Goal: Information Seeking & Learning: Learn about a topic

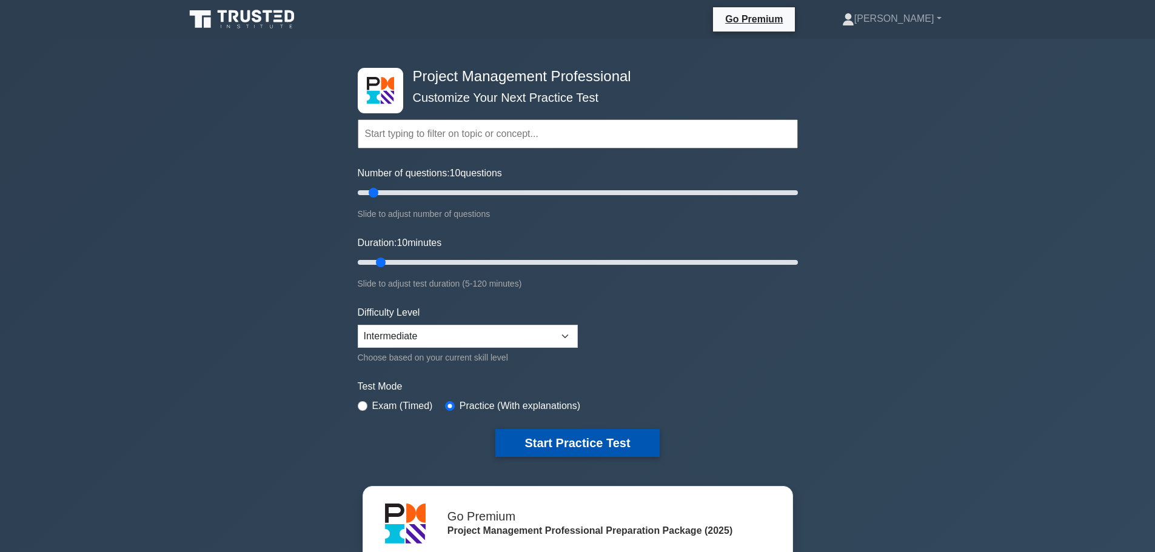
click at [607, 441] on button "Start Practice Test" at bounding box center [577, 443] width 164 height 28
click at [570, 441] on button "Start Practice Test" at bounding box center [577, 443] width 164 height 28
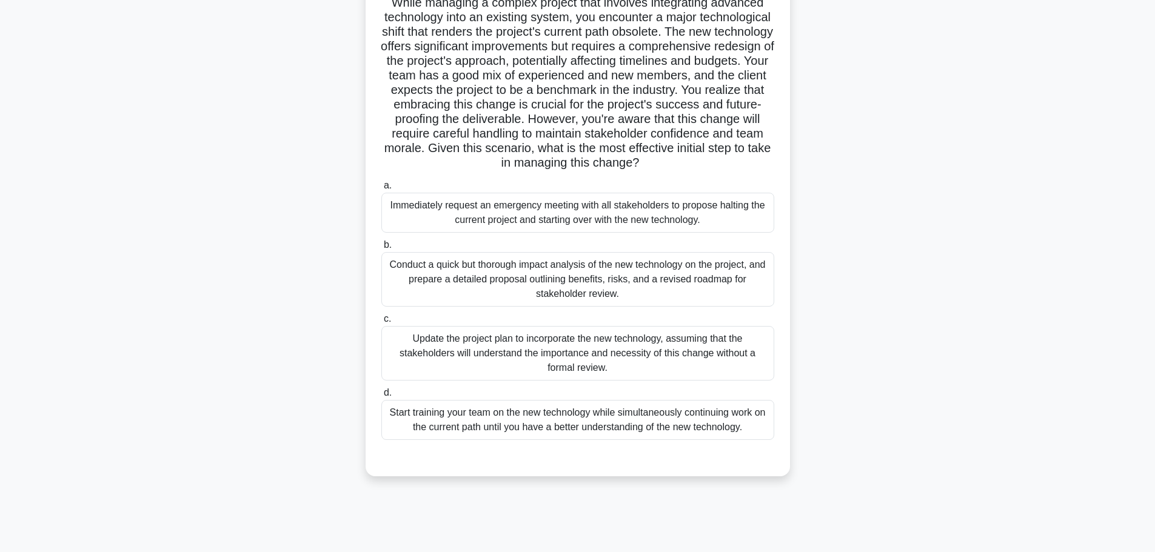
scroll to position [102, 0]
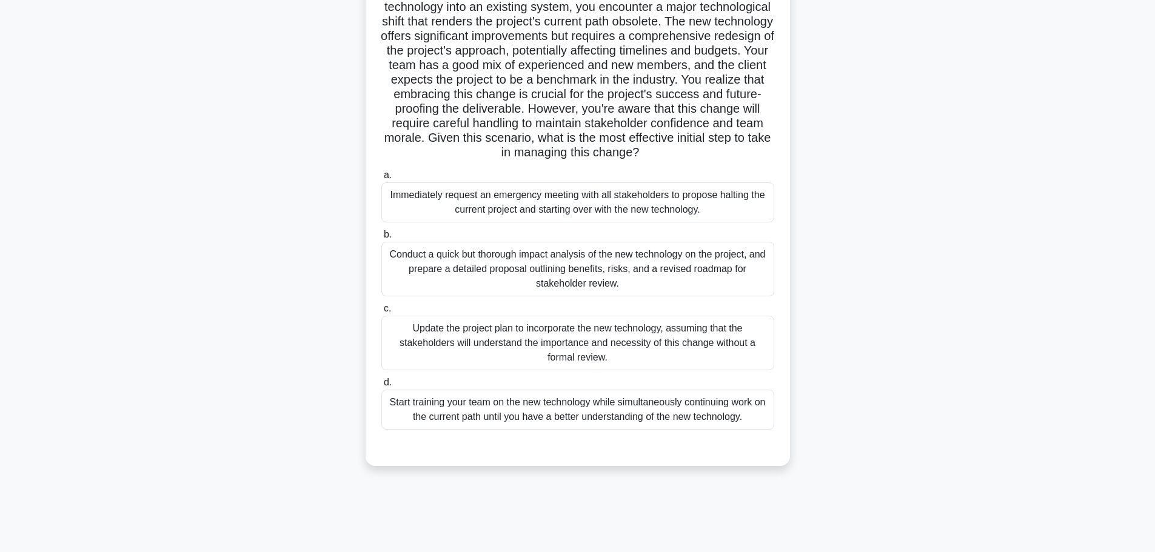
click at [484, 264] on div "Conduct a quick but thorough impact analysis of the new technology on the proje…" at bounding box center [577, 269] width 393 height 55
click at [381, 239] on input "b. Conduct a quick but thorough impact analysis of the new technology on the pr…" at bounding box center [381, 235] width 0 height 8
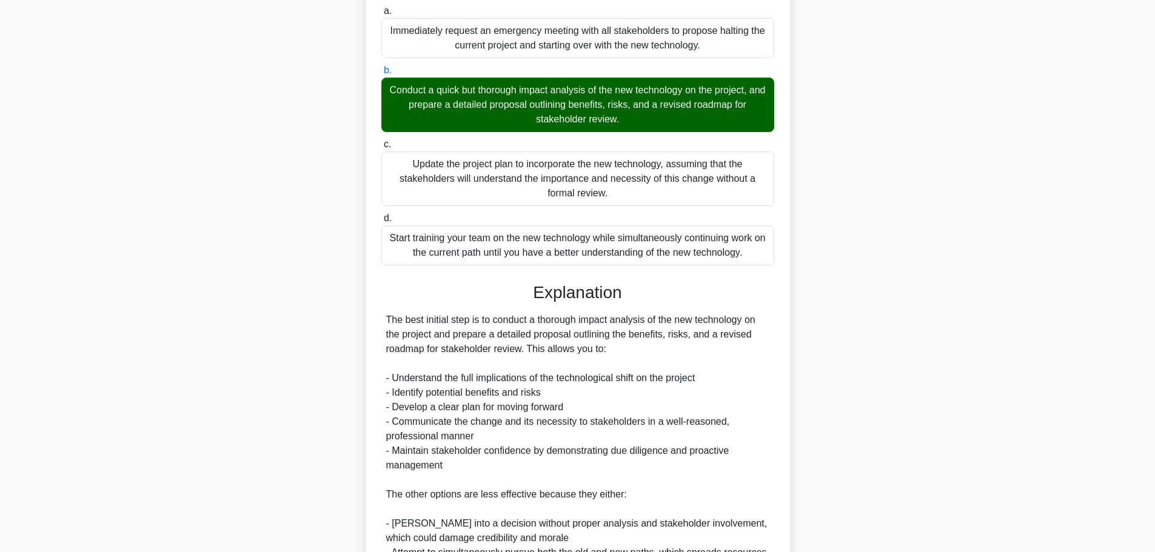
scroll to position [429, 0]
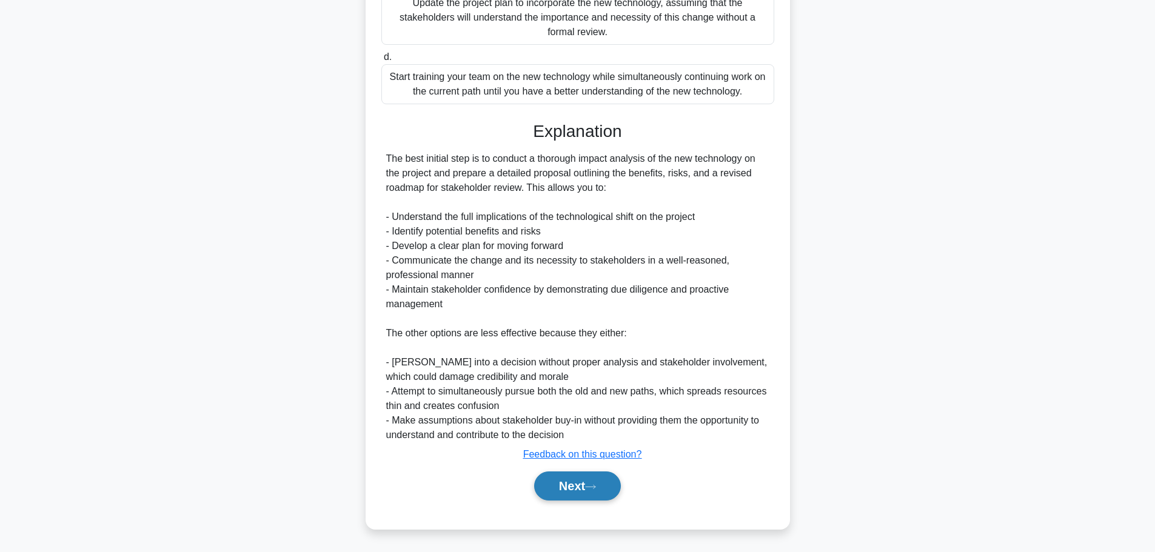
click at [602, 492] on button "Next" at bounding box center [577, 486] width 87 height 29
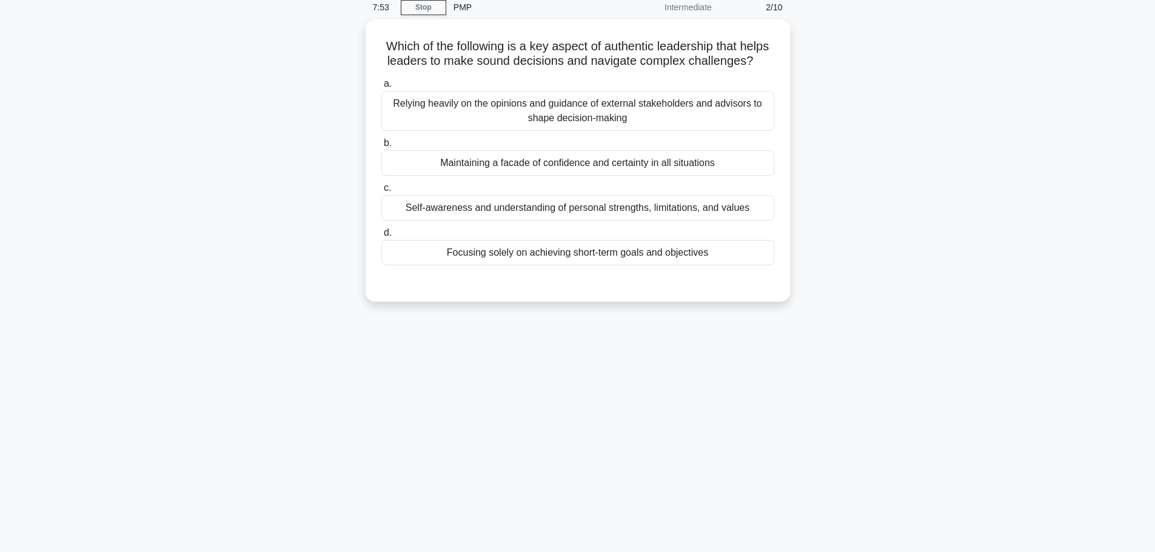
scroll to position [0, 0]
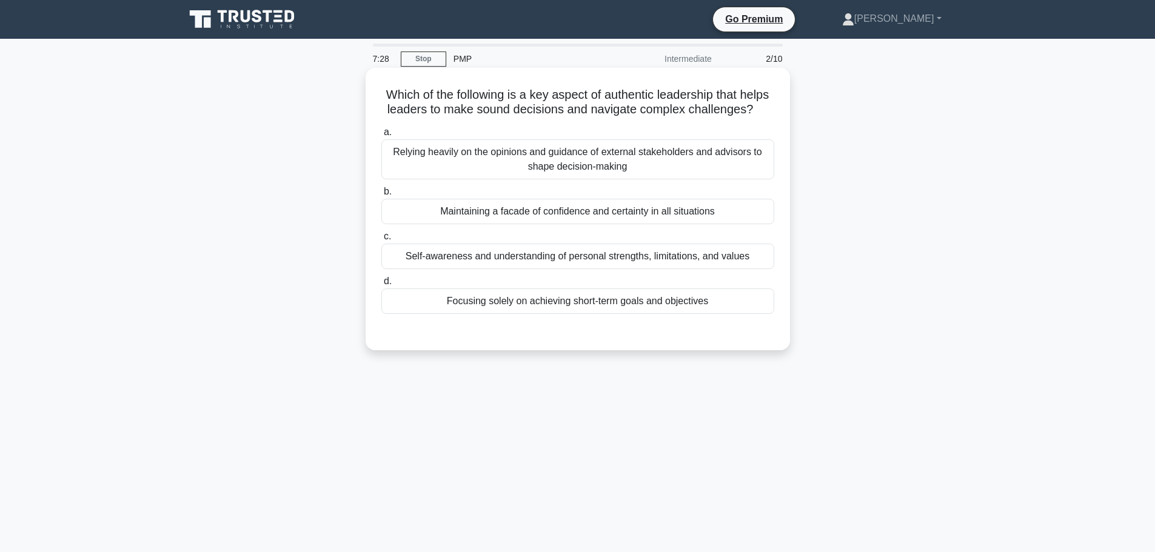
click at [682, 314] on div "Focusing solely on achieving short-term goals and objectives" at bounding box center [577, 301] width 393 height 25
click at [381, 285] on input "d. Focusing solely on achieving short-term goals and objectives" at bounding box center [381, 282] width 0 height 8
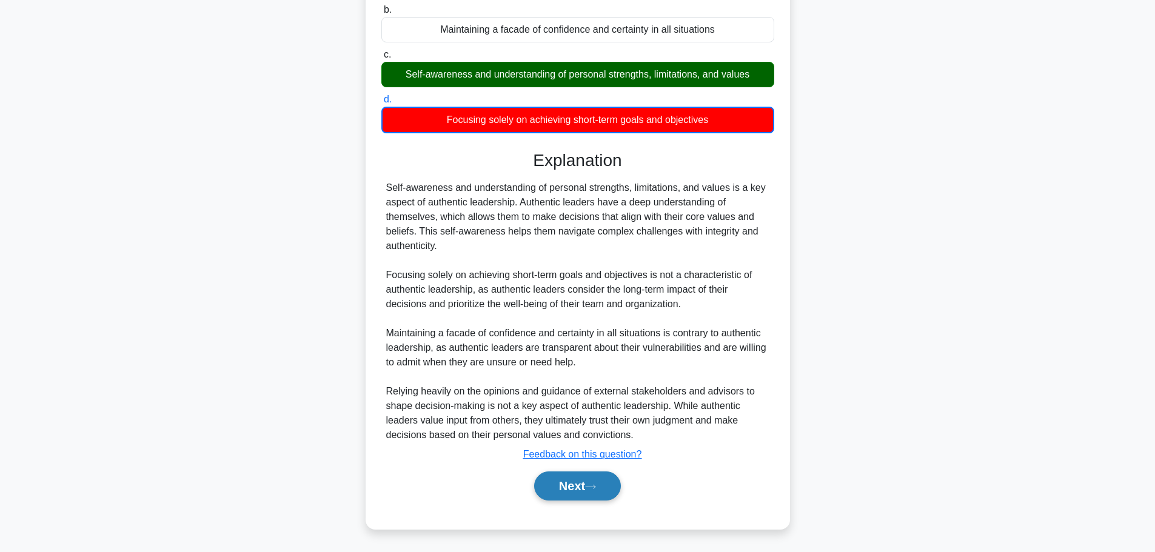
click at [567, 475] on button "Next" at bounding box center [577, 486] width 87 height 29
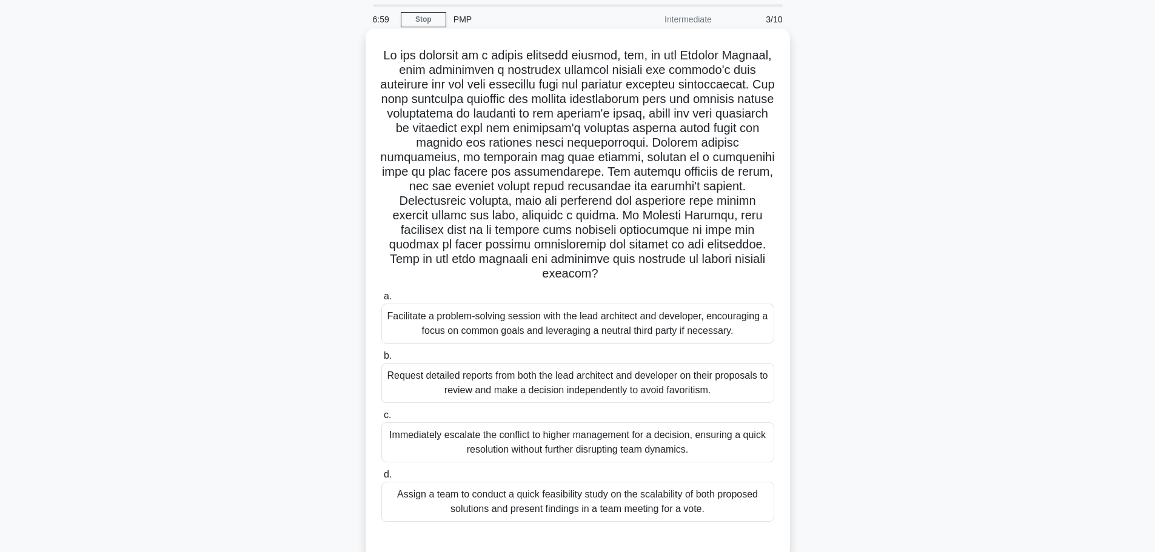
scroll to position [61, 0]
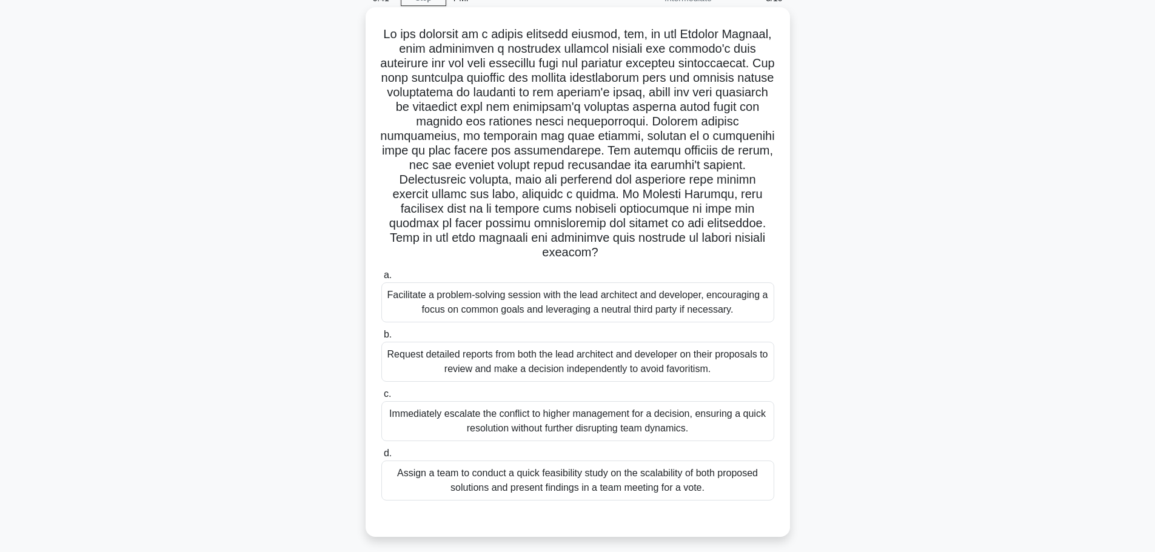
click at [515, 318] on div "Facilitate a problem-solving session with the lead architect and developer, enc…" at bounding box center [577, 302] width 393 height 40
click at [381, 279] on input "a. Facilitate a problem-solving session with the lead architect and developer, …" at bounding box center [381, 276] width 0 height 8
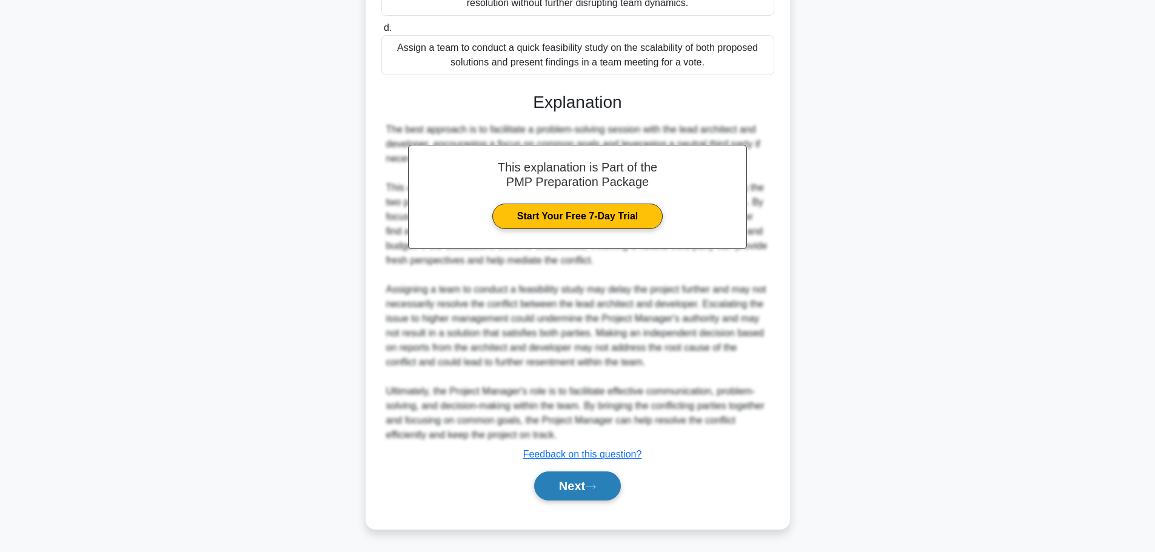
scroll to position [501, 0]
click at [573, 470] on div "Next" at bounding box center [577, 486] width 393 height 39
click at [581, 481] on button "Next" at bounding box center [577, 486] width 87 height 29
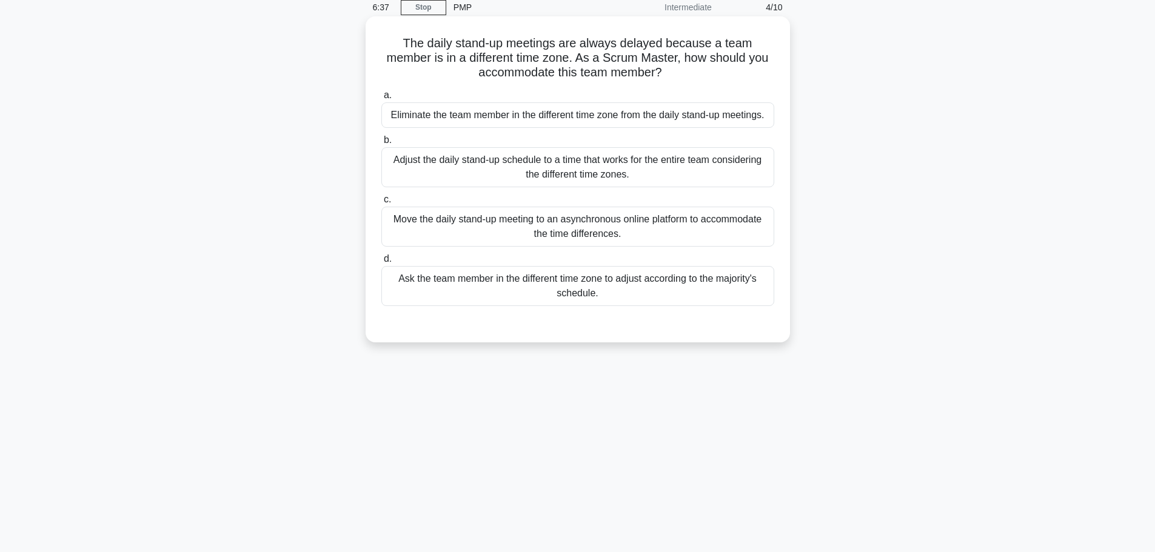
scroll to position [0, 0]
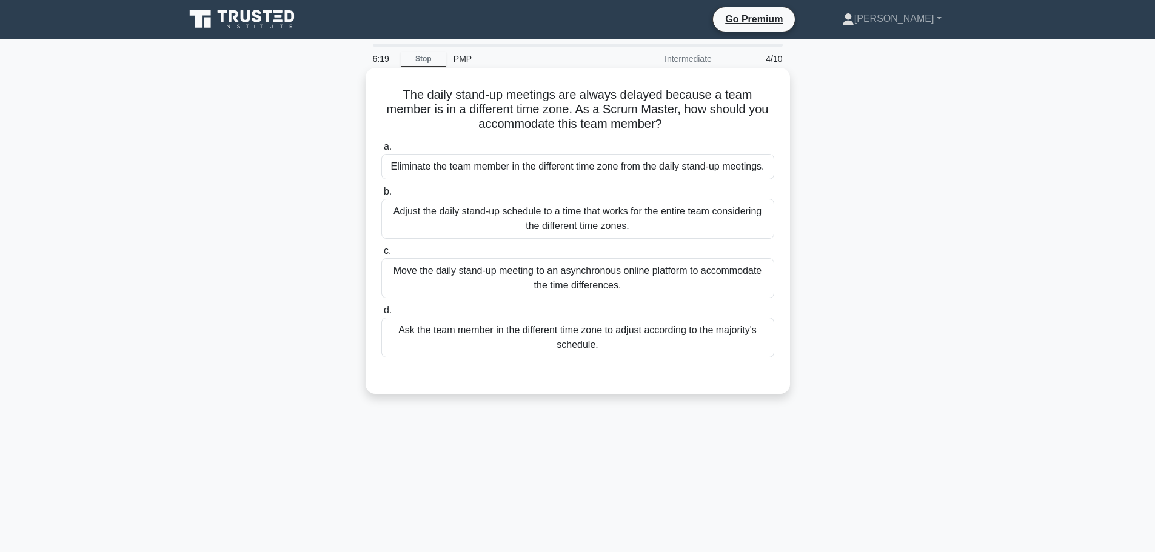
click at [701, 345] on div "Ask the team member in the different time zone to adjust according to the major…" at bounding box center [577, 338] width 393 height 40
click at [381, 315] on input "d. Ask the team member in the different time zone to adjust according to the ma…" at bounding box center [381, 311] width 0 height 8
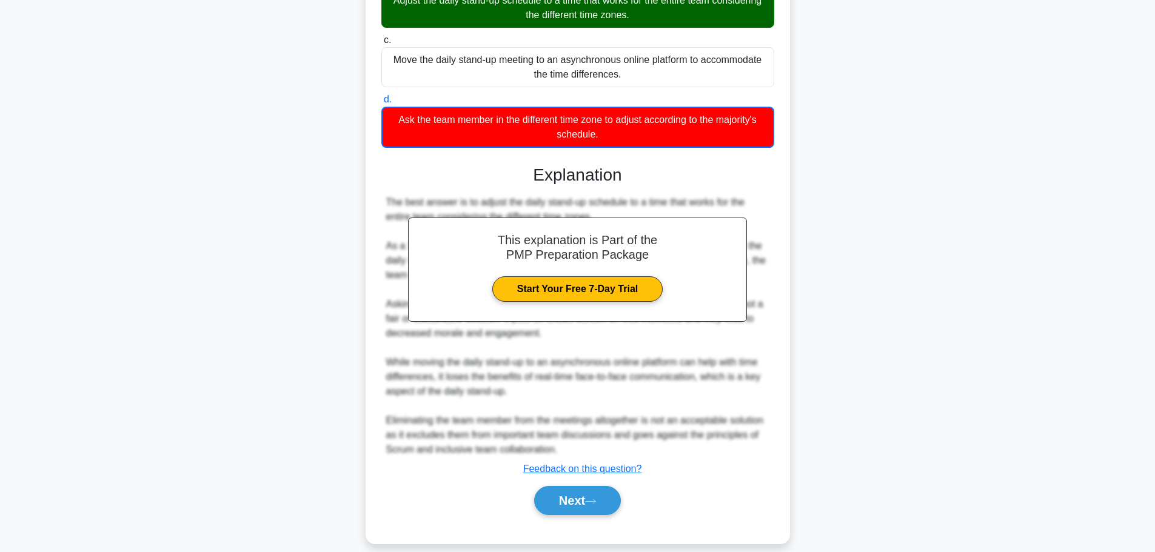
scroll to position [226, 0]
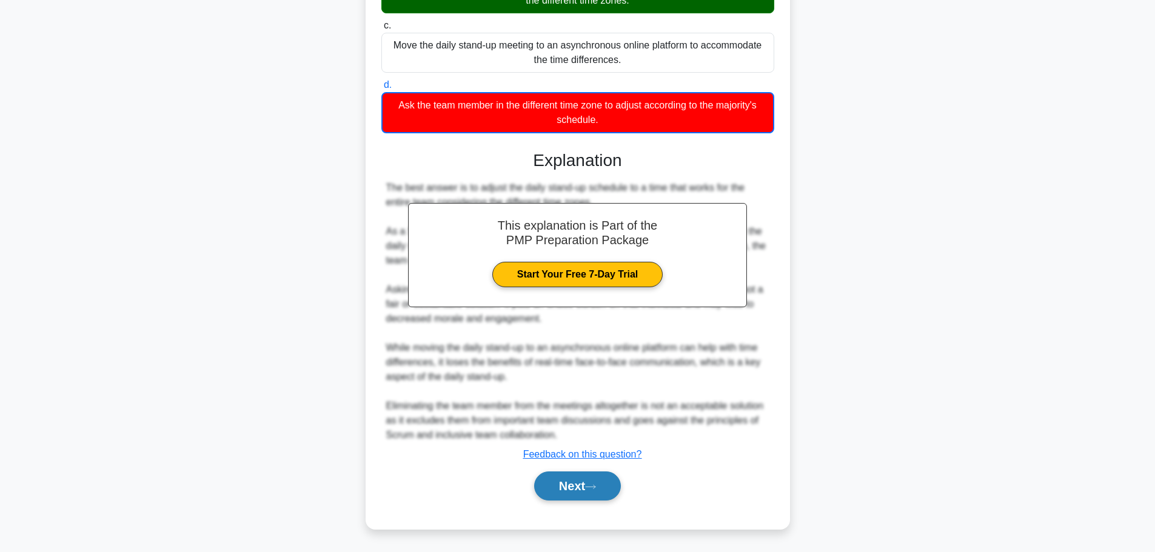
click at [559, 488] on button "Next" at bounding box center [577, 486] width 87 height 29
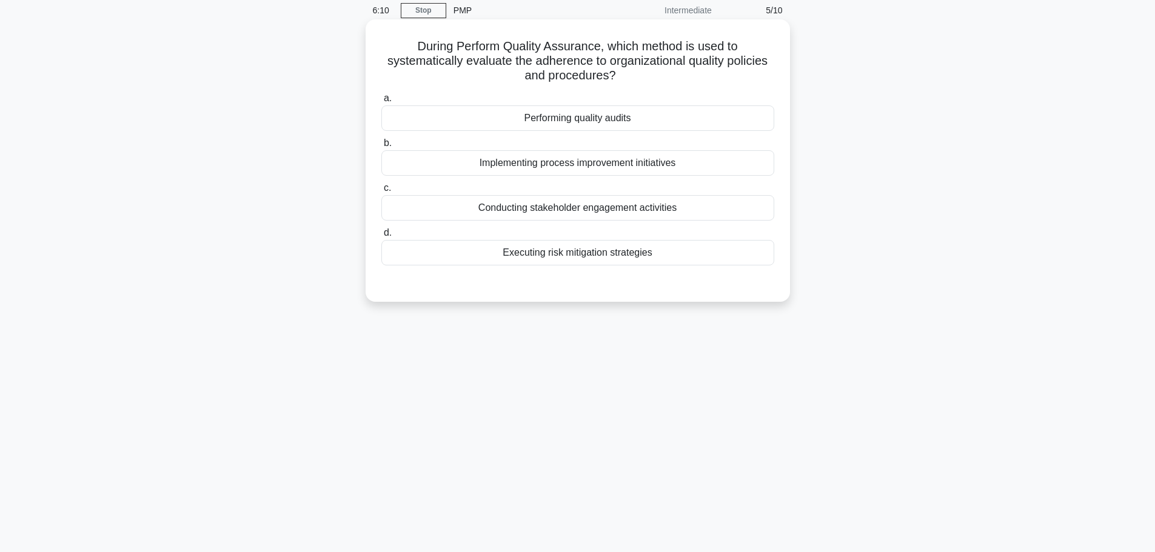
scroll to position [0, 0]
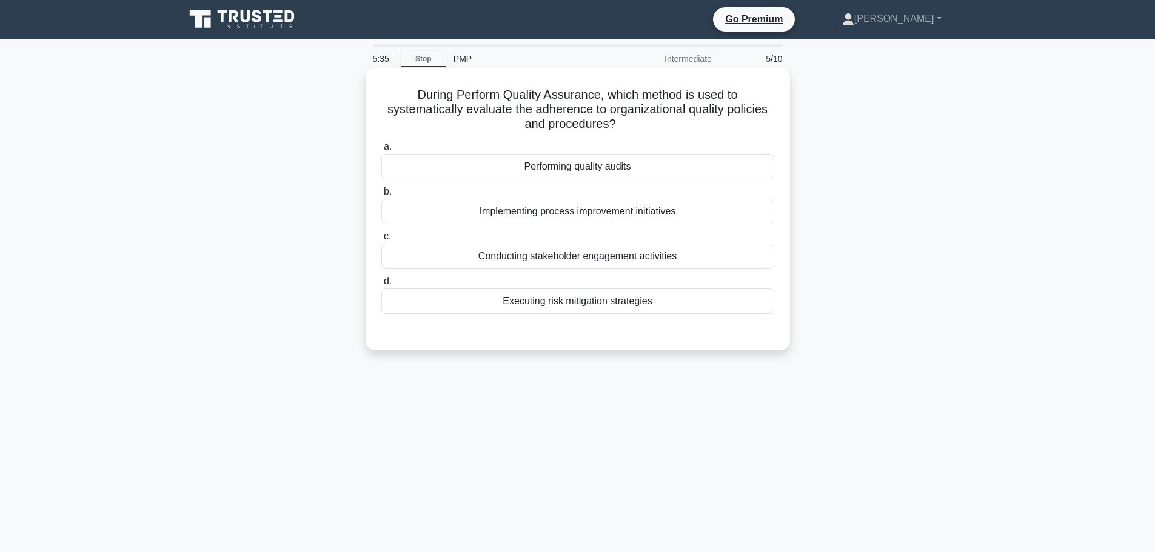
click at [582, 170] on div "Performing quality audits" at bounding box center [577, 166] width 393 height 25
click at [381, 151] on input "a. Performing quality audits" at bounding box center [381, 147] width 0 height 8
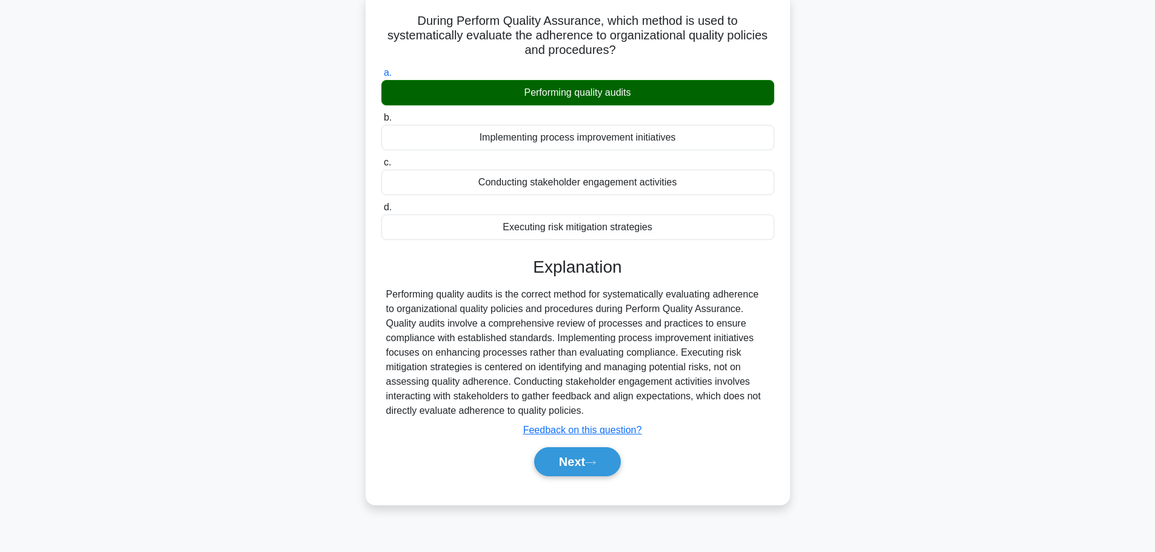
scroll to position [102, 0]
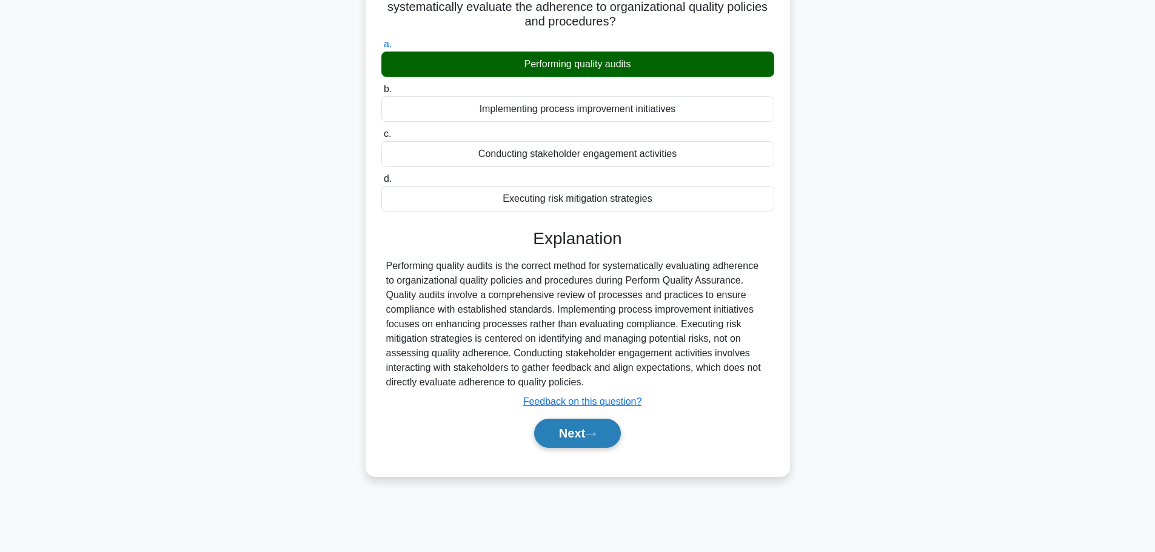
click at [581, 435] on button "Next" at bounding box center [577, 433] width 87 height 29
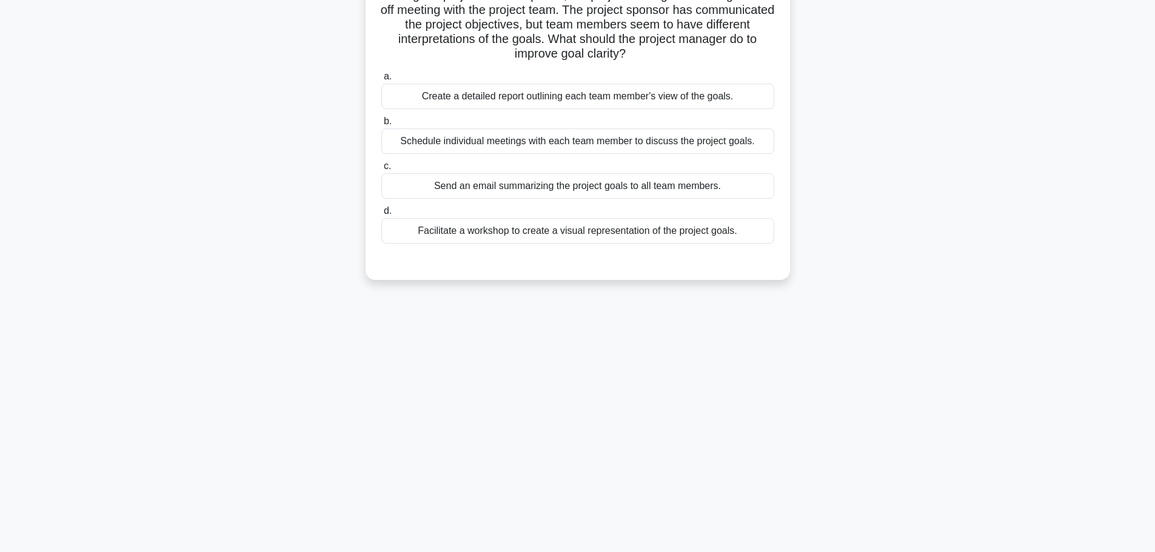
scroll to position [0, 0]
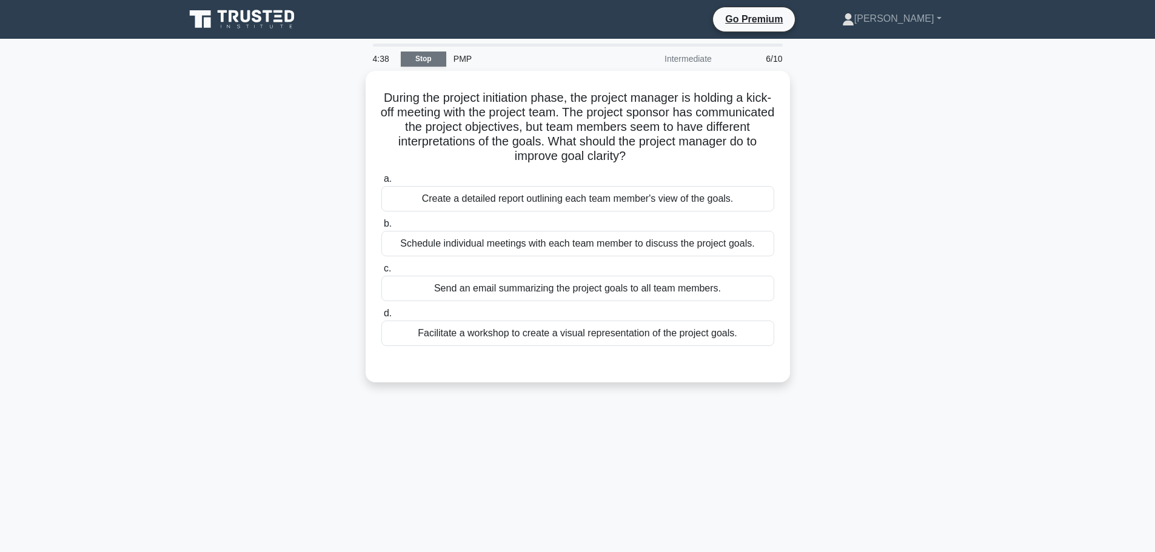
click at [429, 58] on link "Stop" at bounding box center [423, 59] width 45 height 15
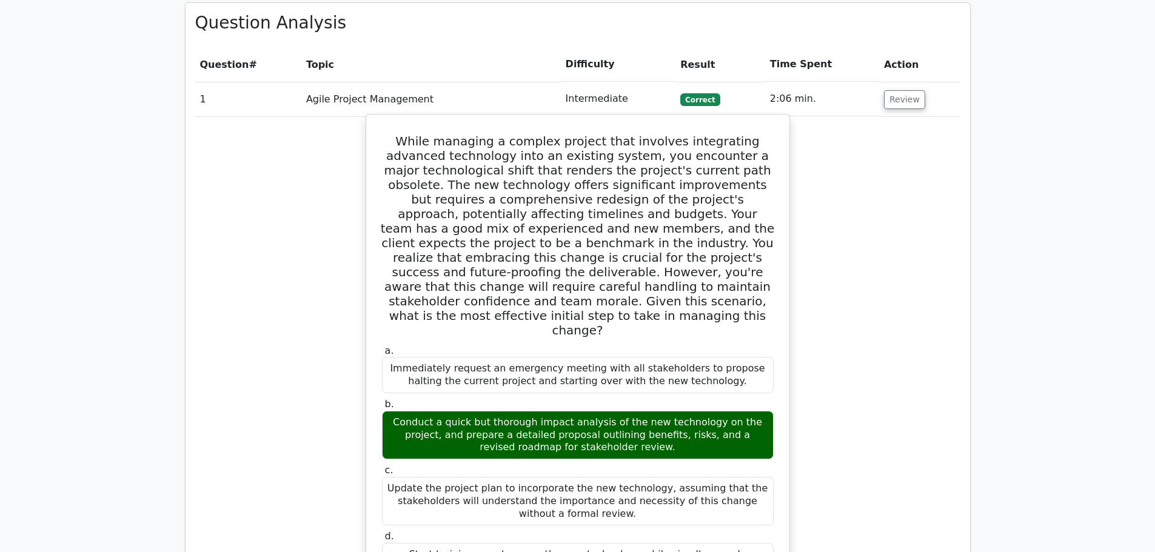
scroll to position [788, 0]
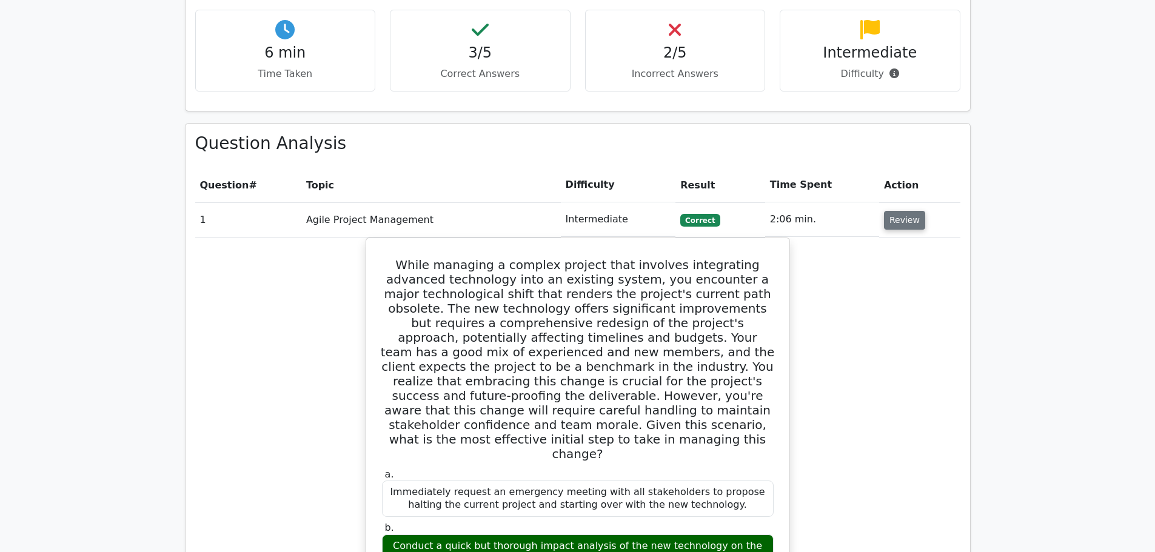
click at [910, 211] on button "Review" at bounding box center [904, 220] width 41 height 19
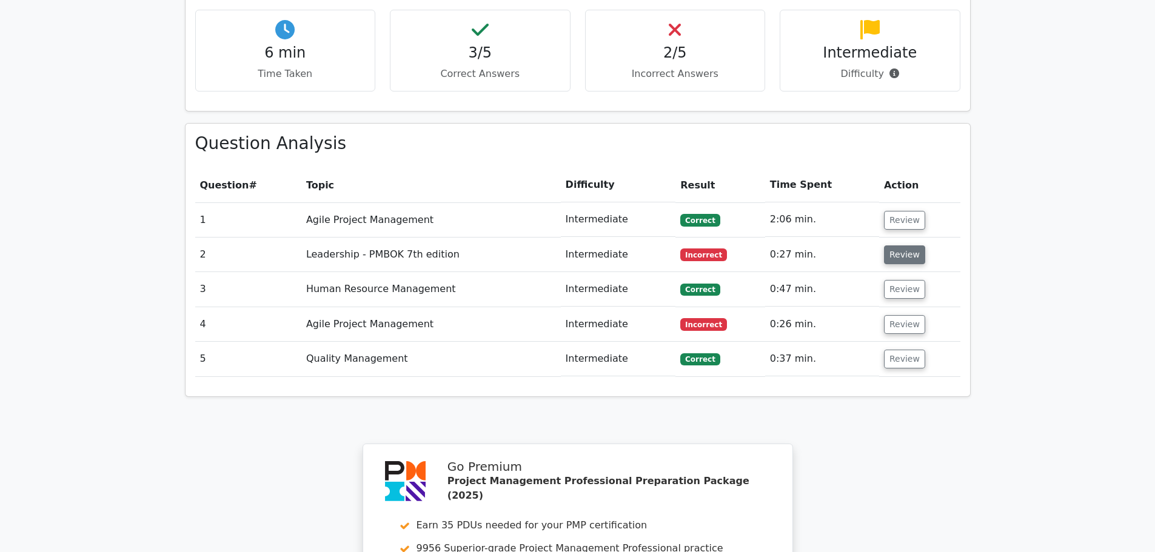
click at [904, 245] on button "Review" at bounding box center [904, 254] width 41 height 19
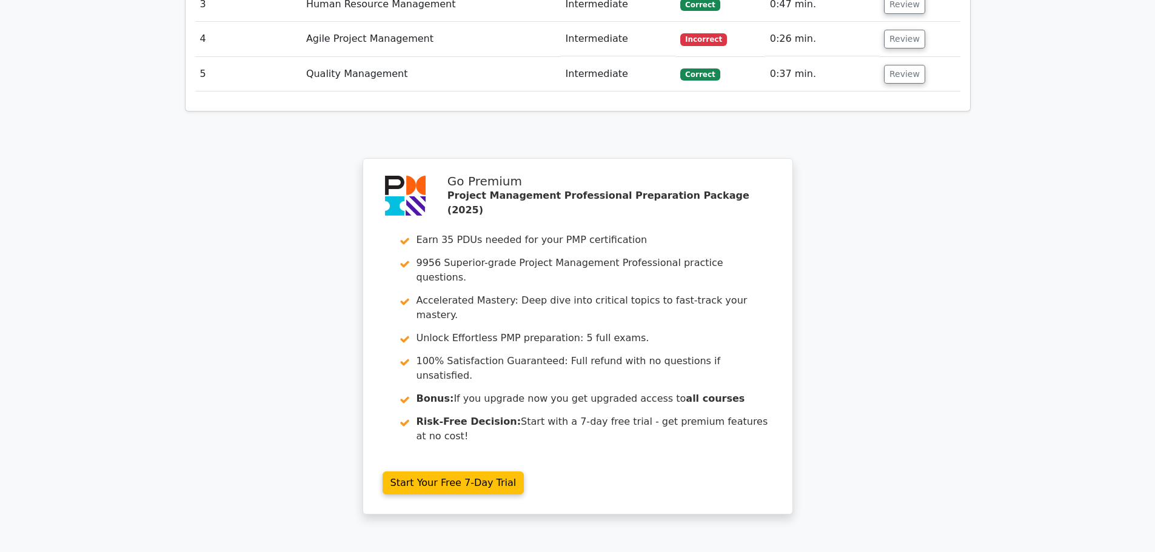
scroll to position [1789, 0]
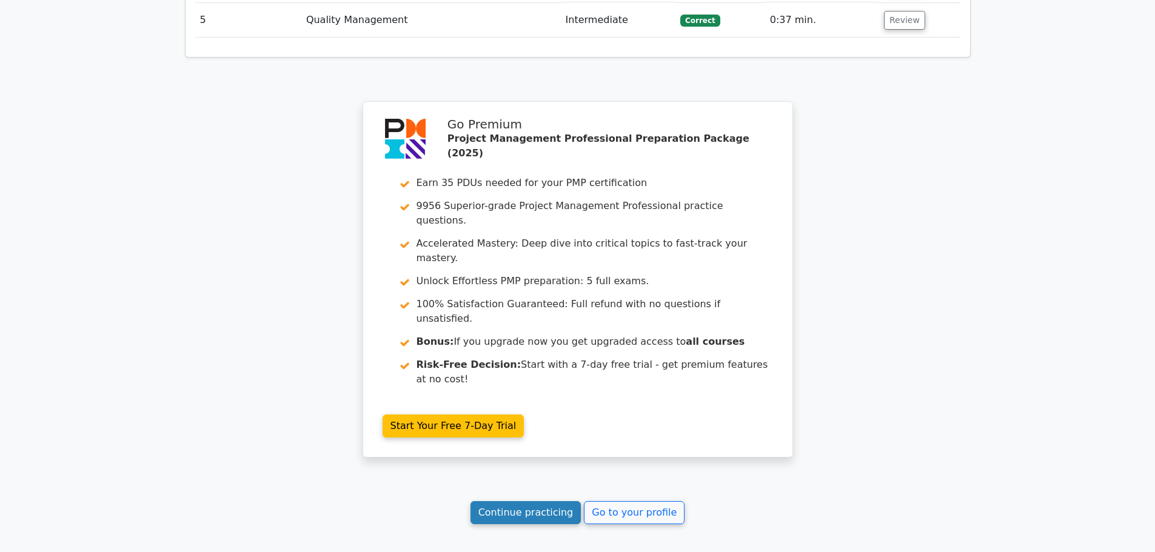
click at [543, 501] on link "Continue practicing" at bounding box center [525, 512] width 111 height 23
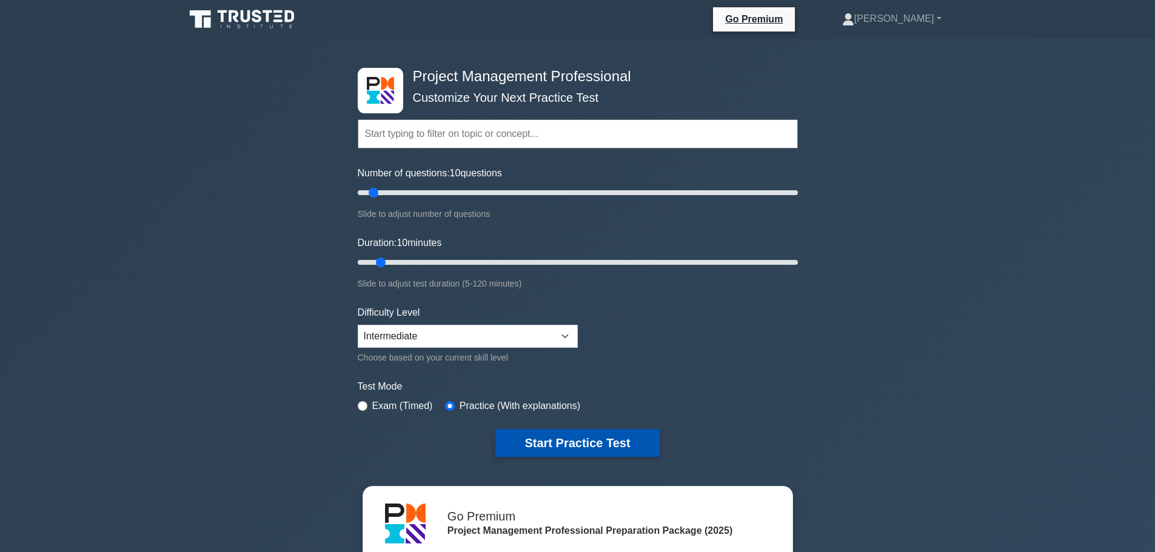
click at [607, 442] on button "Start Practice Test" at bounding box center [577, 443] width 164 height 28
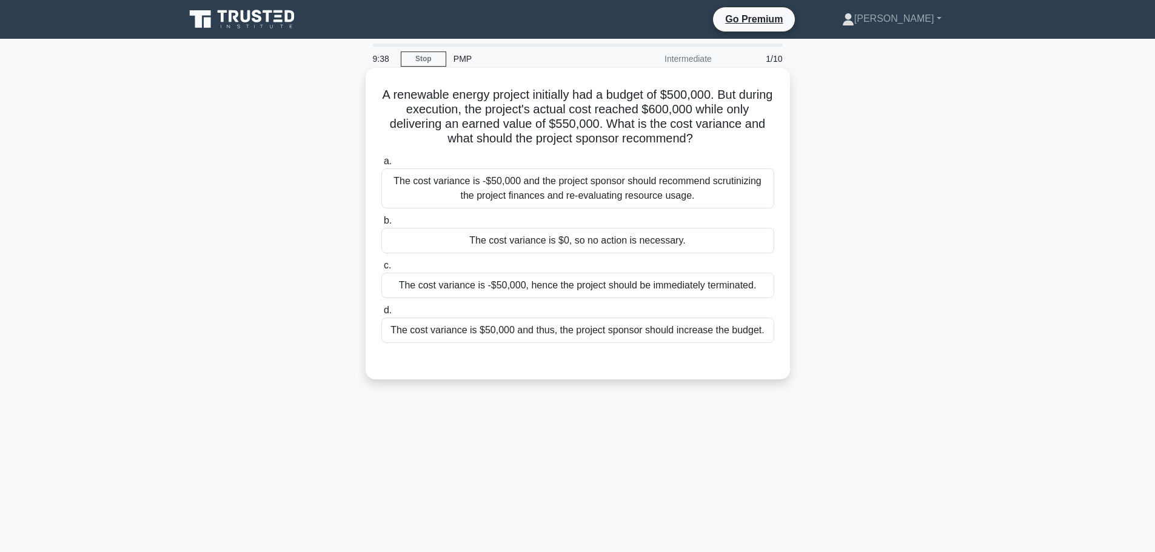
click at [558, 199] on div "The cost variance is -$50,000 and the project sponsor should recommend scrutini…" at bounding box center [577, 189] width 393 height 40
click at [381, 165] on input "a. The cost variance is -$50,000 and the project sponsor should recommend scrut…" at bounding box center [381, 162] width 0 height 8
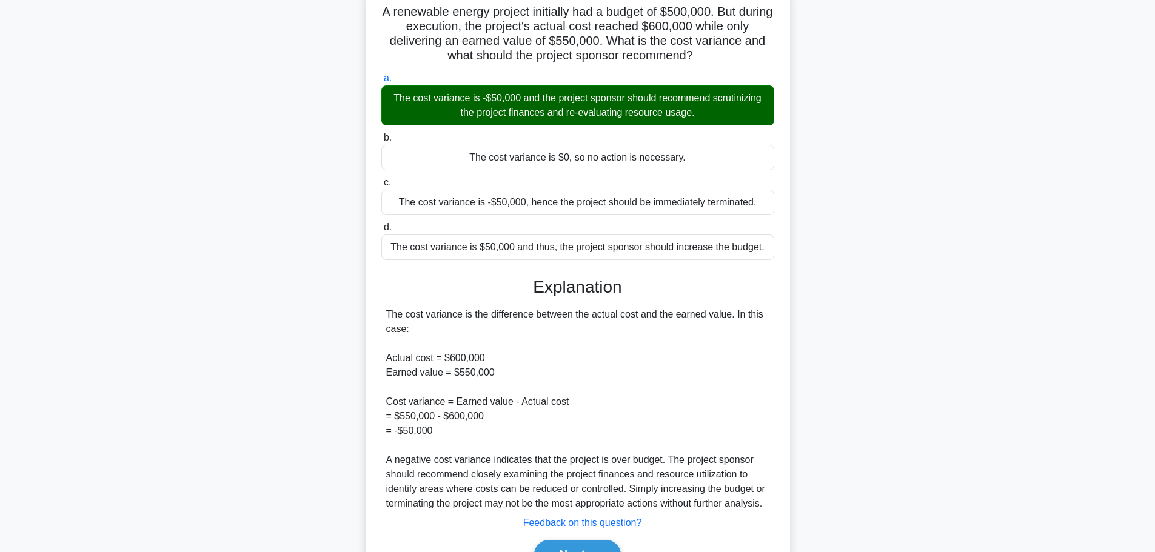
scroll to position [152, 0]
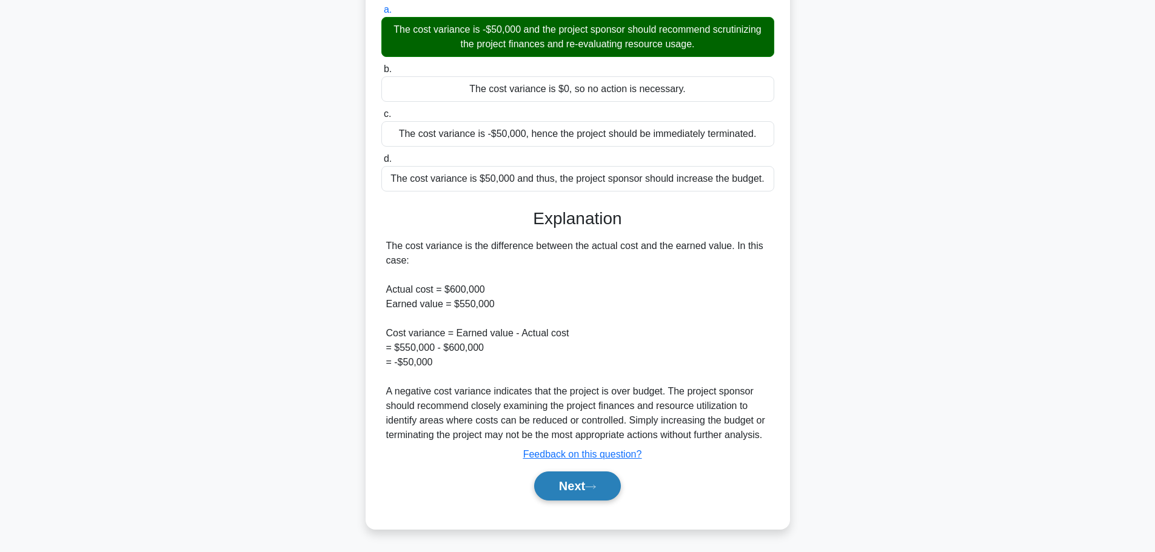
click at [584, 487] on button "Next" at bounding box center [577, 486] width 87 height 29
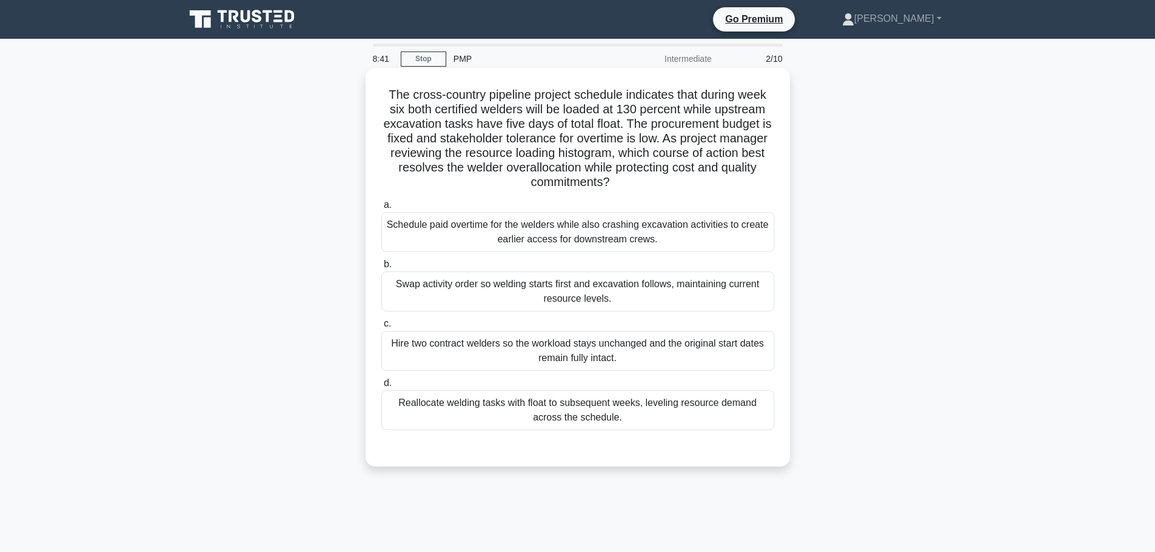
scroll to position [61, 0]
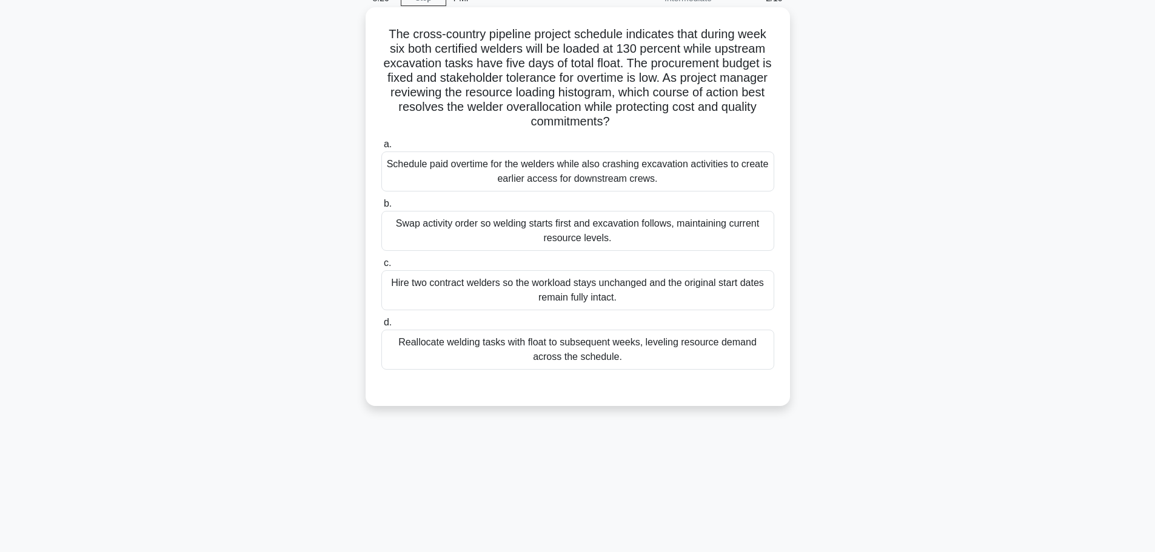
click at [650, 222] on div "Swap activity order so welding starts first and excavation follows, maintaining…" at bounding box center [577, 231] width 393 height 40
click at [381, 208] on input "b. Swap activity order so welding starts first and excavation follows, maintain…" at bounding box center [381, 204] width 0 height 8
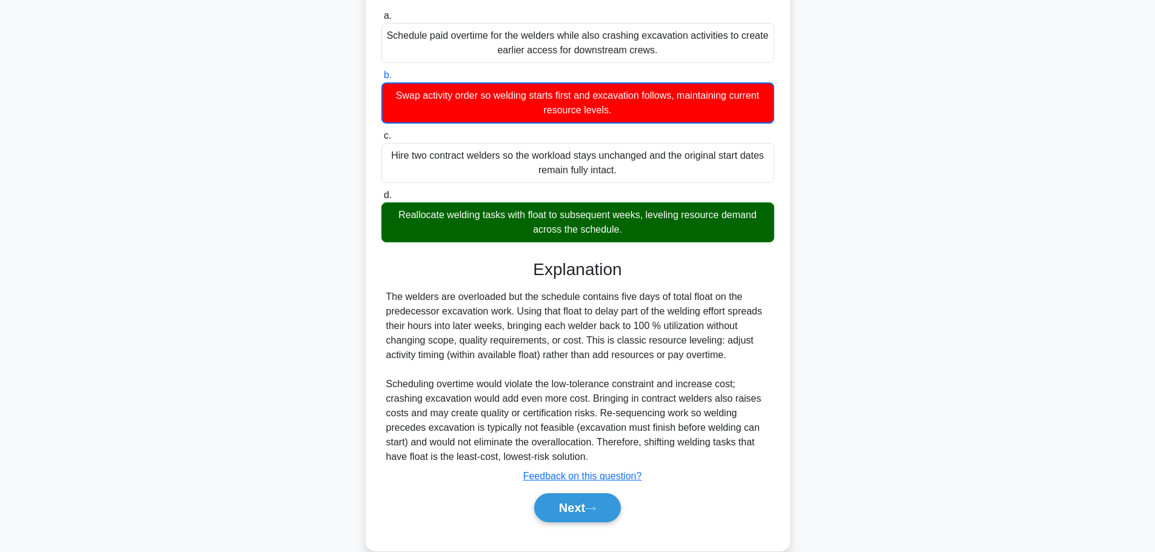
scroll to position [212, 0]
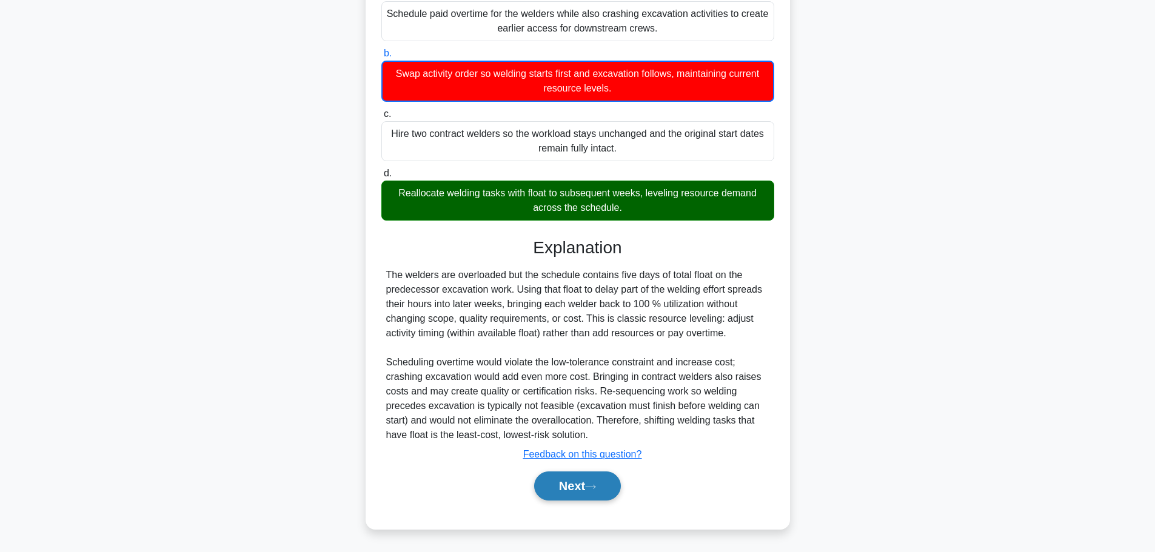
click at [599, 481] on button "Next" at bounding box center [577, 486] width 87 height 29
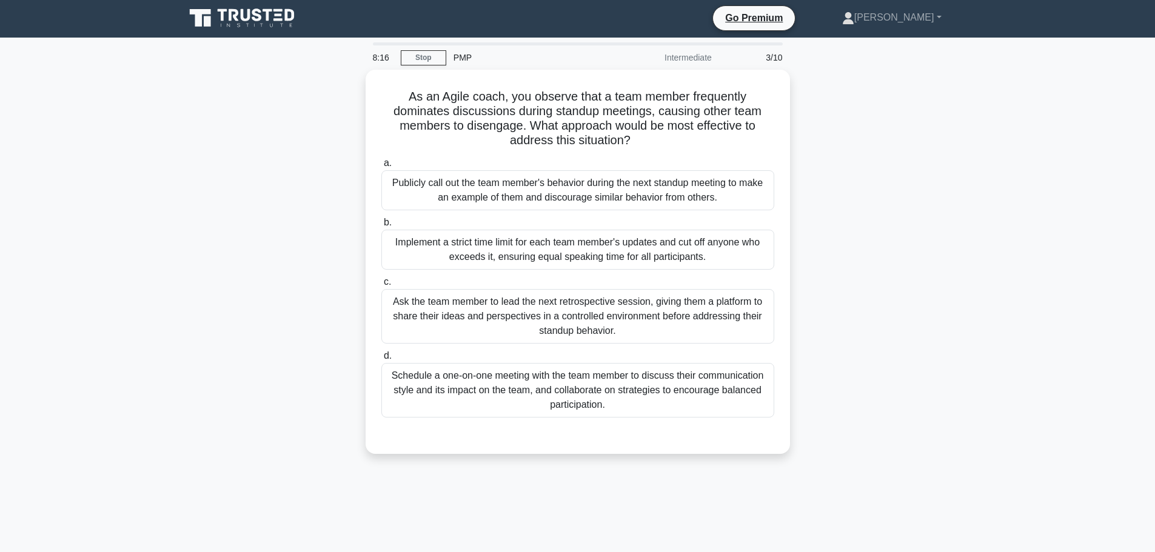
scroll to position [0, 0]
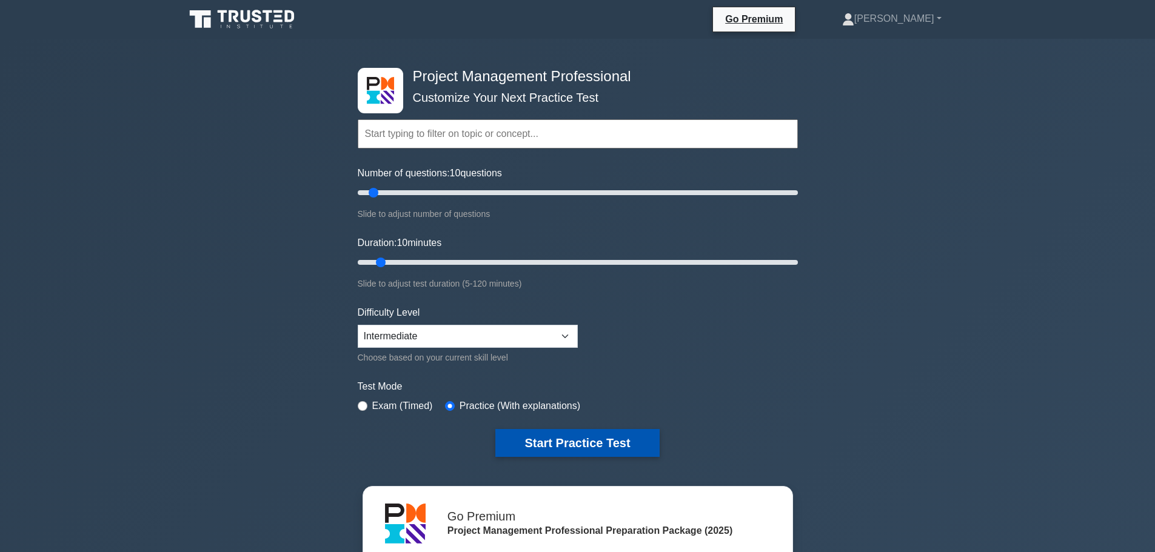
click at [567, 446] on button "Start Practice Test" at bounding box center [577, 443] width 164 height 28
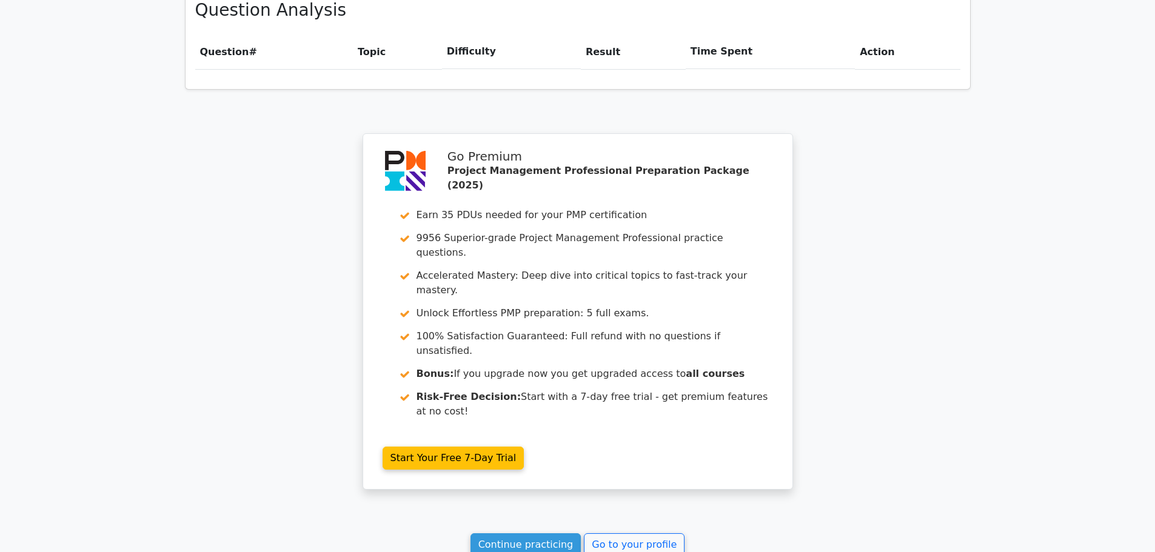
scroll to position [984, 0]
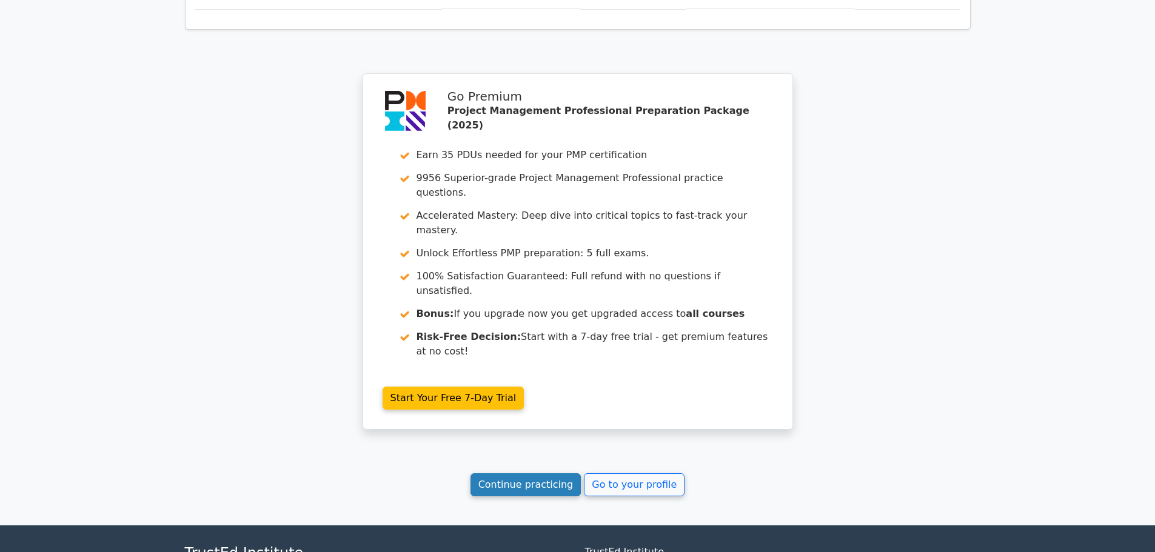
click at [558, 473] on link "Continue practicing" at bounding box center [525, 484] width 111 height 23
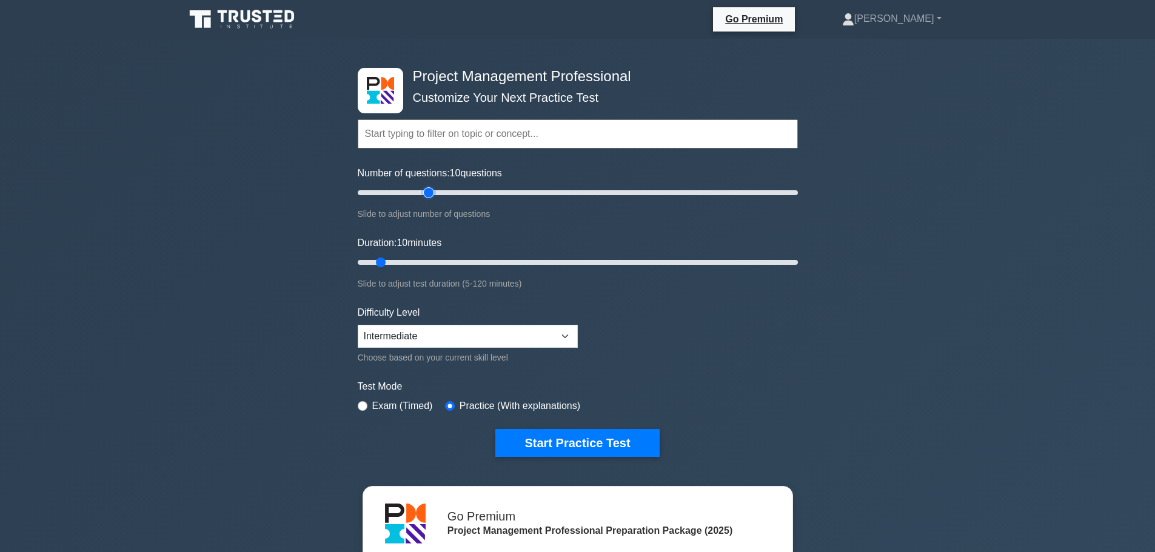
click at [429, 196] on input "Number of questions: 10 questions" at bounding box center [578, 192] width 440 height 15
type input "30"
click at [415, 195] on input "Number of questions: 35 questions" at bounding box center [578, 192] width 440 height 15
type input "20"
click at [412, 262] on input "Duration: 20 minutes" at bounding box center [578, 262] width 440 height 15
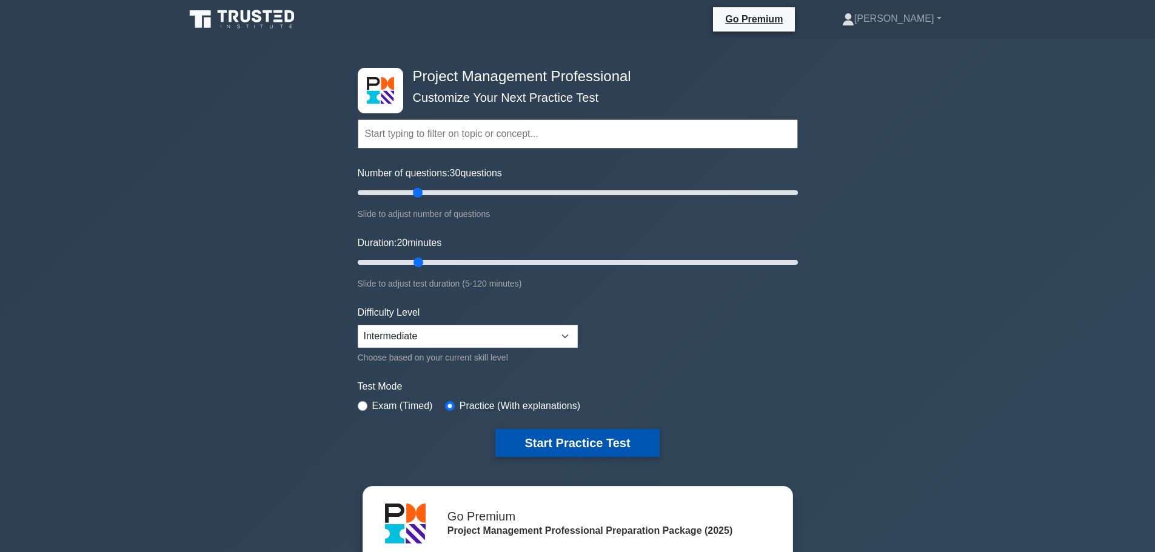
click at [578, 435] on button "Start Practice Test" at bounding box center [577, 443] width 164 height 28
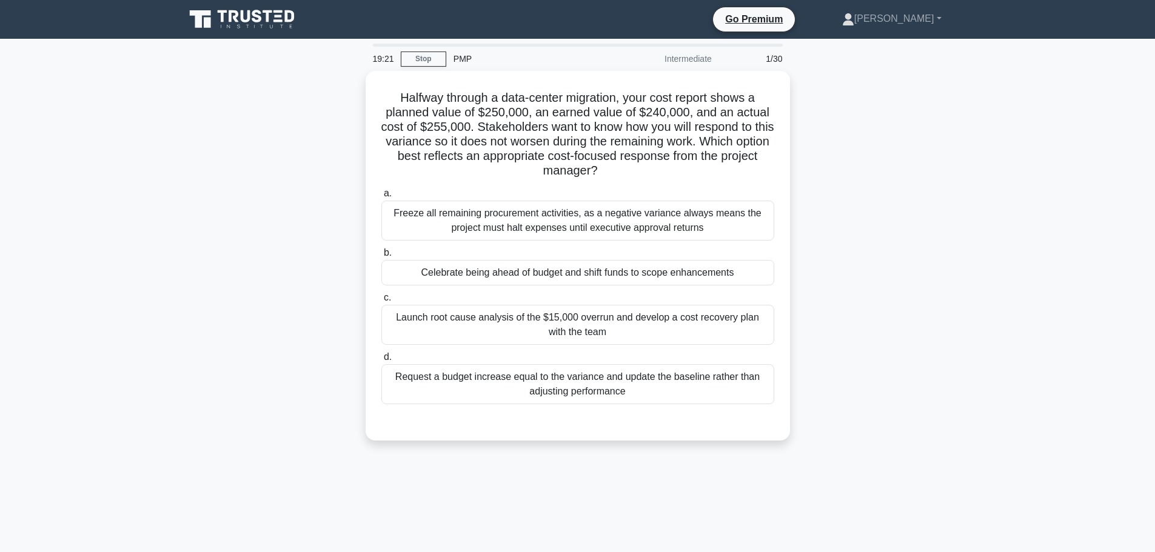
click at [283, 310] on div "Halfway through a data-center migration, your cost report shows a planned value…" at bounding box center [578, 263] width 800 height 384
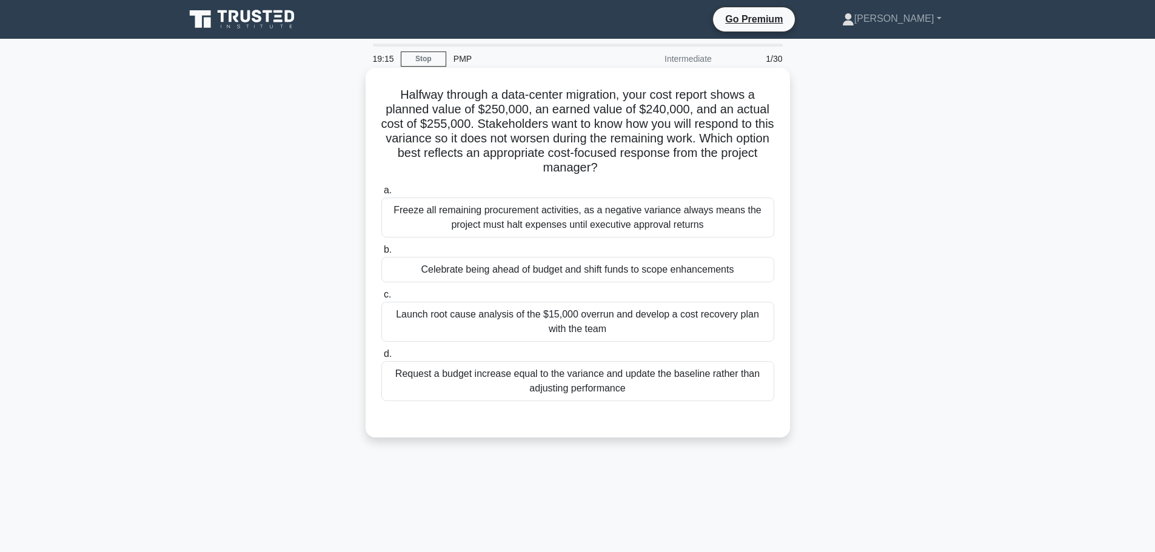
click at [592, 318] on div "Launch root cause analysis of the $15,000 overrun and develop a cost recovery p…" at bounding box center [577, 322] width 393 height 40
click at [381, 299] on input "c. Launch root cause analysis of the $15,000 overrun and develop a cost recover…" at bounding box center [381, 295] width 0 height 8
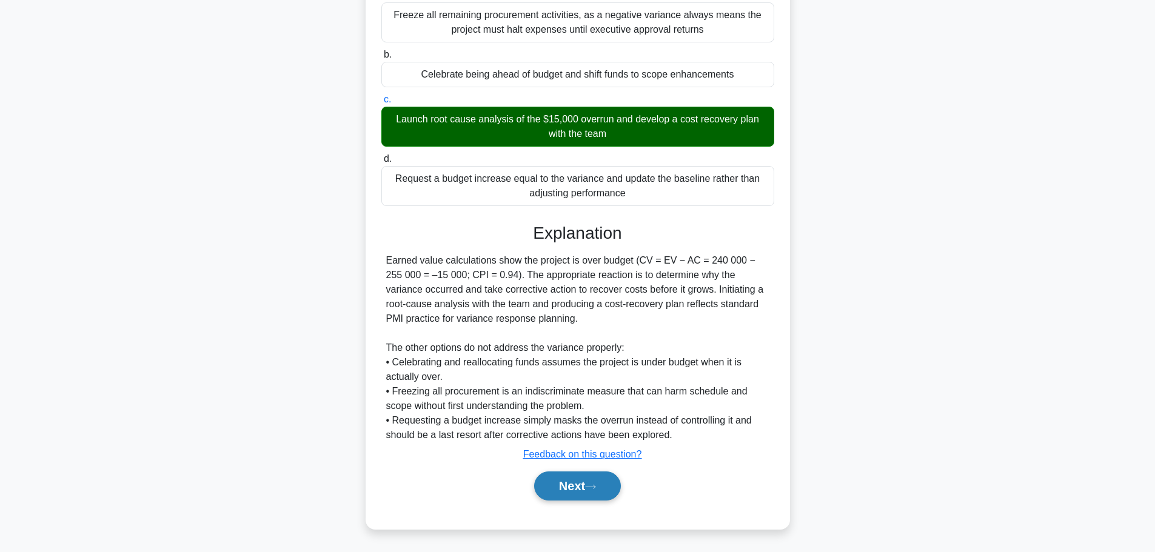
scroll to position [196, 0]
click at [566, 484] on button "Next" at bounding box center [577, 486] width 87 height 29
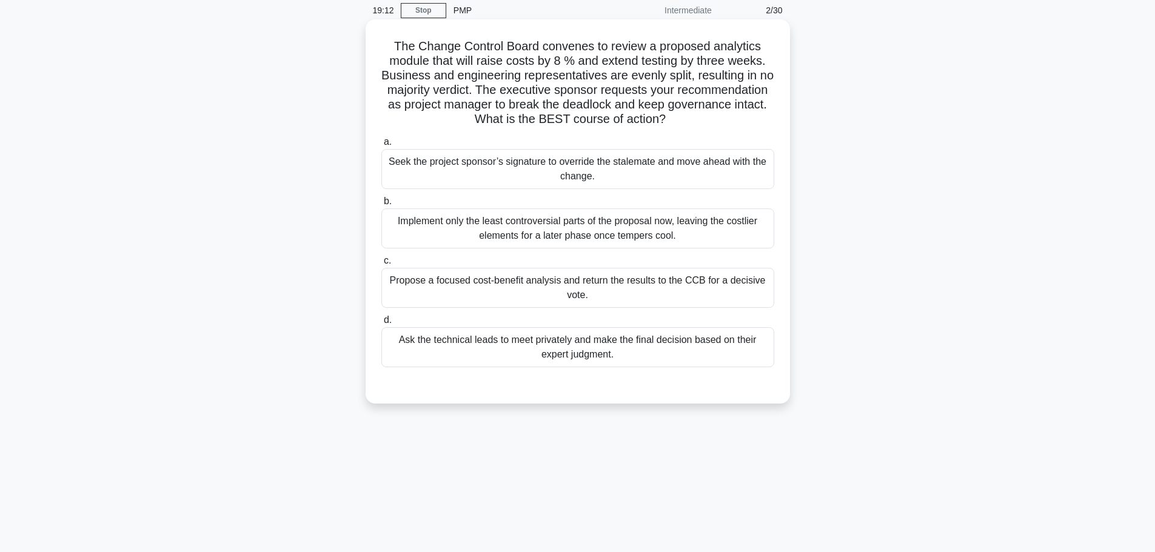
scroll to position [0, 0]
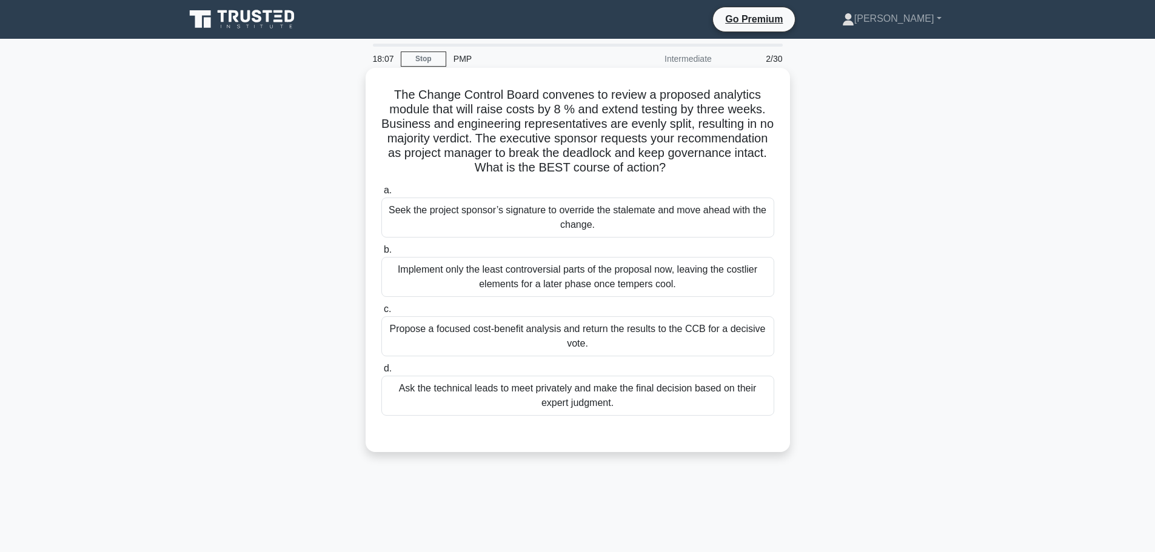
click at [589, 339] on div "Propose a focused cost-benefit analysis and return the results to the CCB for a…" at bounding box center [577, 336] width 393 height 40
click at [381, 313] on input "c. Propose a focused cost-benefit analysis and return the results to the CCB fo…" at bounding box center [381, 309] width 0 height 8
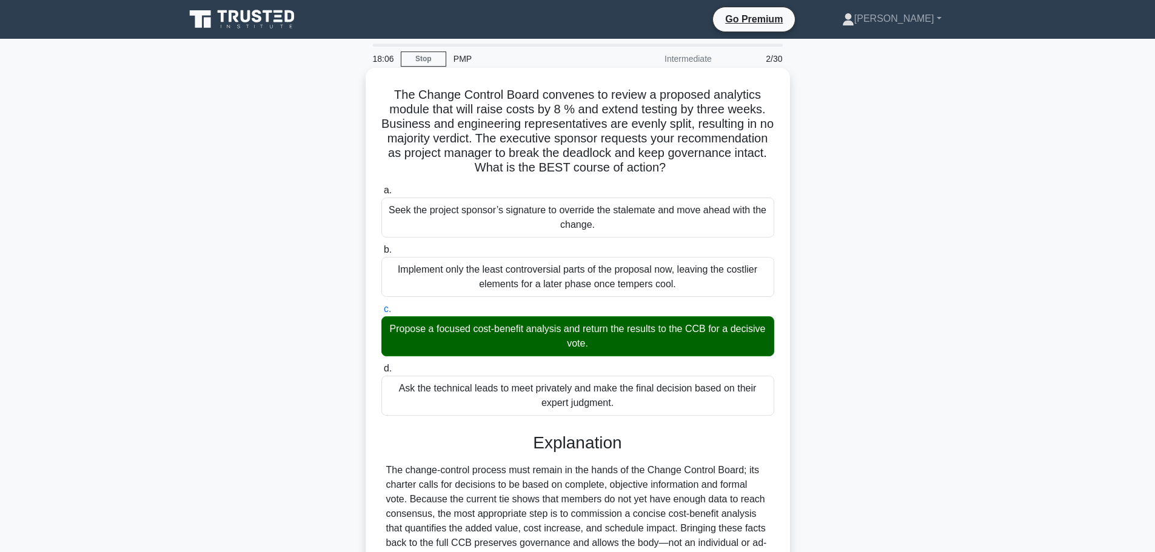
scroll to position [239, 0]
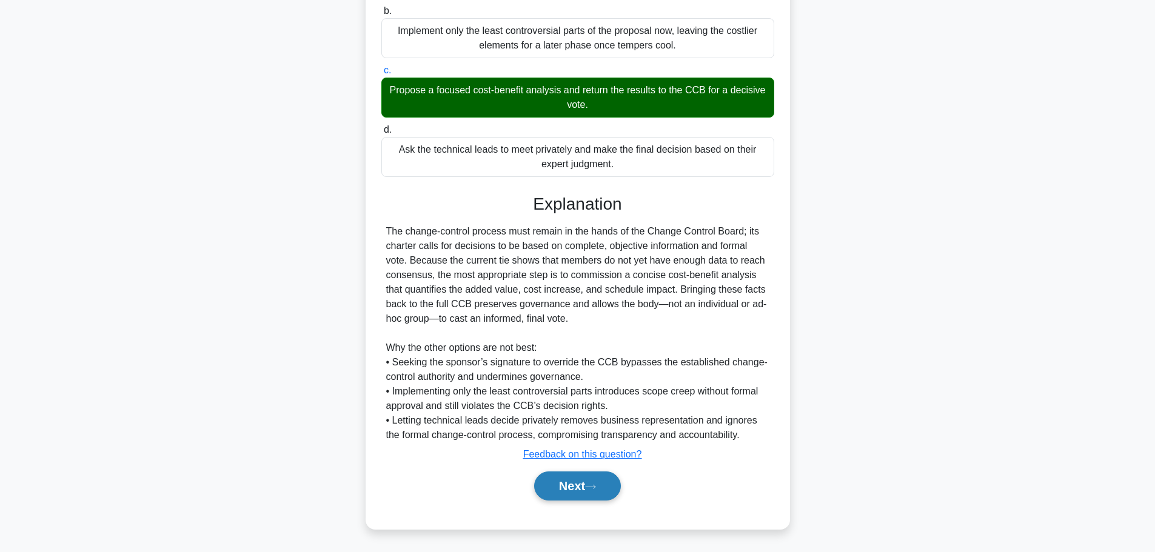
click at [566, 488] on button "Next" at bounding box center [577, 486] width 87 height 29
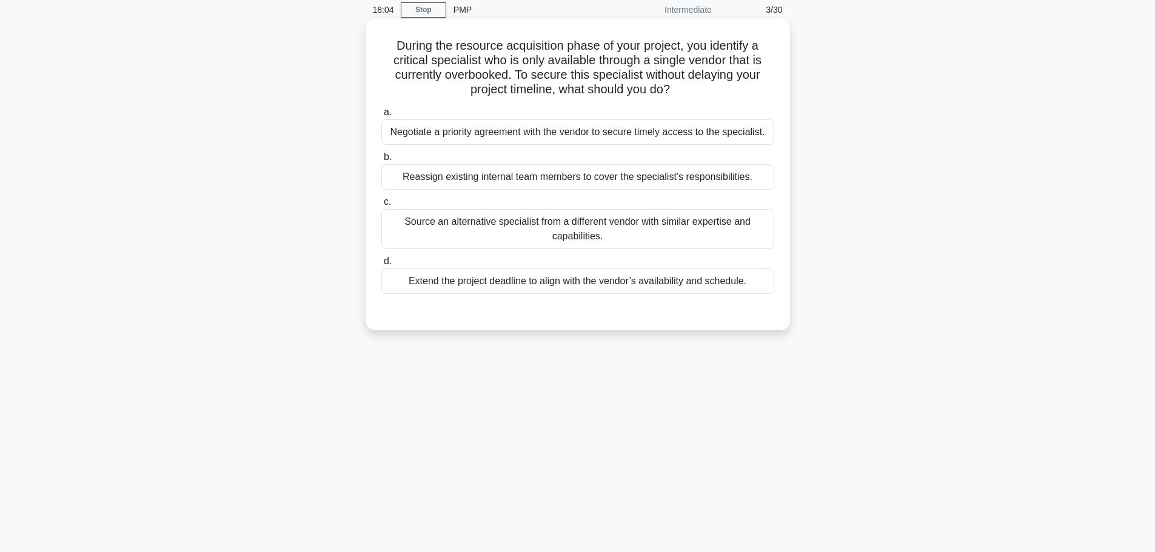
scroll to position [0, 0]
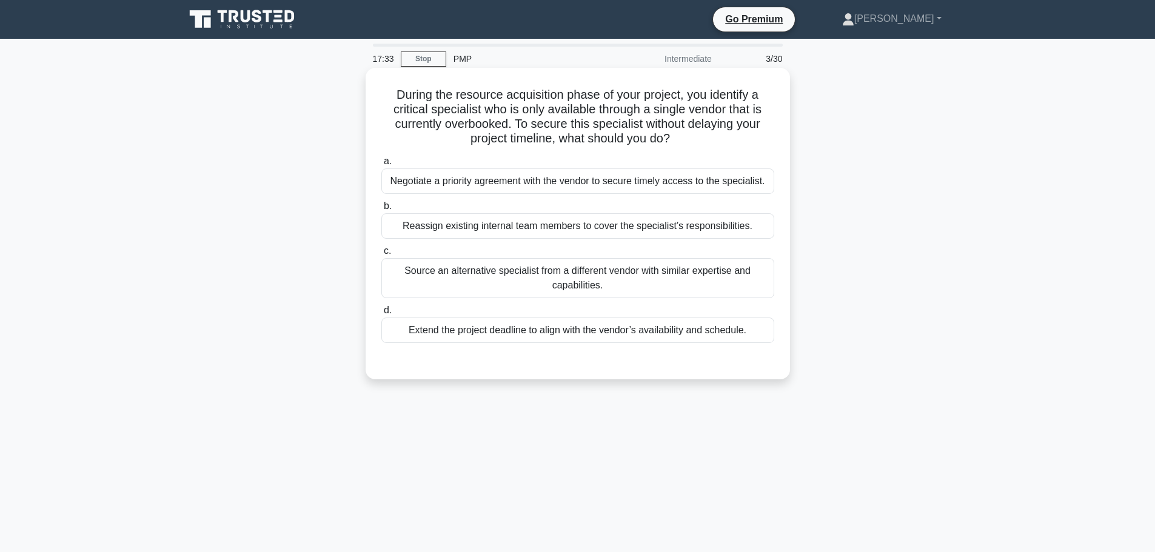
click at [605, 187] on div "Negotiate a priority agreement with the vendor to secure timely access to the s…" at bounding box center [577, 181] width 393 height 25
click at [381, 165] on input "a. Negotiate a priority agreement with the vendor to secure timely access to th…" at bounding box center [381, 162] width 0 height 8
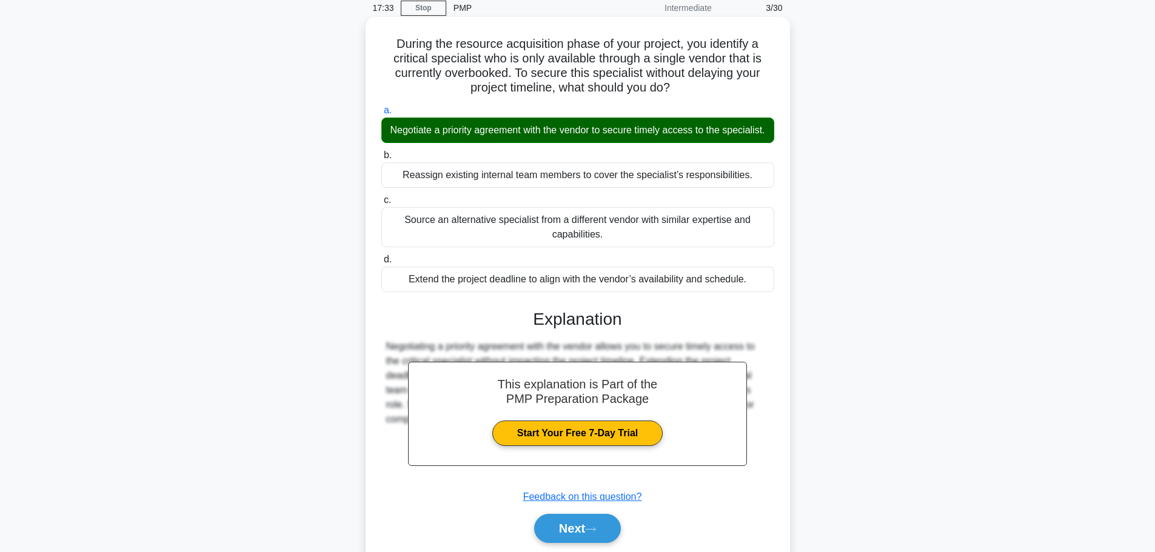
scroll to position [108, 0]
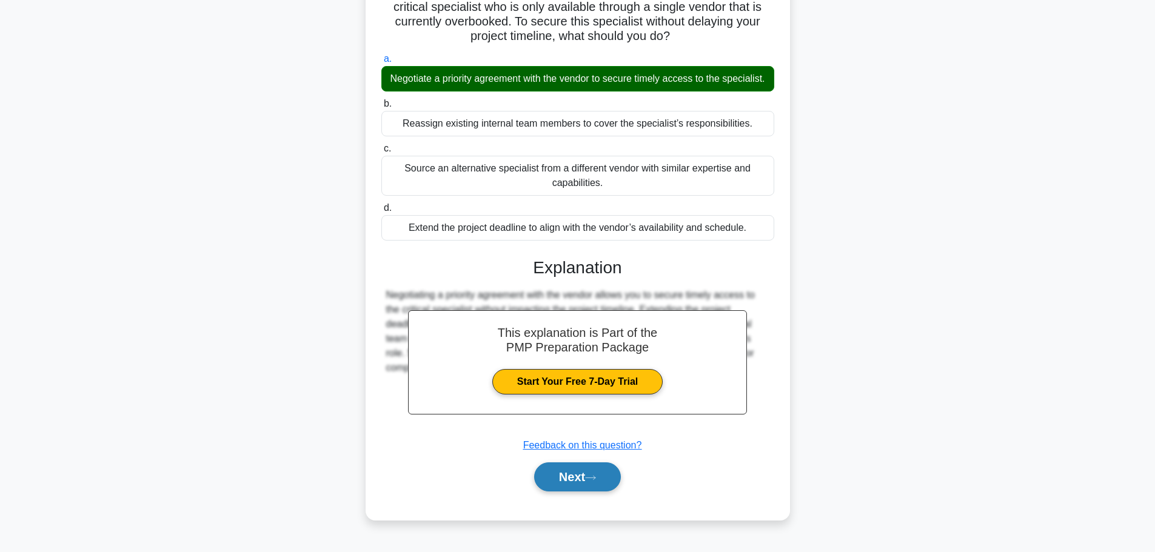
click at [581, 489] on button "Next" at bounding box center [577, 476] width 87 height 29
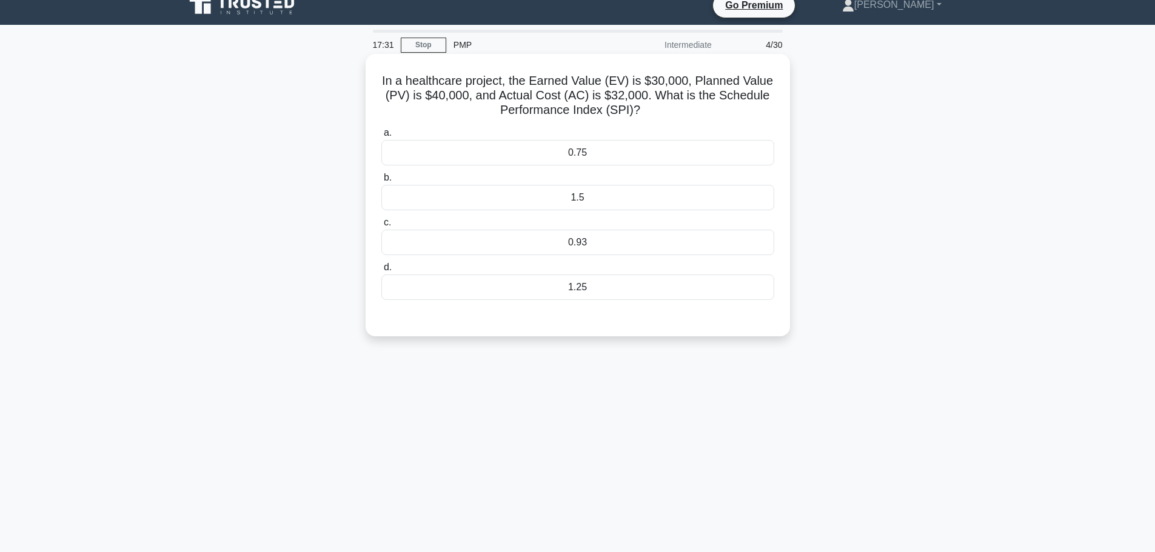
scroll to position [0, 0]
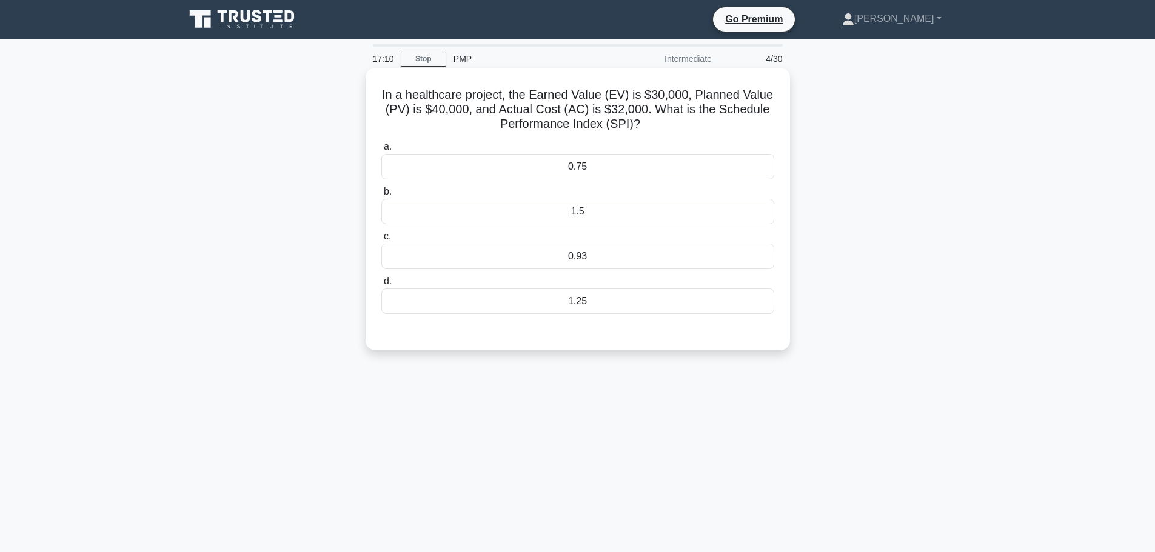
click at [607, 163] on div "0.75" at bounding box center [577, 166] width 393 height 25
click at [381, 151] on input "a. 0.75" at bounding box center [381, 147] width 0 height 8
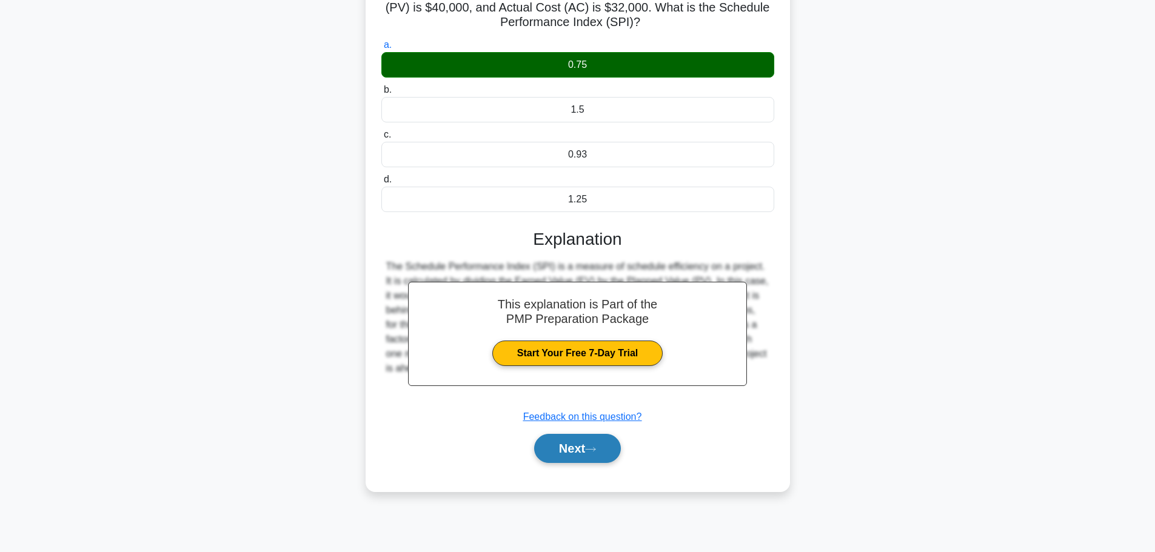
scroll to position [102, 0]
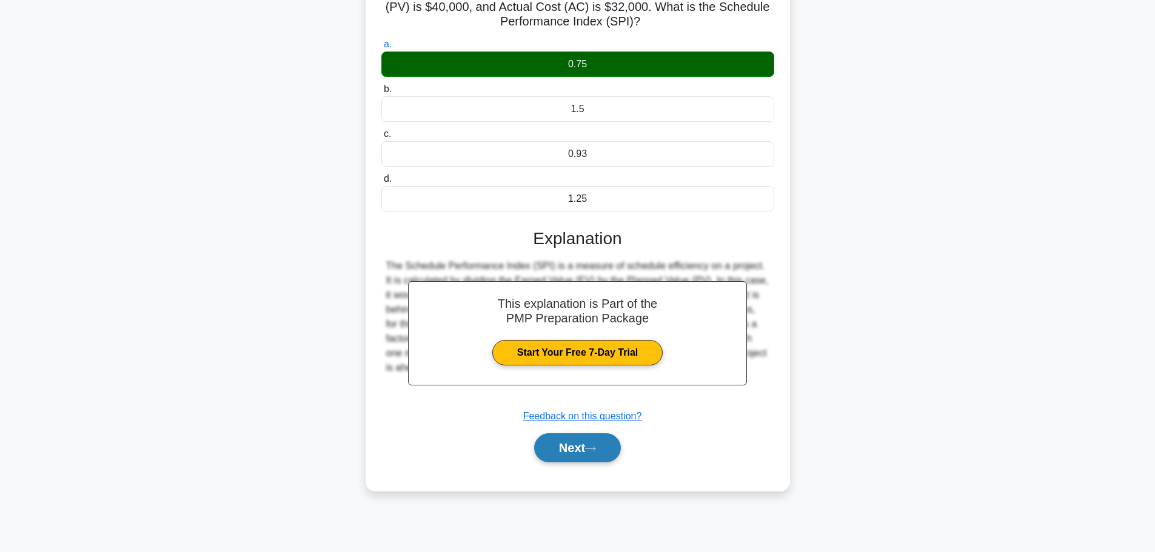
click at [584, 462] on button "Next" at bounding box center [577, 447] width 87 height 29
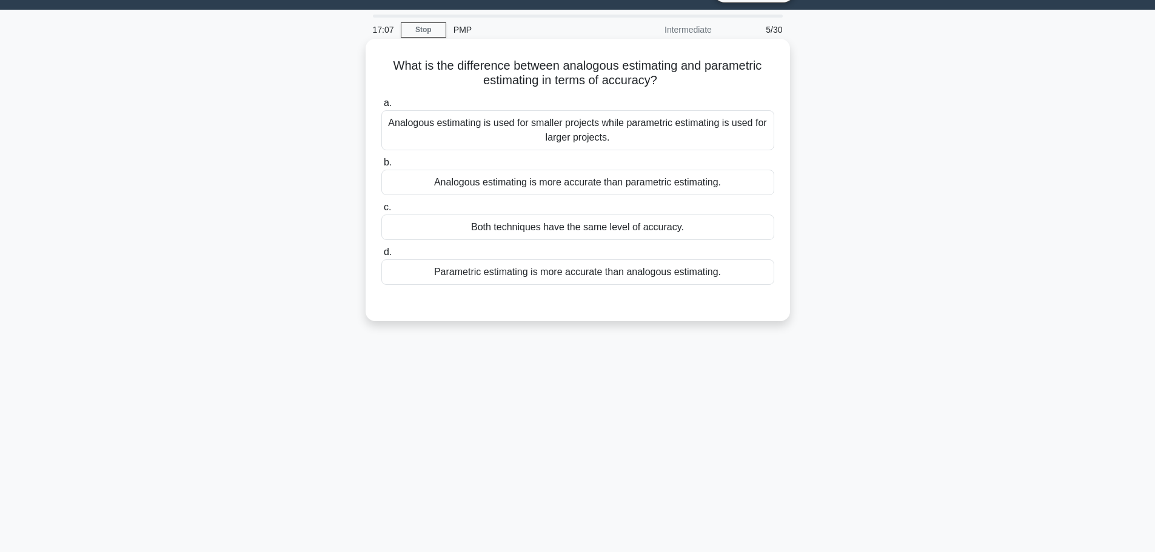
scroll to position [0, 0]
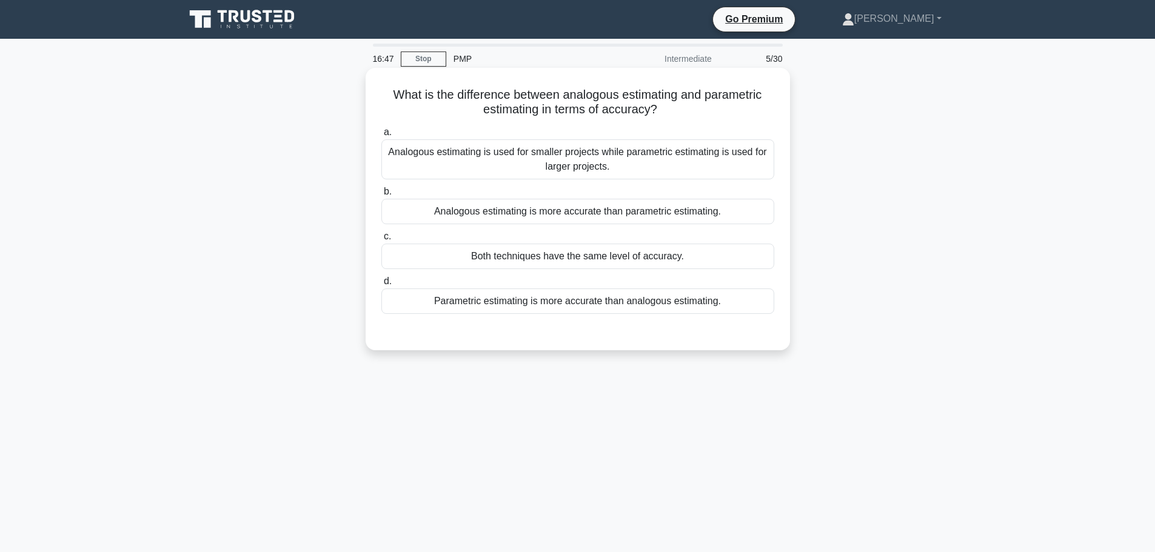
click at [630, 294] on div "Parametric estimating is more accurate than analogous estimating." at bounding box center [577, 301] width 393 height 25
click at [381, 285] on input "d. Parametric estimating is more accurate than analogous estimating." at bounding box center [381, 282] width 0 height 8
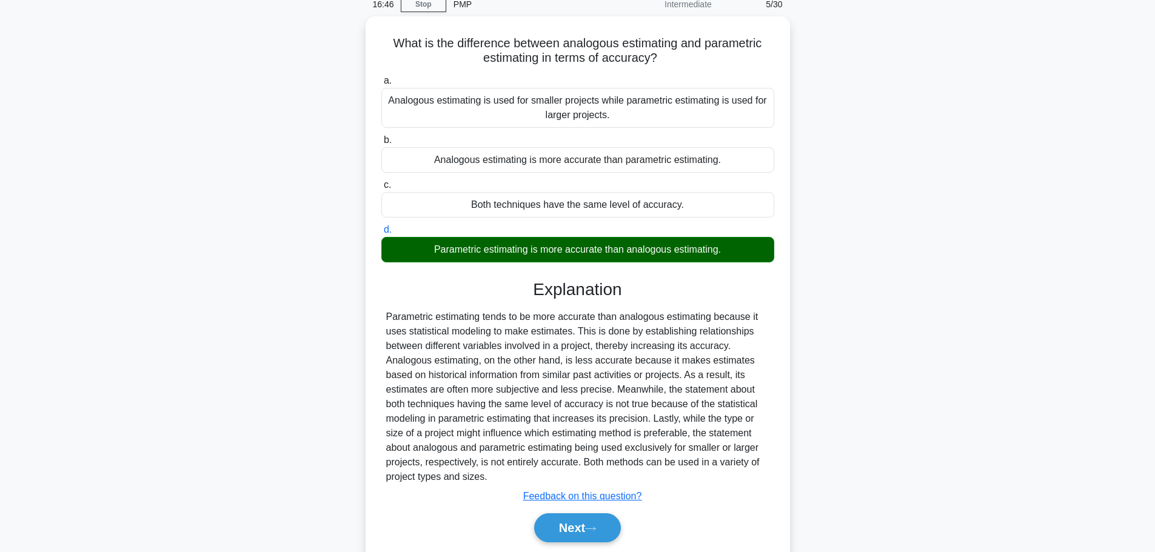
scroll to position [102, 0]
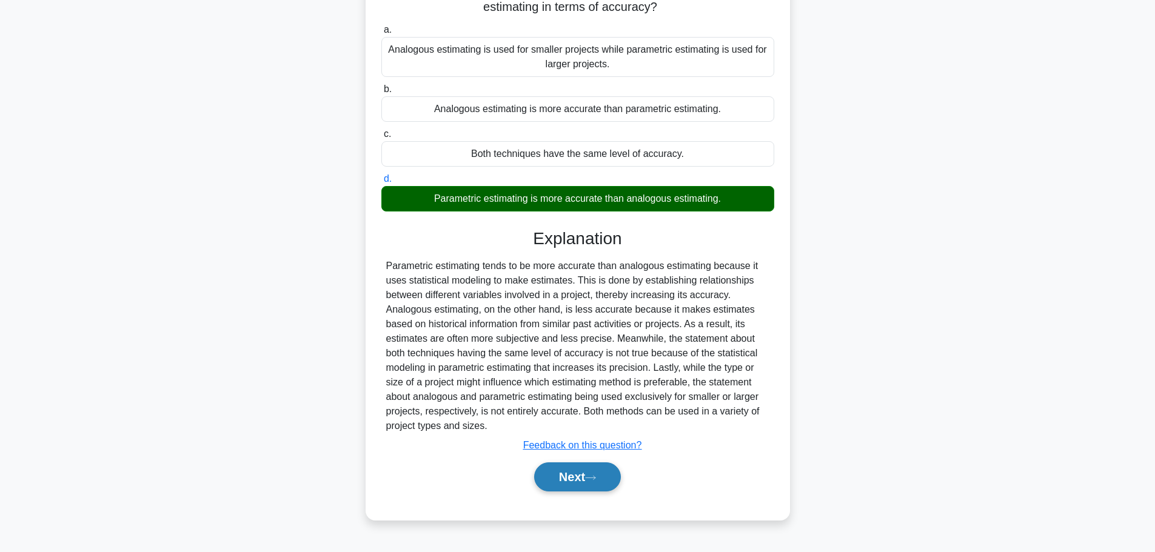
click at [602, 488] on button "Next" at bounding box center [577, 476] width 87 height 29
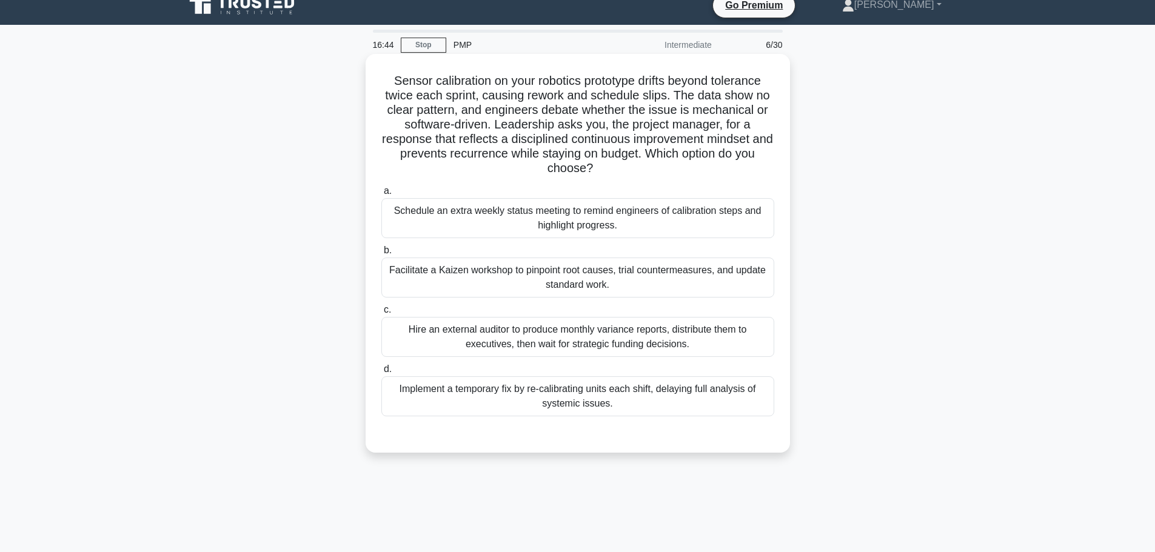
scroll to position [0, 0]
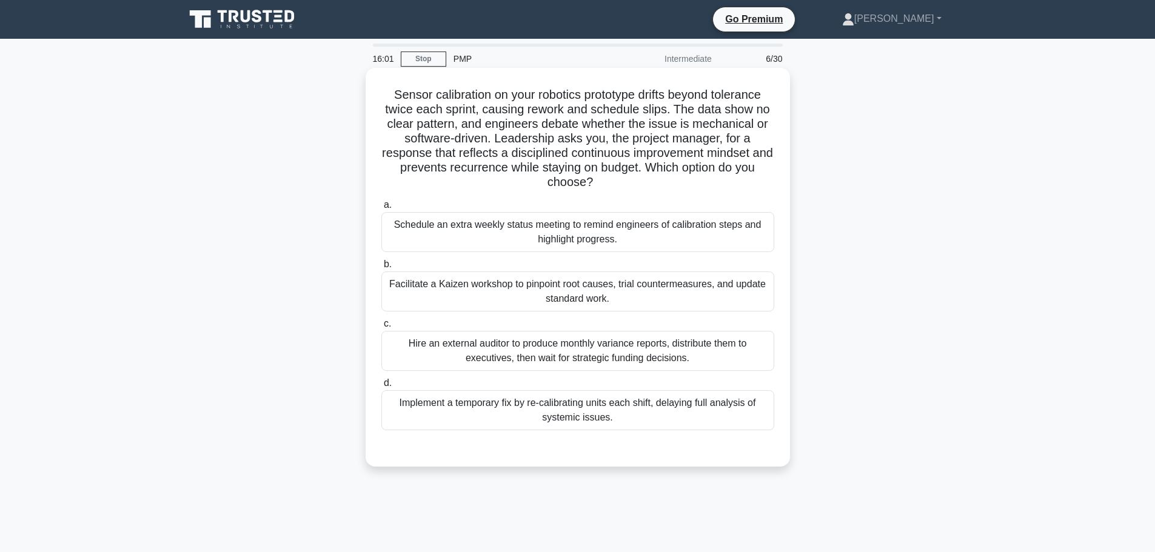
click at [555, 295] on div "Facilitate a Kaizen workshop to pinpoint root causes, trial countermeasures, an…" at bounding box center [577, 292] width 393 height 40
click at [381, 269] on input "b. Facilitate a Kaizen workshop to pinpoint root causes, trial countermeasures,…" at bounding box center [381, 265] width 0 height 8
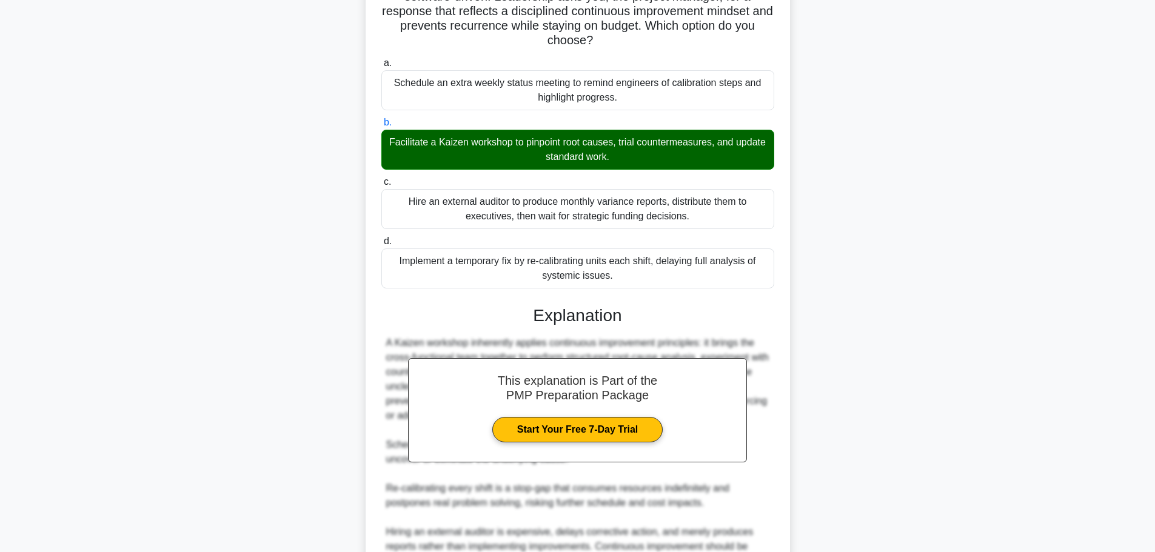
scroll to position [269, 0]
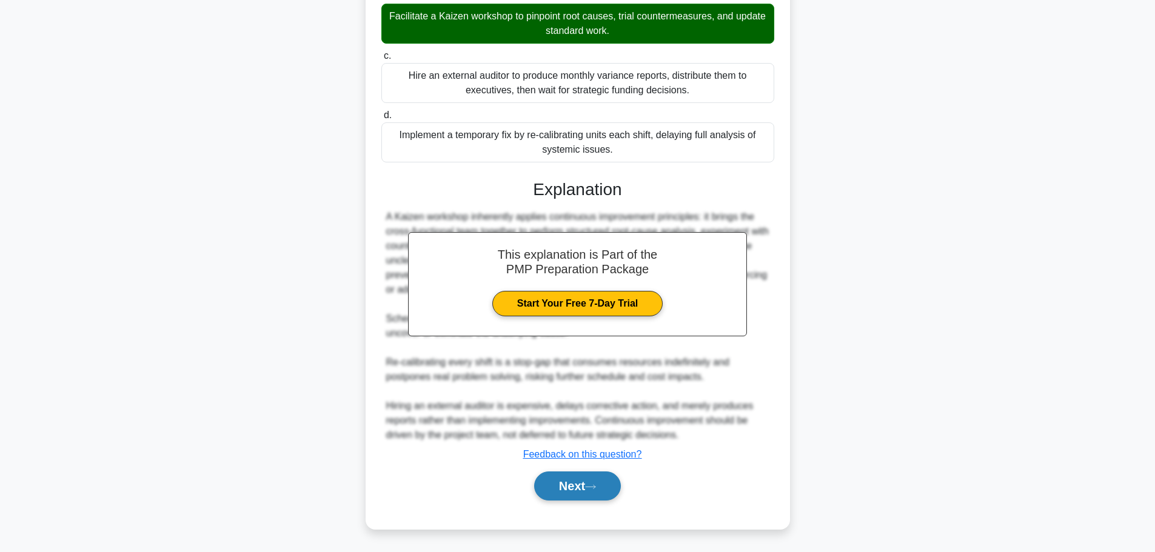
click at [562, 475] on button "Next" at bounding box center [577, 486] width 87 height 29
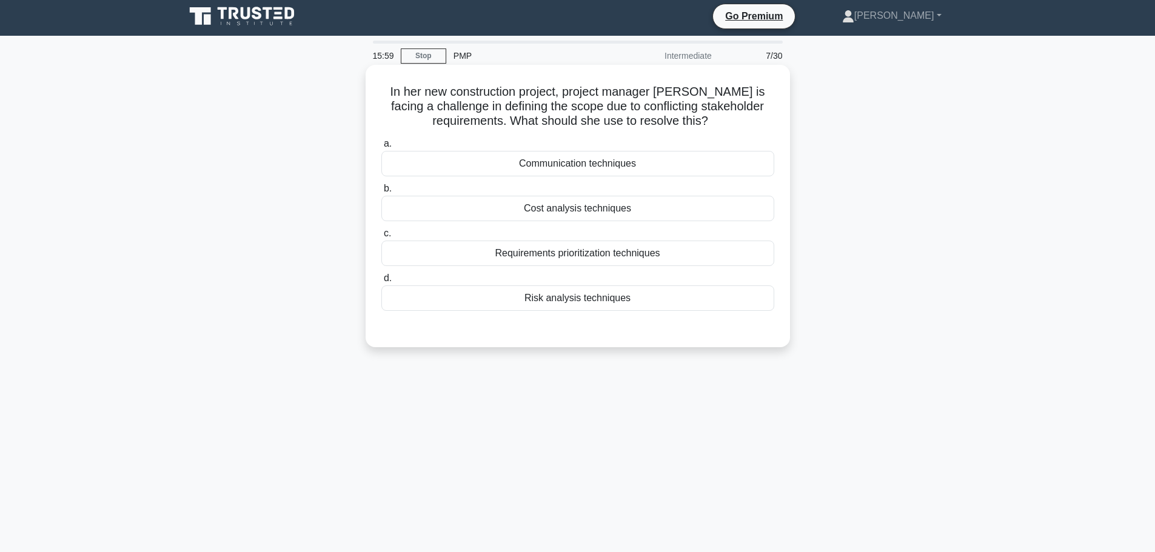
scroll to position [0, 0]
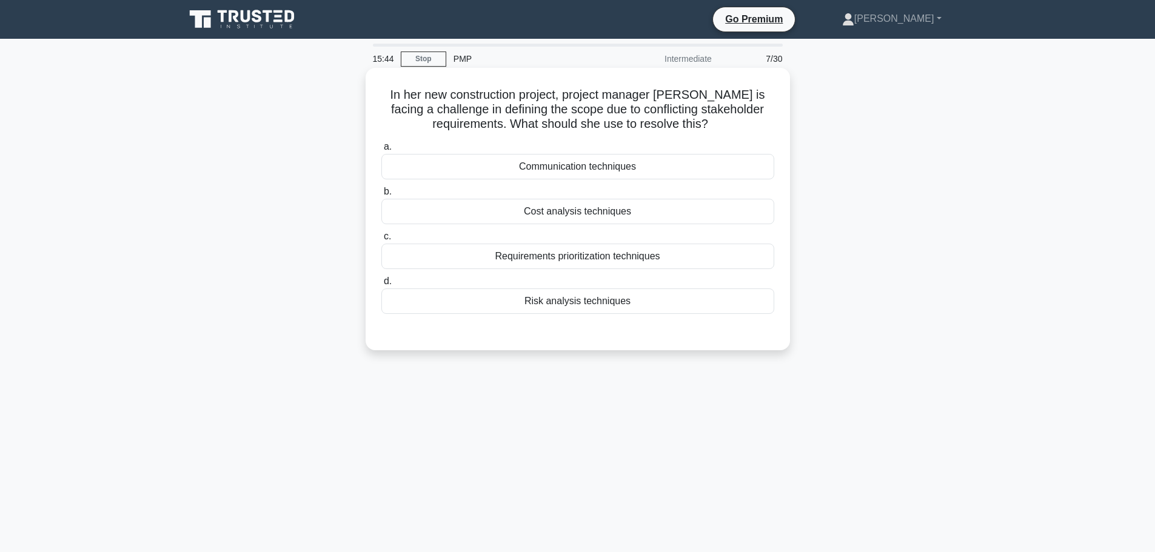
click at [618, 173] on div "Communication techniques" at bounding box center [577, 166] width 393 height 25
click at [381, 151] on input "a. Communication techniques" at bounding box center [381, 147] width 0 height 8
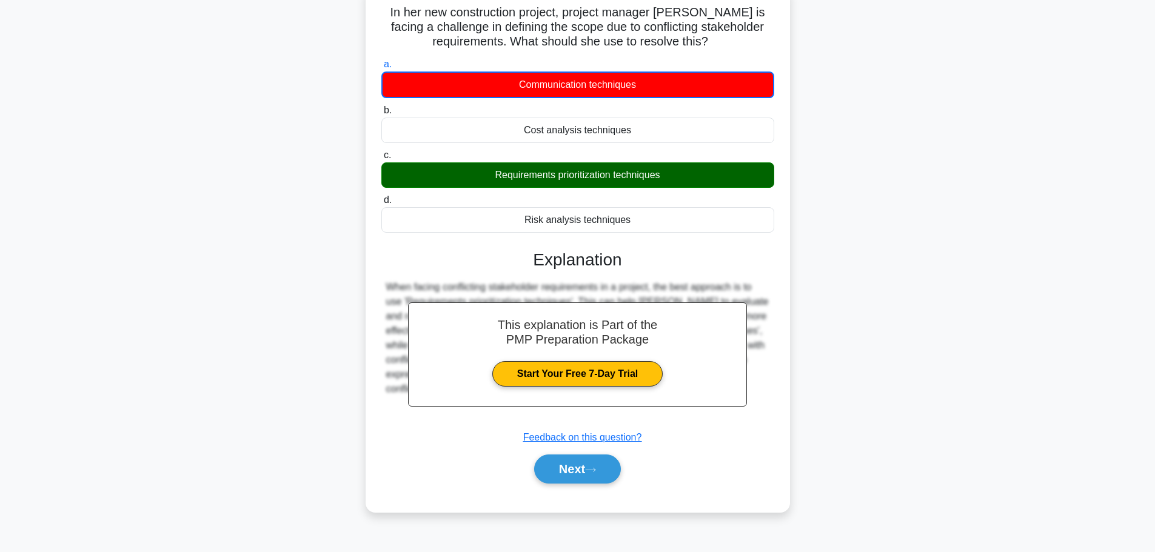
scroll to position [102, 0]
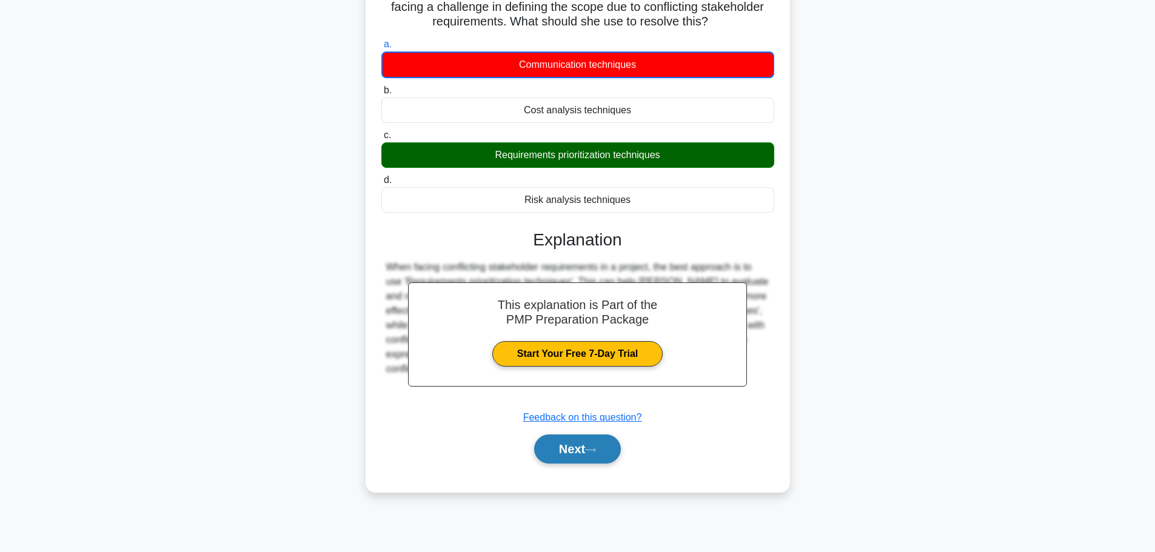
click at [588, 449] on button "Next" at bounding box center [577, 449] width 87 height 29
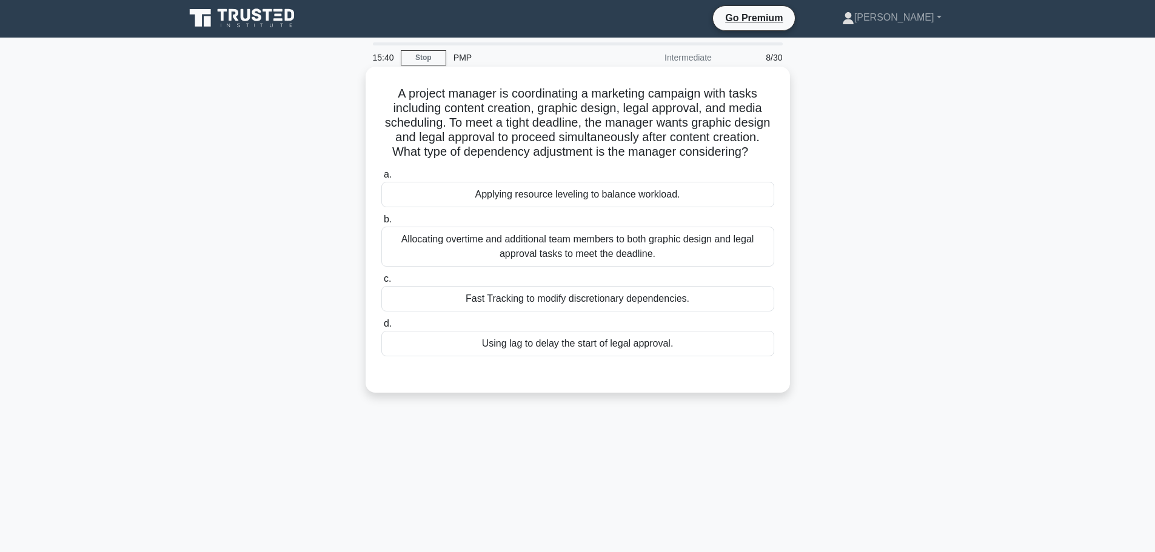
scroll to position [0, 0]
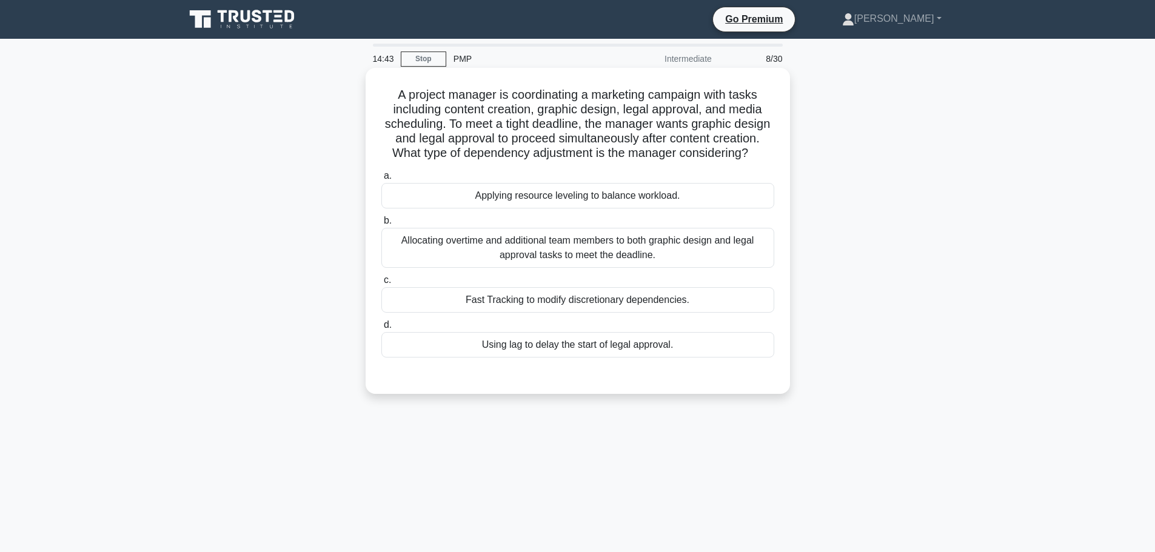
click at [629, 209] on div "Applying resource leveling to balance workload." at bounding box center [577, 195] width 393 height 25
click at [381, 180] on input "a. Applying resource leveling to balance workload." at bounding box center [381, 176] width 0 height 8
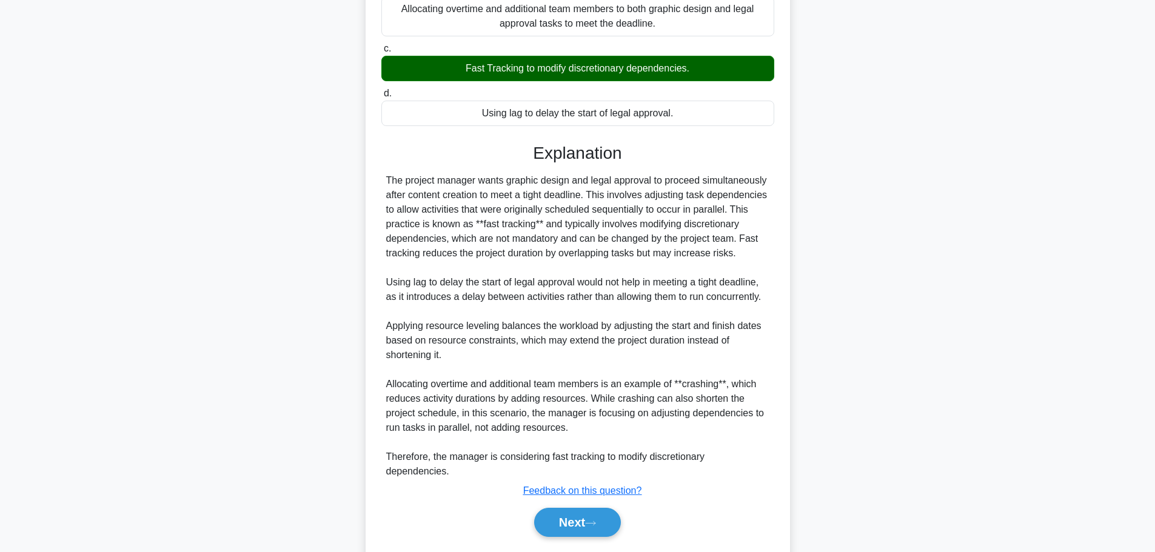
scroll to position [270, 0]
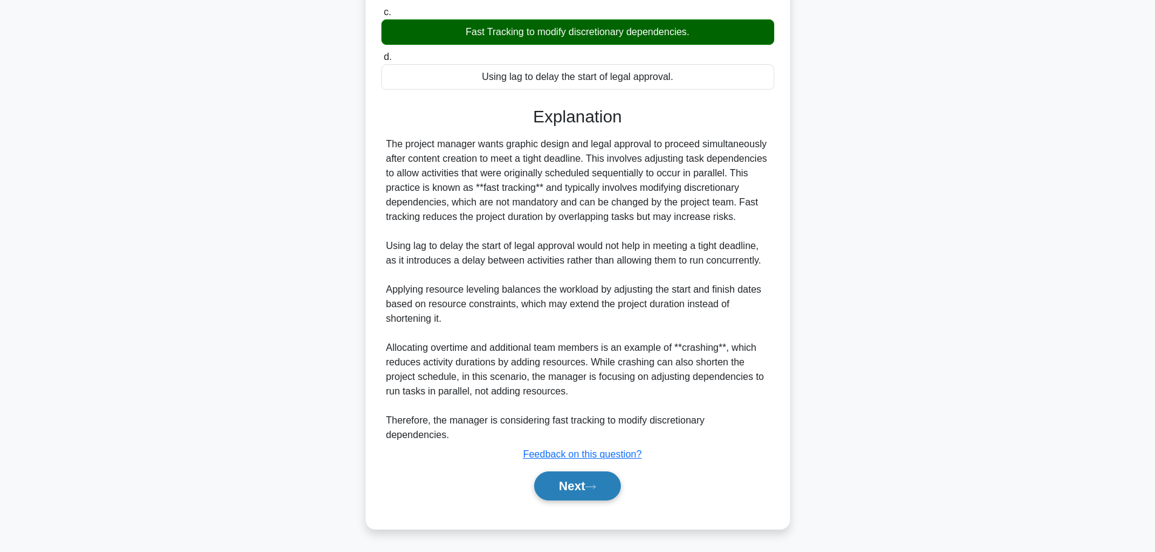
click at [583, 486] on button "Next" at bounding box center [577, 486] width 87 height 29
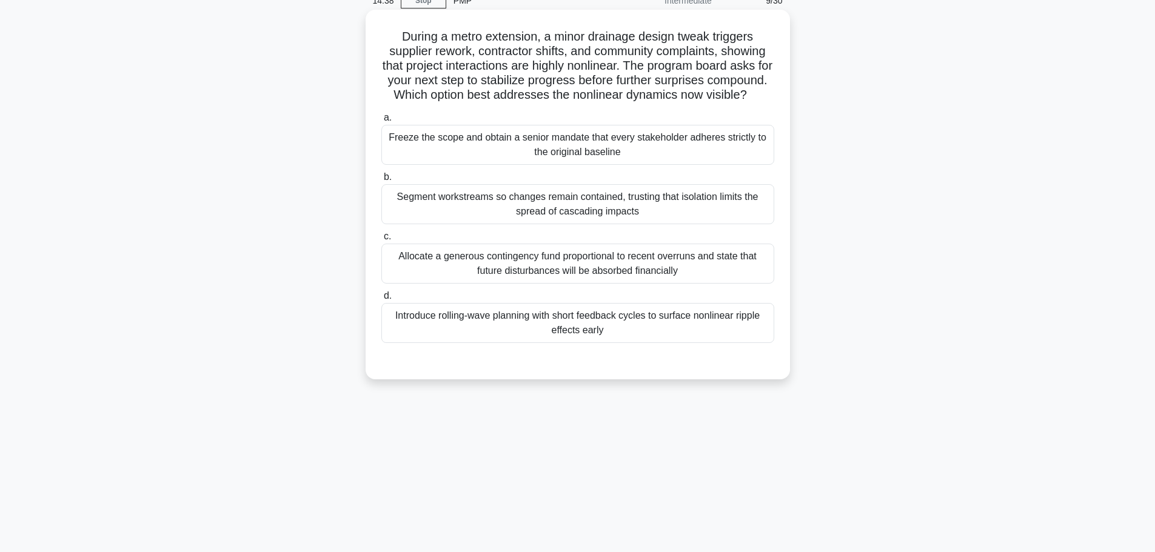
scroll to position [0, 0]
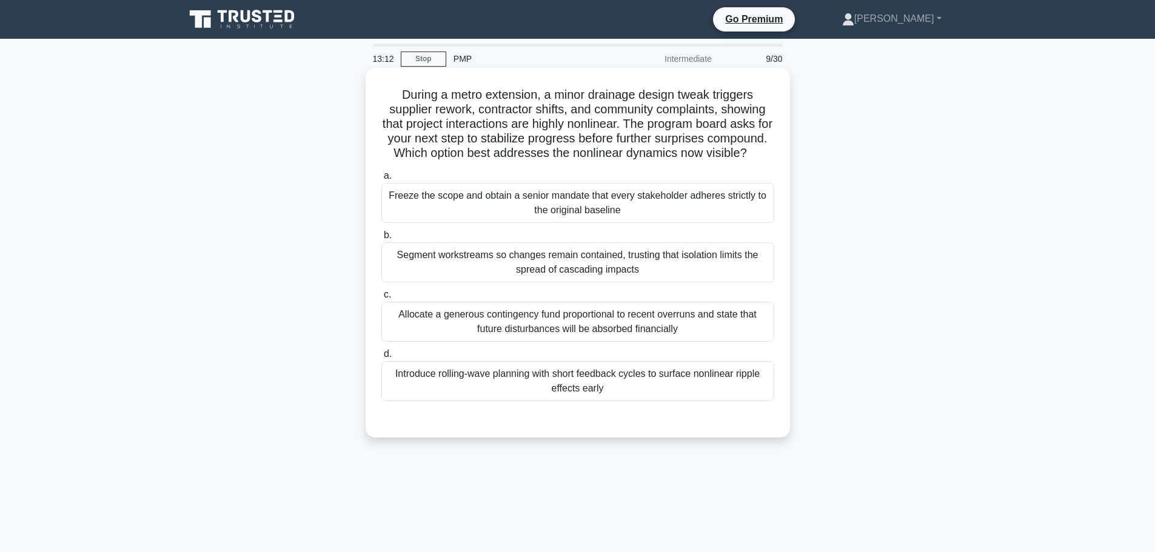
click at [527, 387] on div "Introduce rolling-wave planning with short feedback cycles to surface nonlinear…" at bounding box center [577, 381] width 393 height 40
click at [381, 358] on input "d. Introduce rolling-wave planning with short feedback cycles to surface nonlin…" at bounding box center [381, 354] width 0 height 8
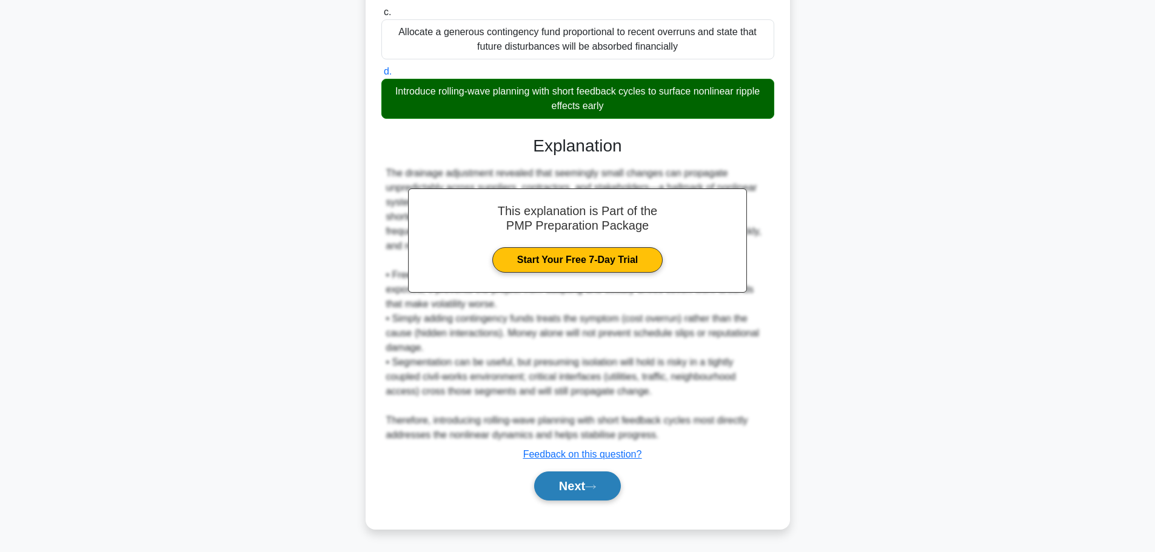
click at [550, 486] on button "Next" at bounding box center [577, 486] width 87 height 29
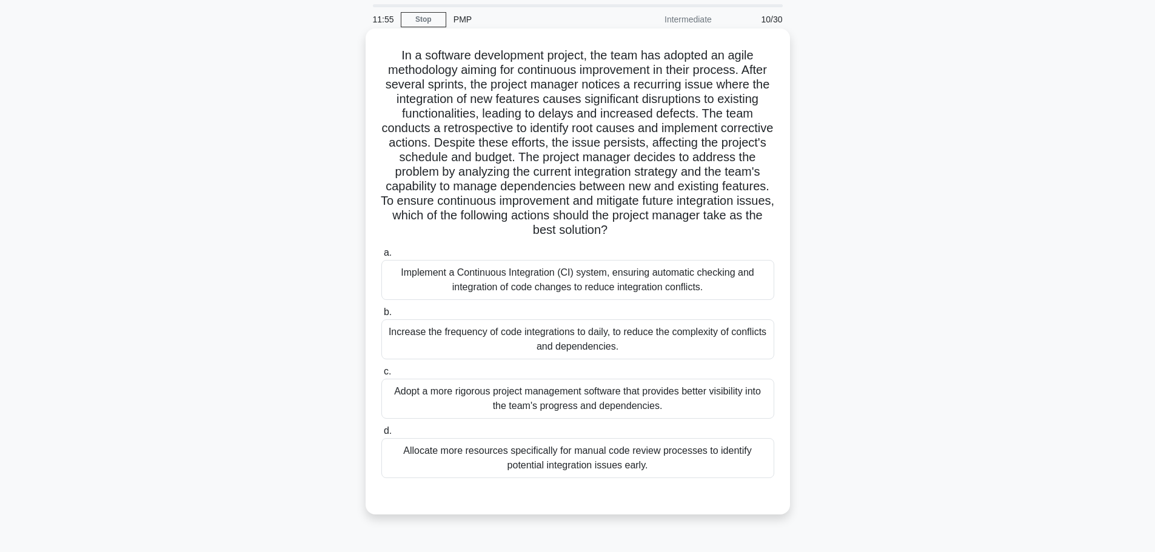
scroll to position [61, 0]
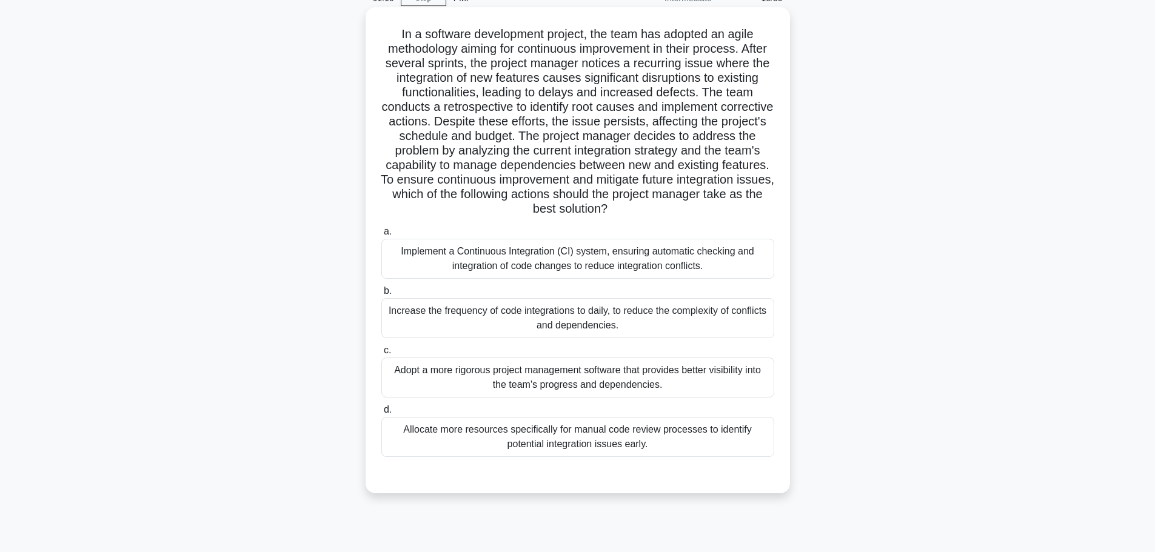
click at [609, 389] on div "Adopt a more rigorous project management software that provides better visibili…" at bounding box center [577, 378] width 393 height 40
click at [381, 355] on input "c. Adopt a more rigorous project management software that provides better visib…" at bounding box center [381, 351] width 0 height 8
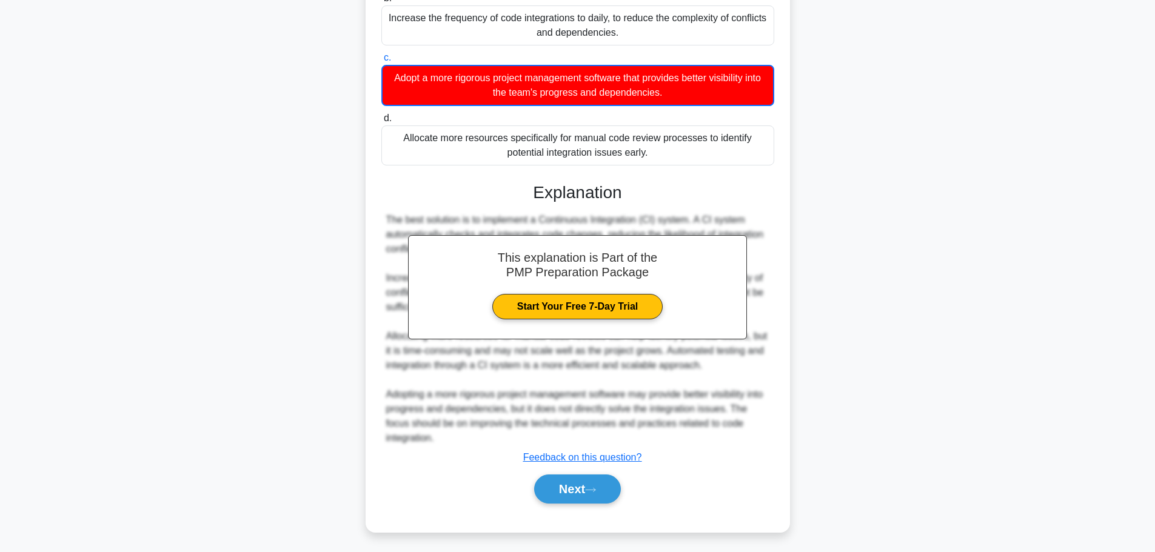
scroll to position [357, 0]
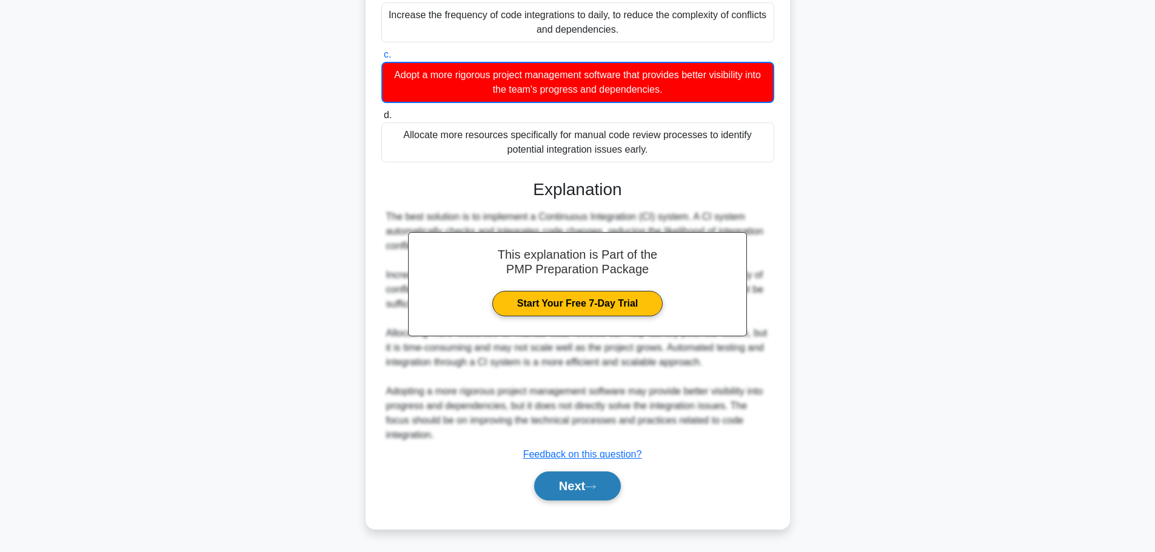
click at [593, 490] on icon at bounding box center [590, 487] width 11 height 7
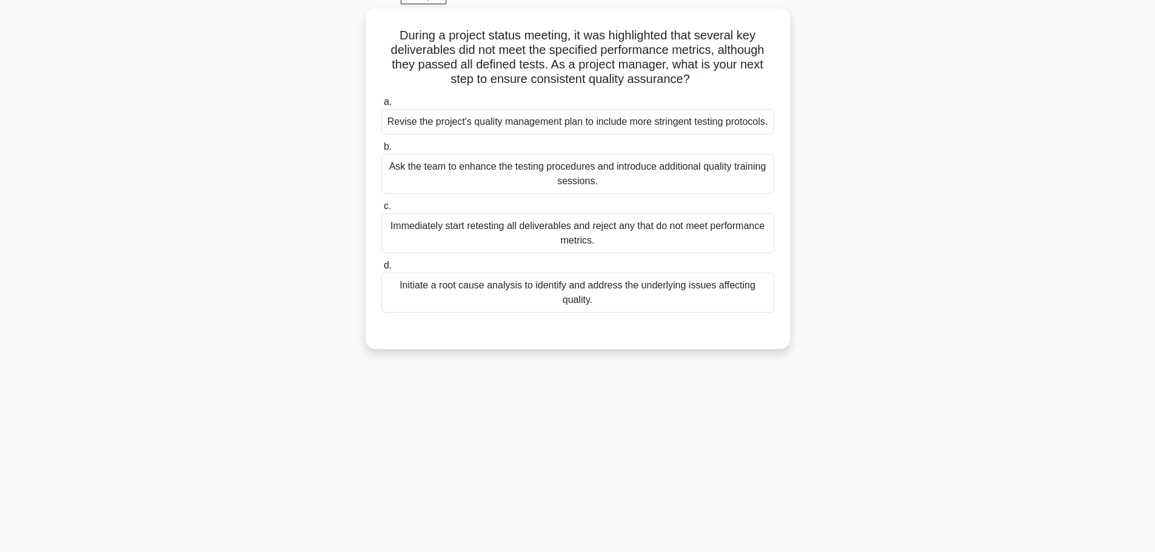
scroll to position [0, 0]
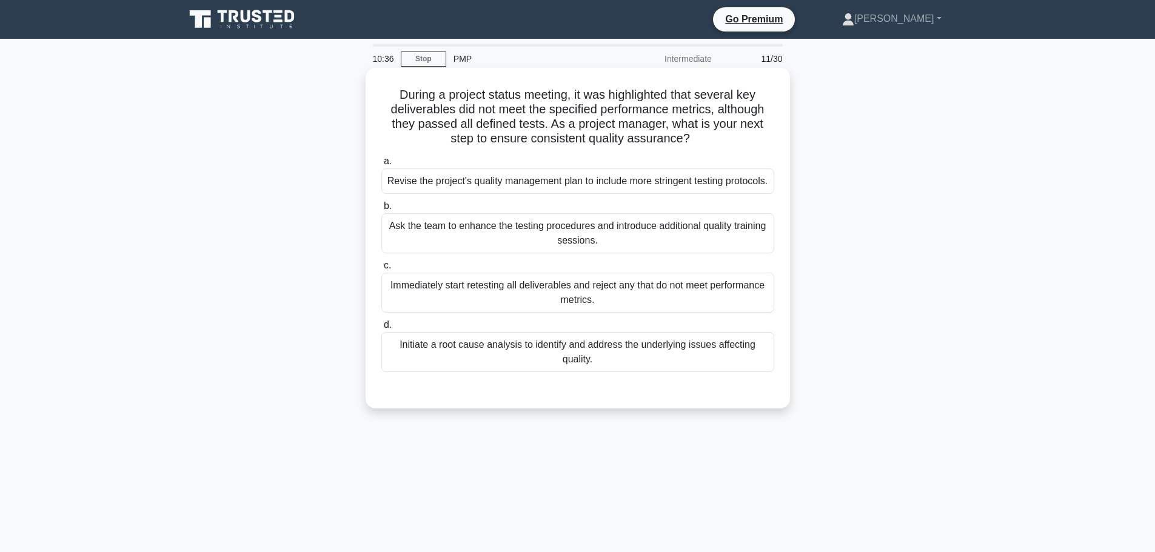
click at [682, 372] on div "Initiate a root cause analysis to identify and address the underlying issues af…" at bounding box center [577, 352] width 393 height 40
click at [381, 329] on input "d. Initiate a root cause analysis to identify and address the underlying issues…" at bounding box center [381, 325] width 0 height 8
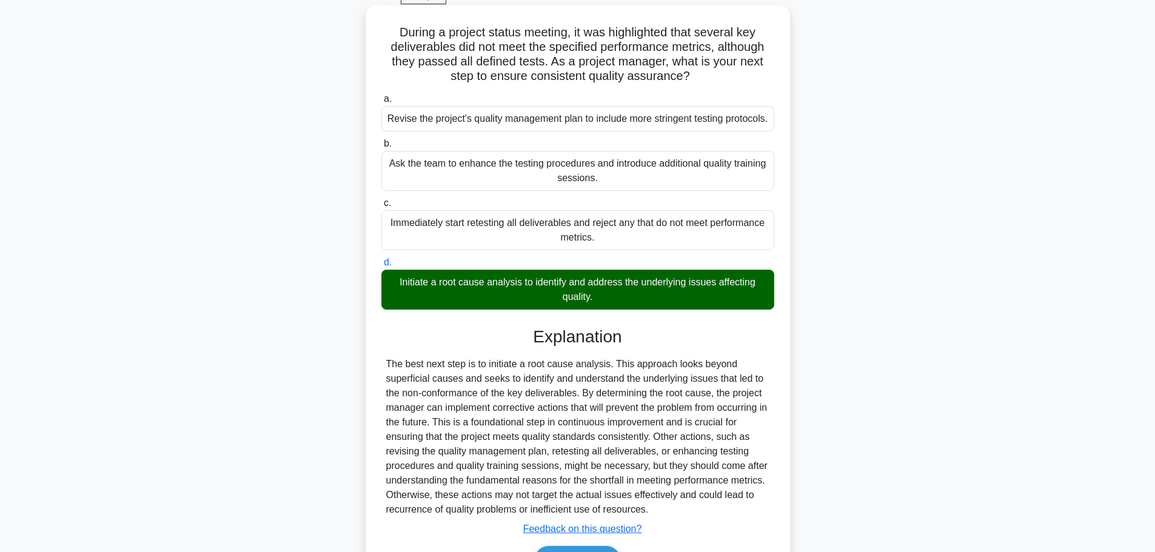
scroll to position [152, 0]
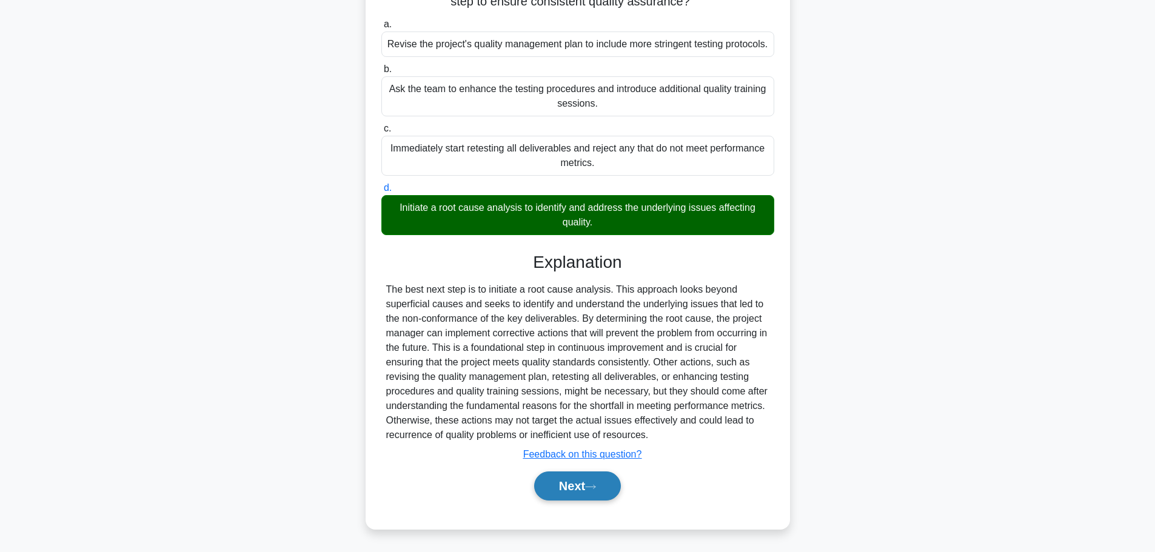
click at [569, 492] on button "Next" at bounding box center [577, 486] width 87 height 29
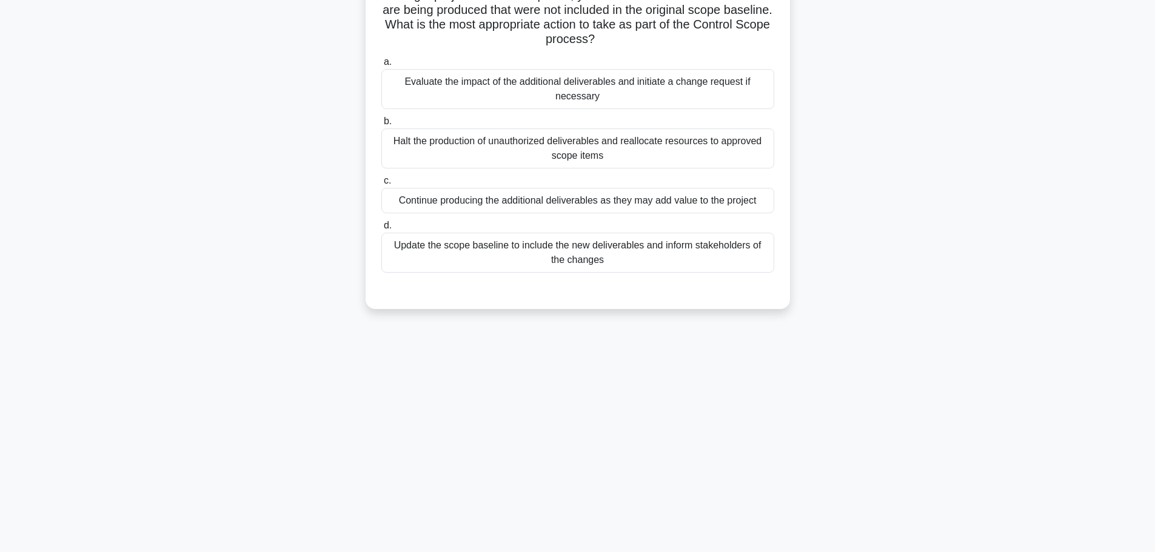
scroll to position [0, 0]
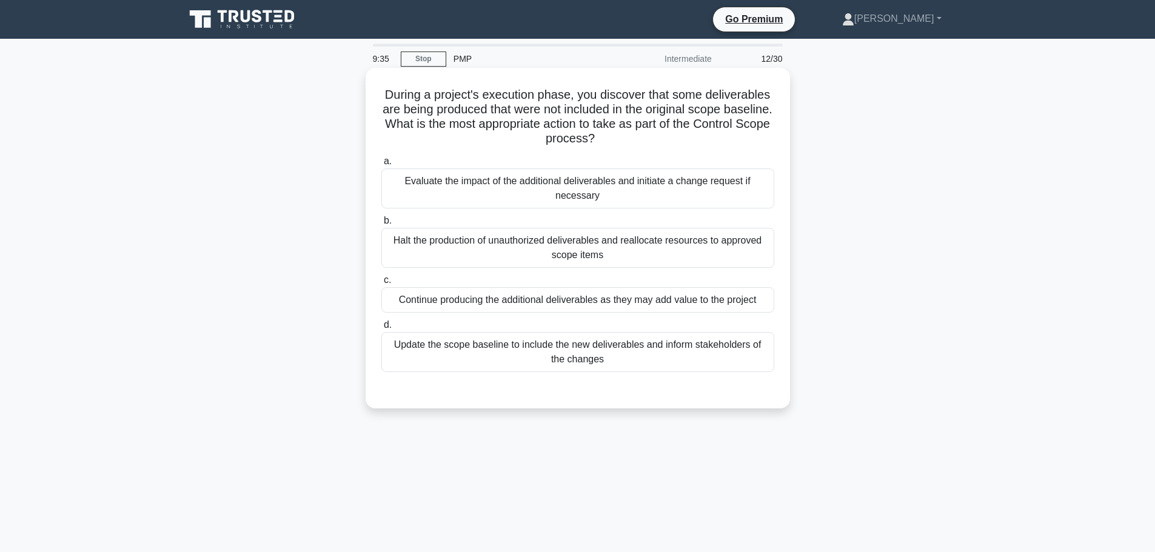
click at [521, 295] on div "Continue producing the additional deliverables as they may add value to the pro…" at bounding box center [577, 299] width 393 height 25
click at [381, 284] on input "c. Continue producing the additional deliverables as they may add value to the …" at bounding box center [381, 280] width 0 height 8
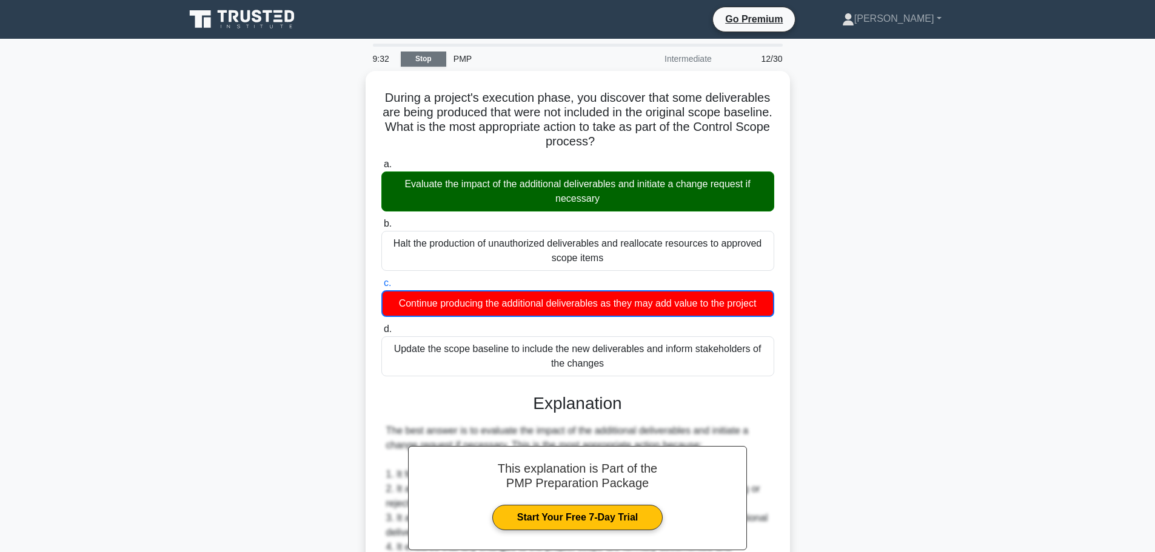
click at [422, 59] on link "Stop" at bounding box center [423, 59] width 45 height 15
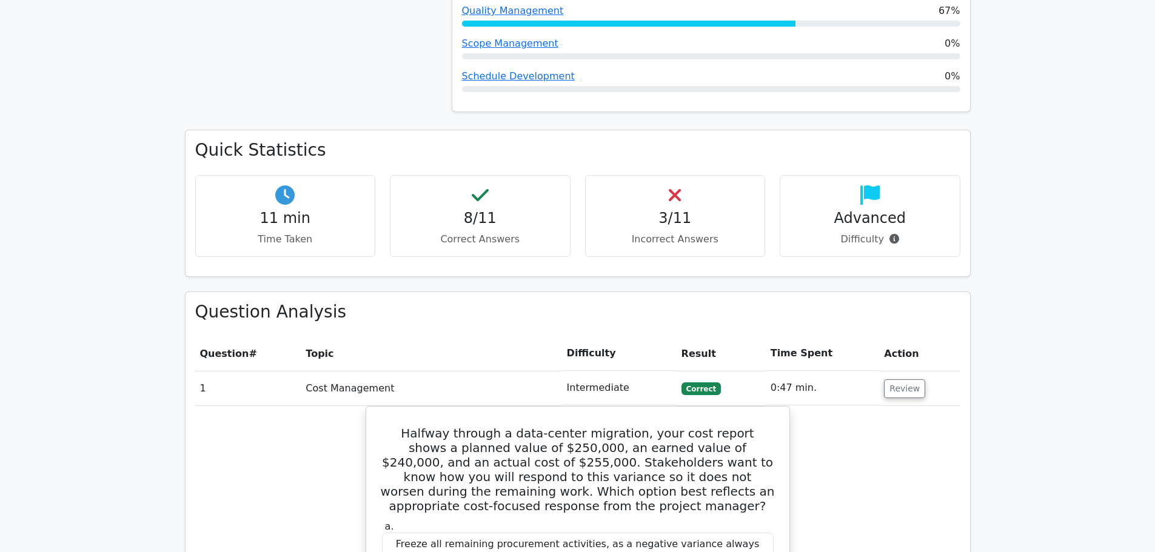
scroll to position [788, 0]
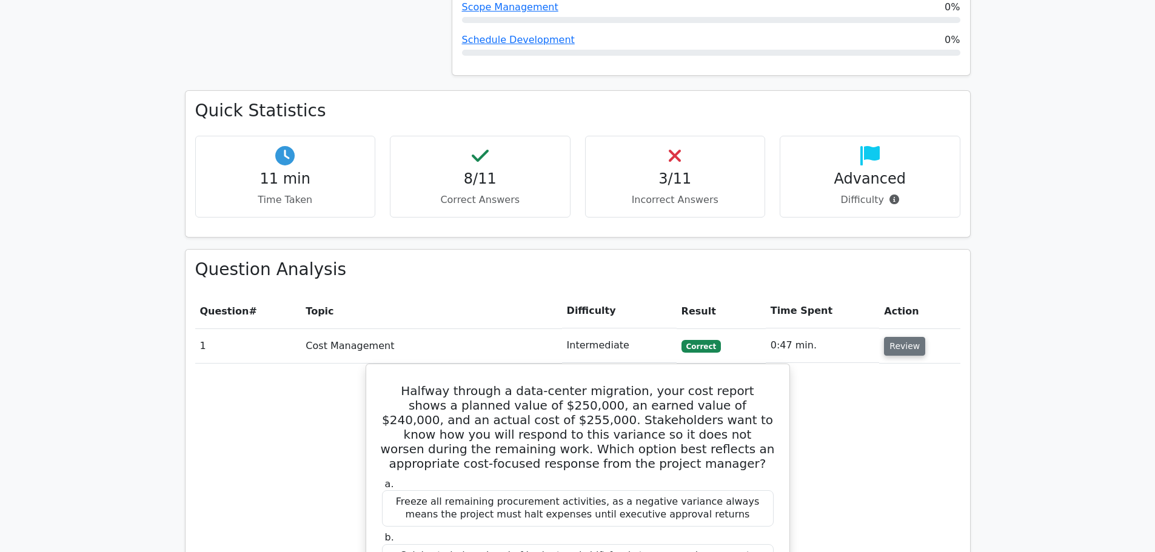
click at [908, 337] on button "Review" at bounding box center [904, 346] width 41 height 19
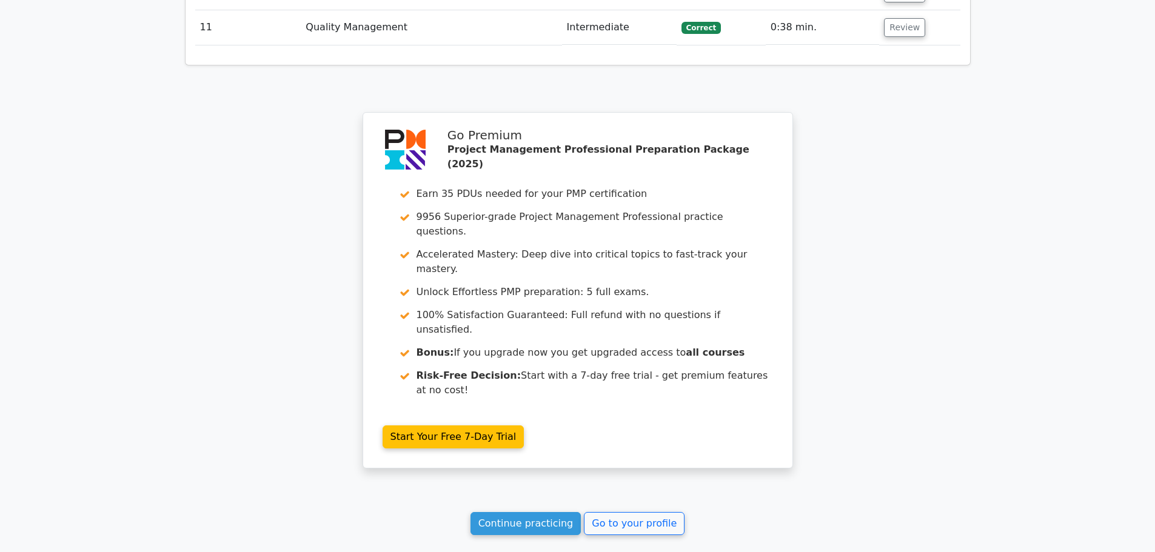
scroll to position [1493, 0]
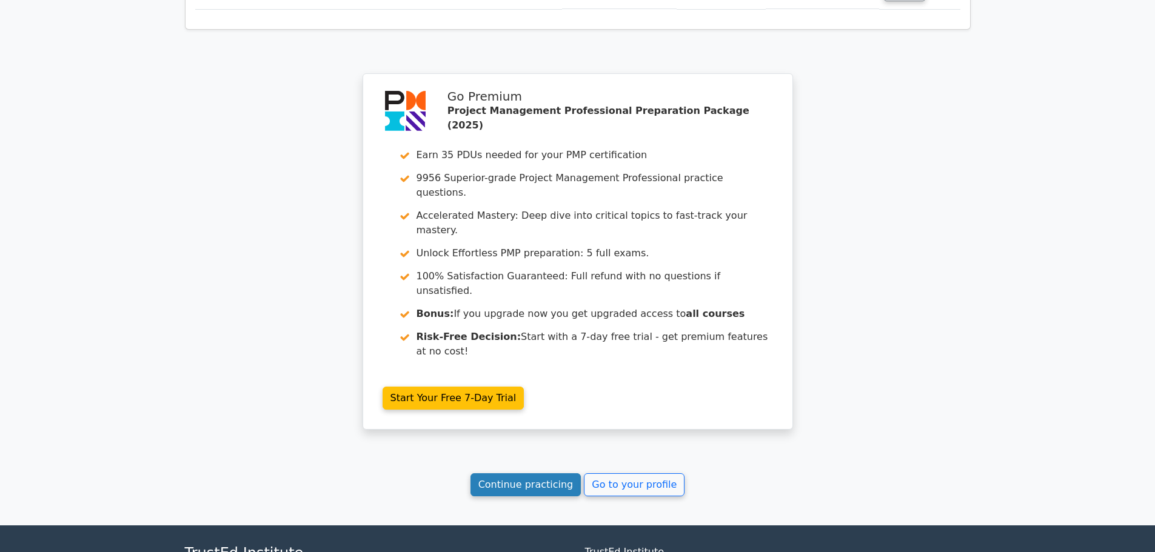
click at [547, 473] on link "Continue practicing" at bounding box center [525, 484] width 111 height 23
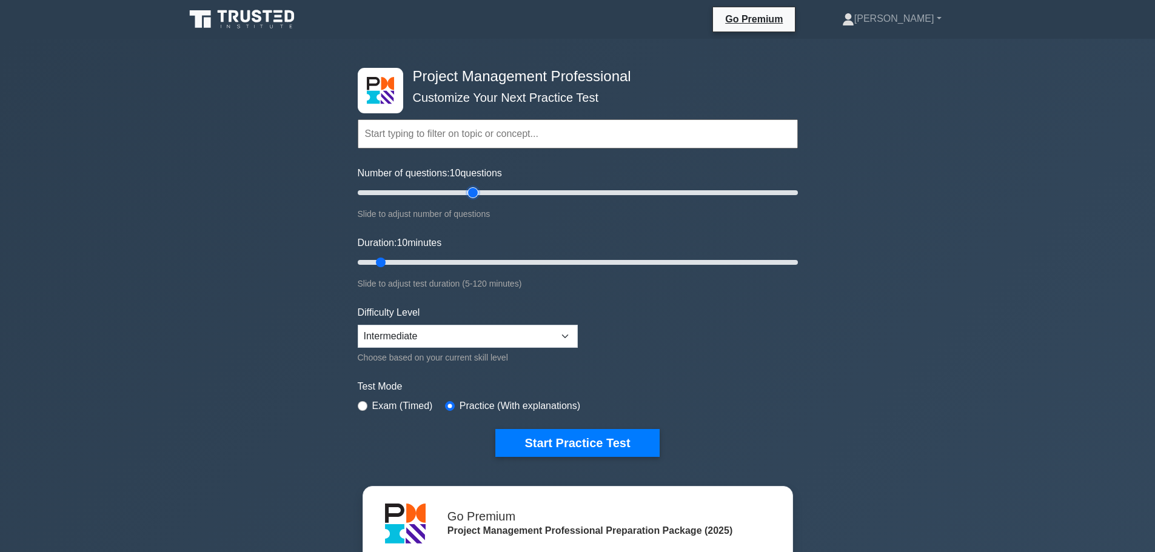
click at [478, 191] on input "Number of questions: 10 questions" at bounding box center [578, 192] width 440 height 15
click at [454, 193] on input "Number of questions: 55 questions" at bounding box center [578, 192] width 440 height 15
type input "35"
click at [432, 192] on input "Number of questions: 35 questions" at bounding box center [578, 192] width 440 height 15
click at [402, 262] on input "Duration: 15 minutes" at bounding box center [578, 262] width 440 height 15
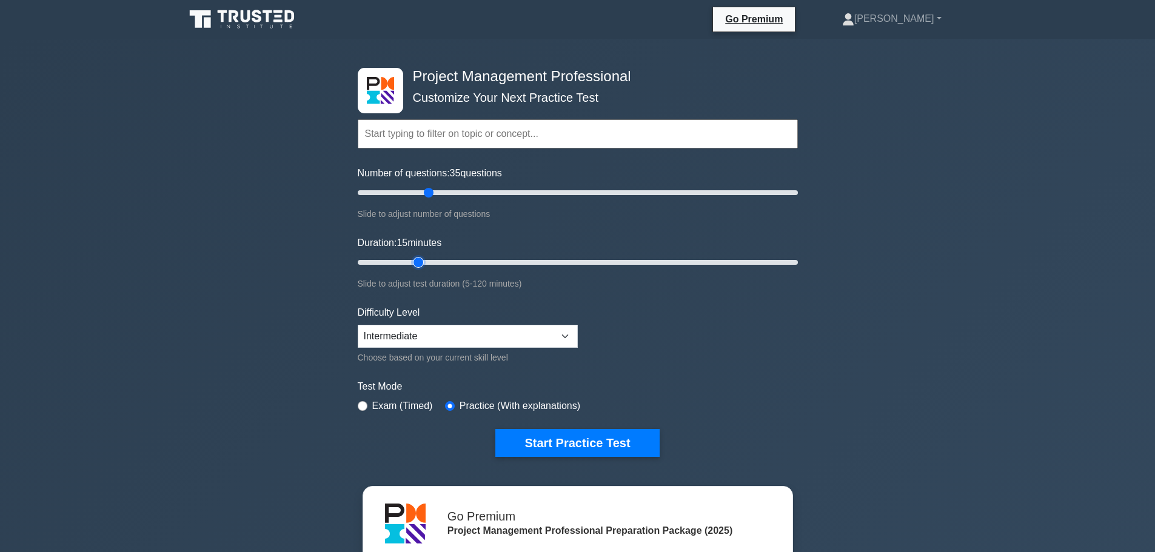
click at [412, 262] on input "Duration: 15 minutes" at bounding box center [578, 262] width 440 height 15
click at [425, 262] on input "Duration: 20 minutes" at bounding box center [578, 262] width 440 height 15
type input "25"
click at [429, 262] on input "Duration: 20 minutes" at bounding box center [578, 262] width 440 height 15
click at [553, 441] on button "Start Practice Test" at bounding box center [577, 443] width 164 height 28
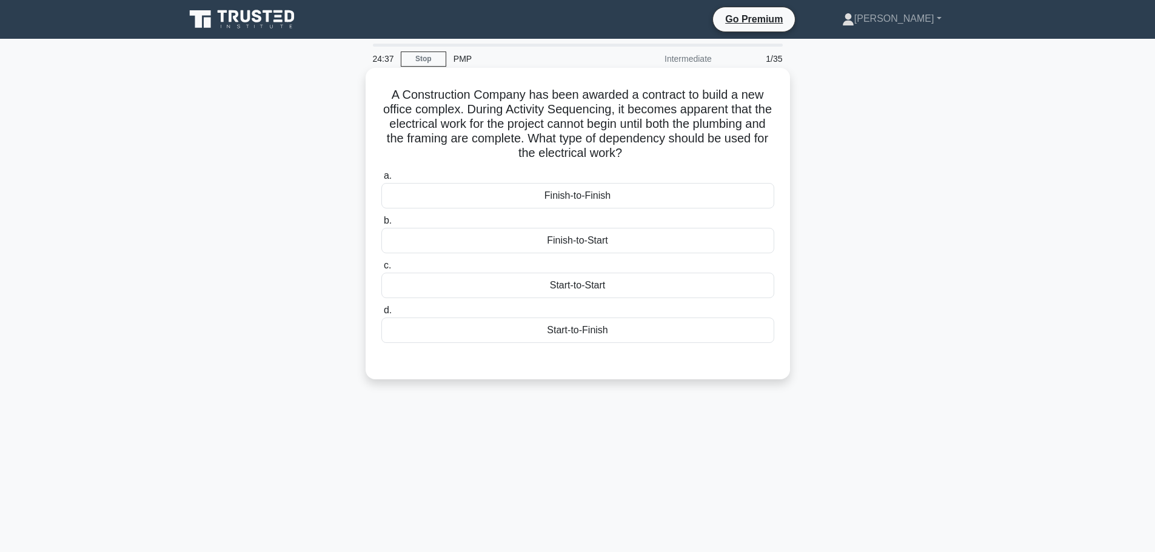
click at [586, 244] on div "Finish-to-Start" at bounding box center [577, 240] width 393 height 25
click at [381, 225] on input "b. Finish-to-Start" at bounding box center [381, 221] width 0 height 8
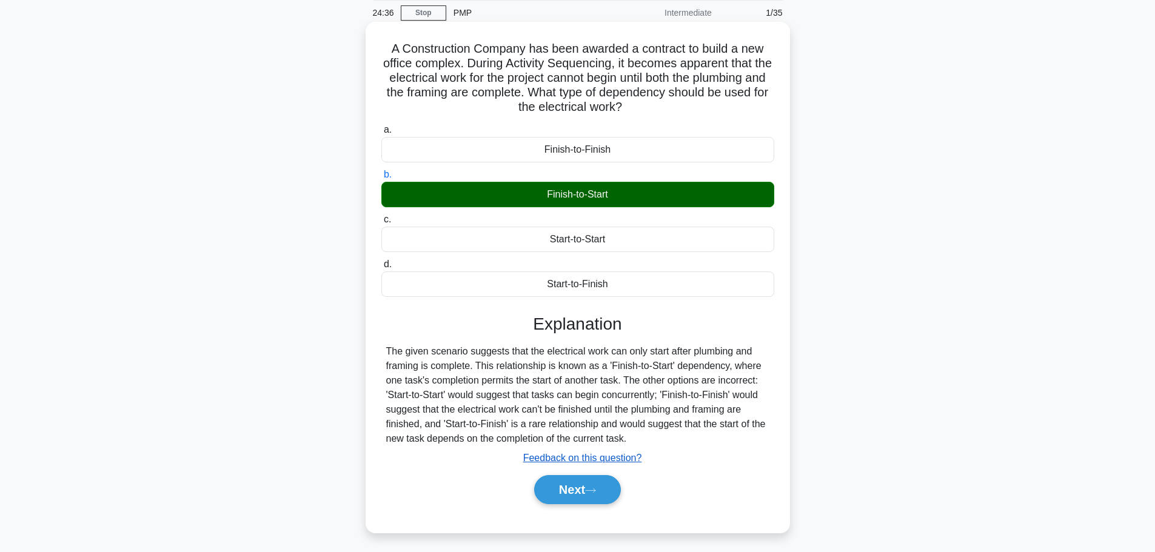
scroll to position [102, 0]
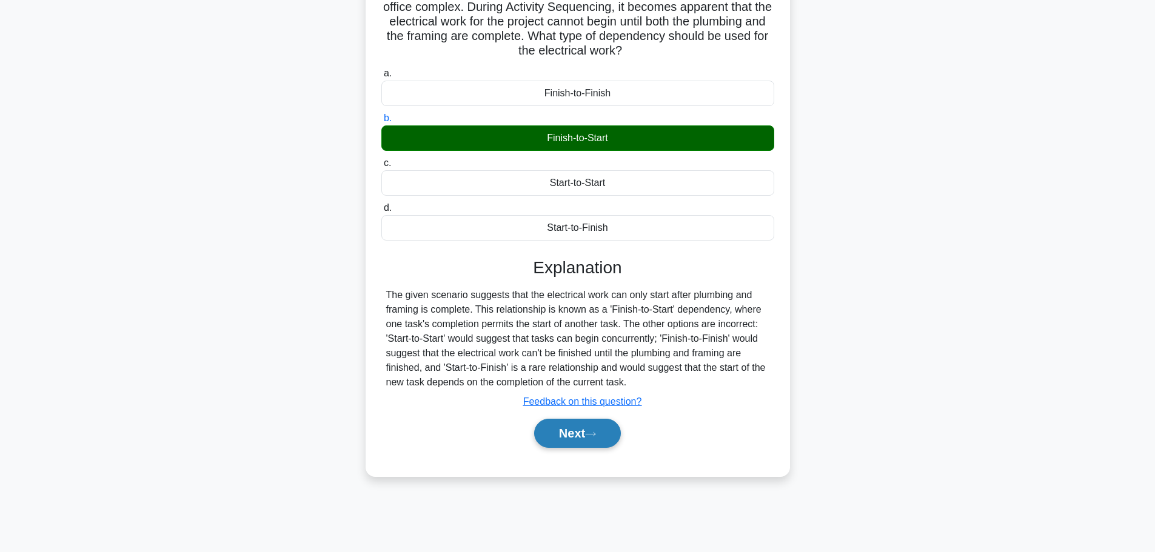
click at [596, 425] on button "Next" at bounding box center [577, 433] width 87 height 29
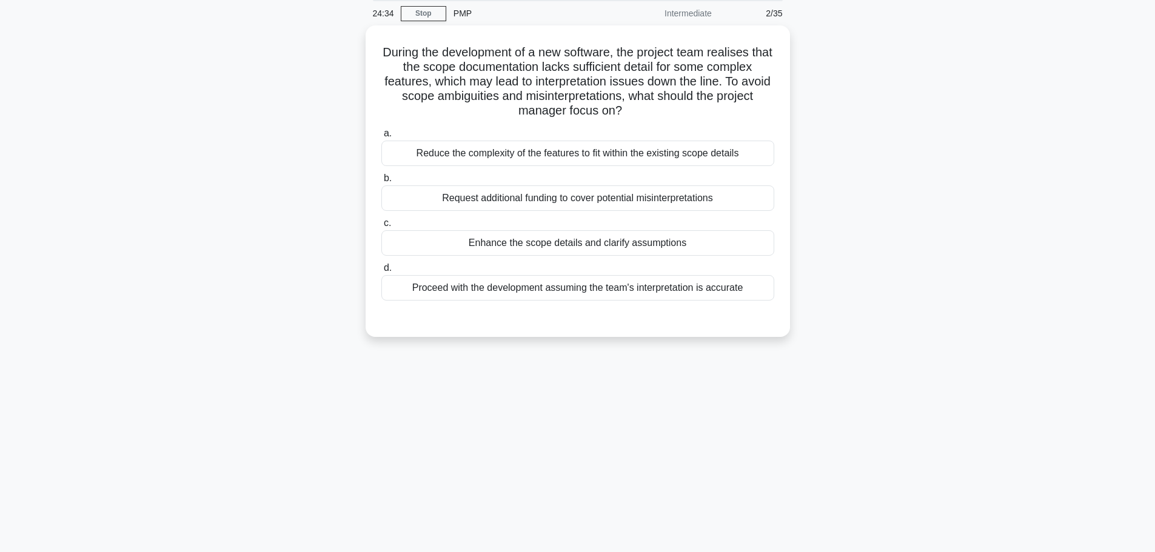
scroll to position [0, 0]
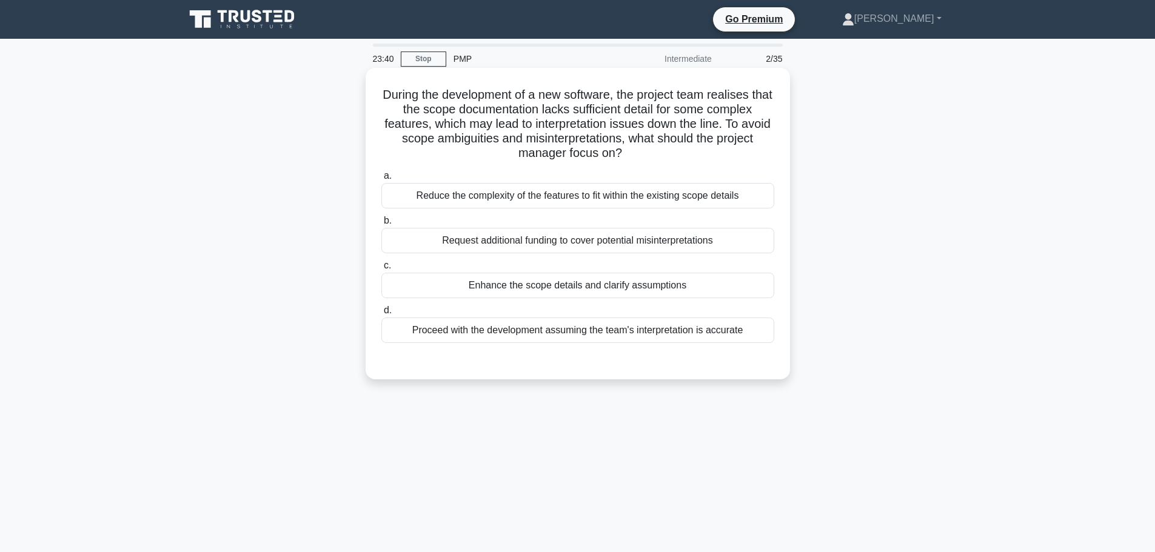
click at [641, 197] on div "Reduce the complexity of the features to fit within the existing scope details" at bounding box center [577, 195] width 393 height 25
click at [381, 180] on input "a. Reduce the complexity of the features to fit within the existing scope detai…" at bounding box center [381, 176] width 0 height 8
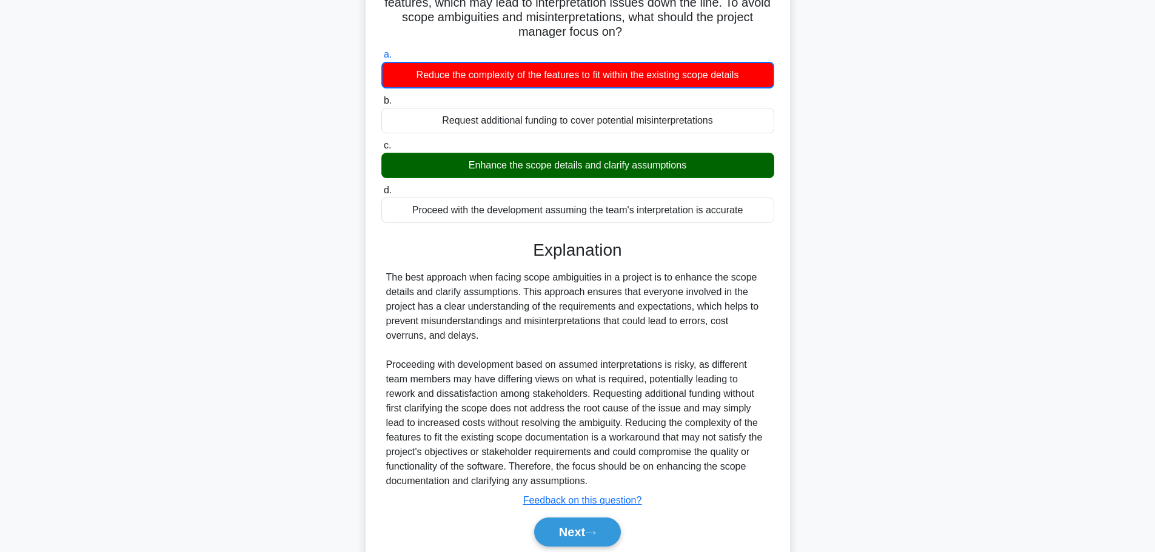
scroll to position [168, 0]
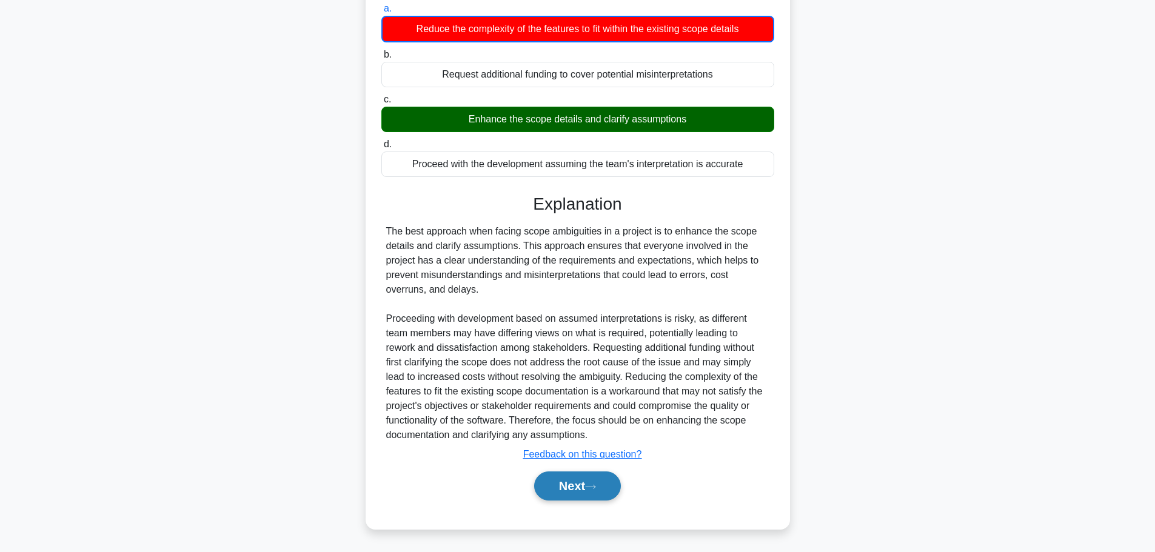
click at [578, 489] on button "Next" at bounding box center [577, 486] width 87 height 29
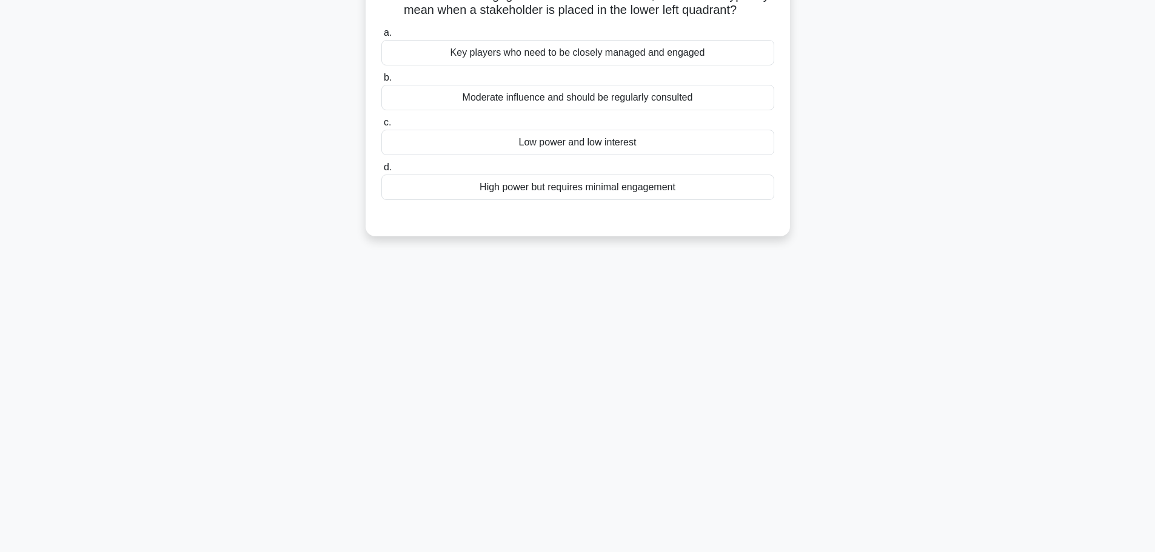
scroll to position [0, 0]
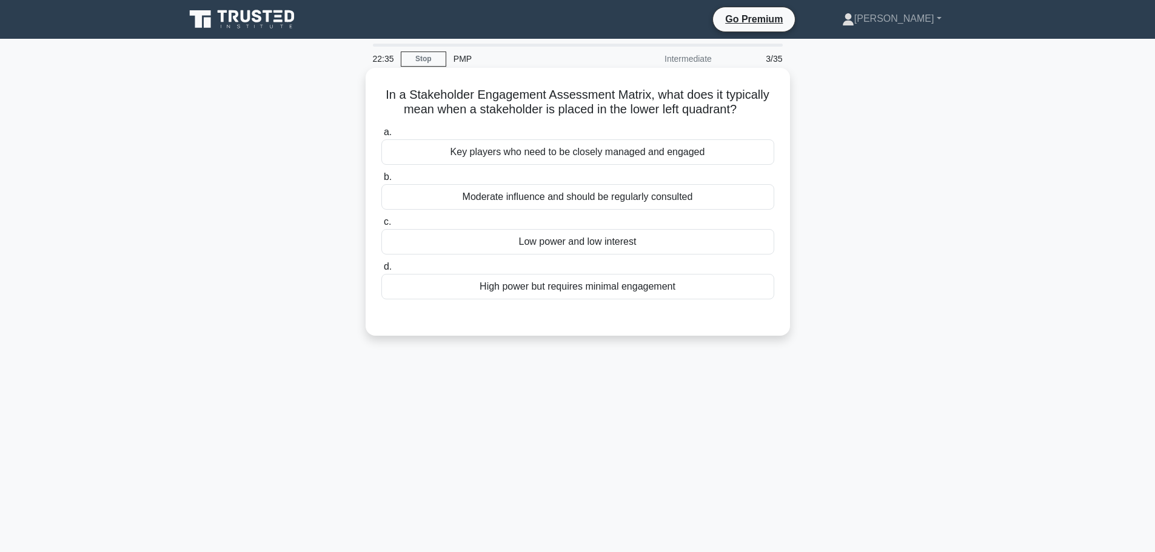
click at [624, 158] on div "Key players who need to be closely managed and engaged" at bounding box center [577, 151] width 393 height 25
click at [381, 136] on input "a. Key players who need to be closely managed and engaged" at bounding box center [381, 132] width 0 height 8
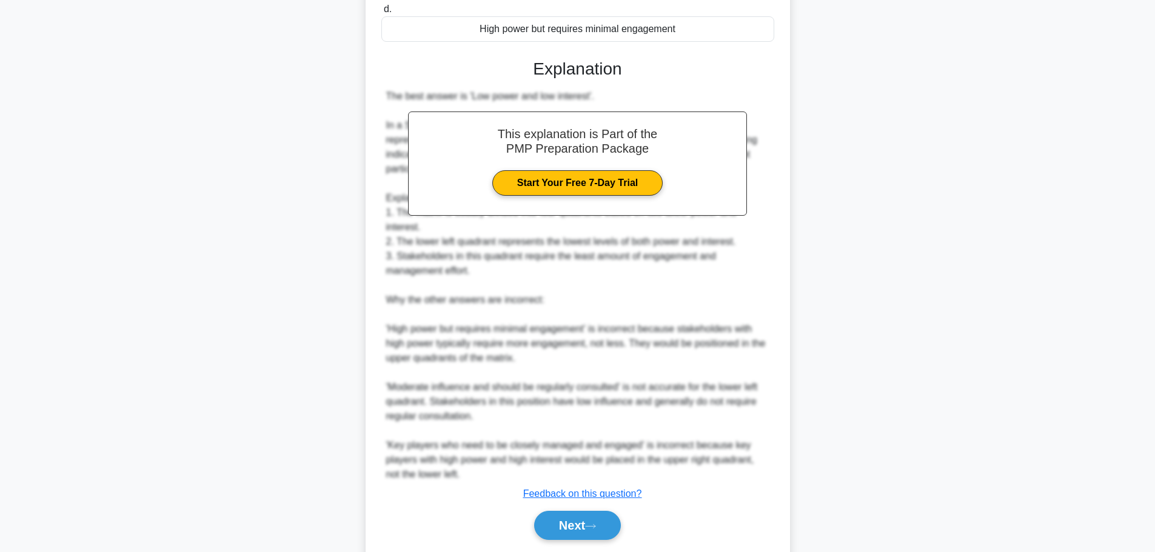
scroll to position [299, 0]
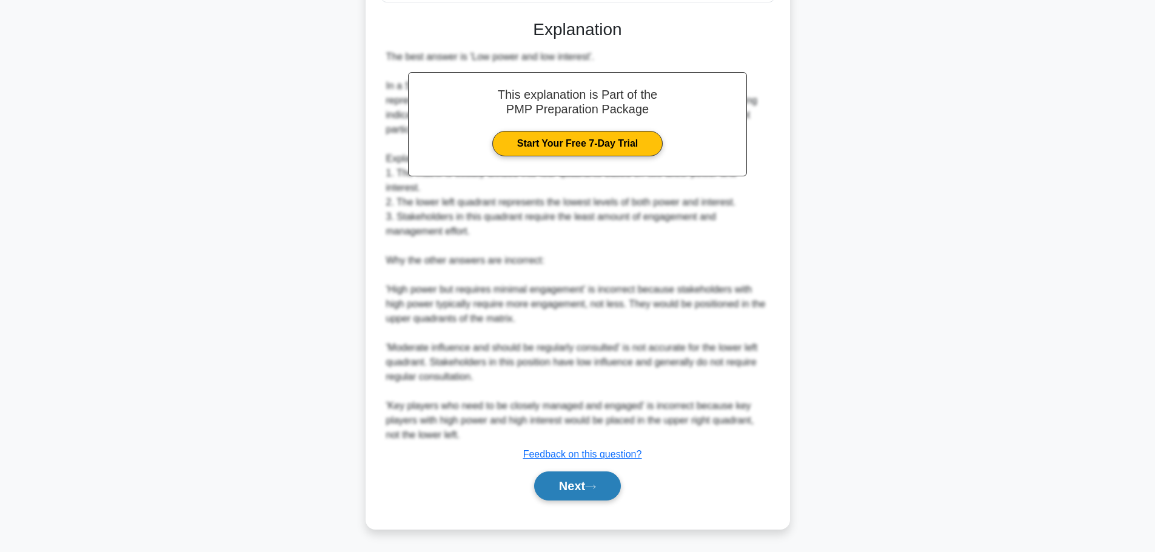
click at [567, 492] on button "Next" at bounding box center [577, 486] width 87 height 29
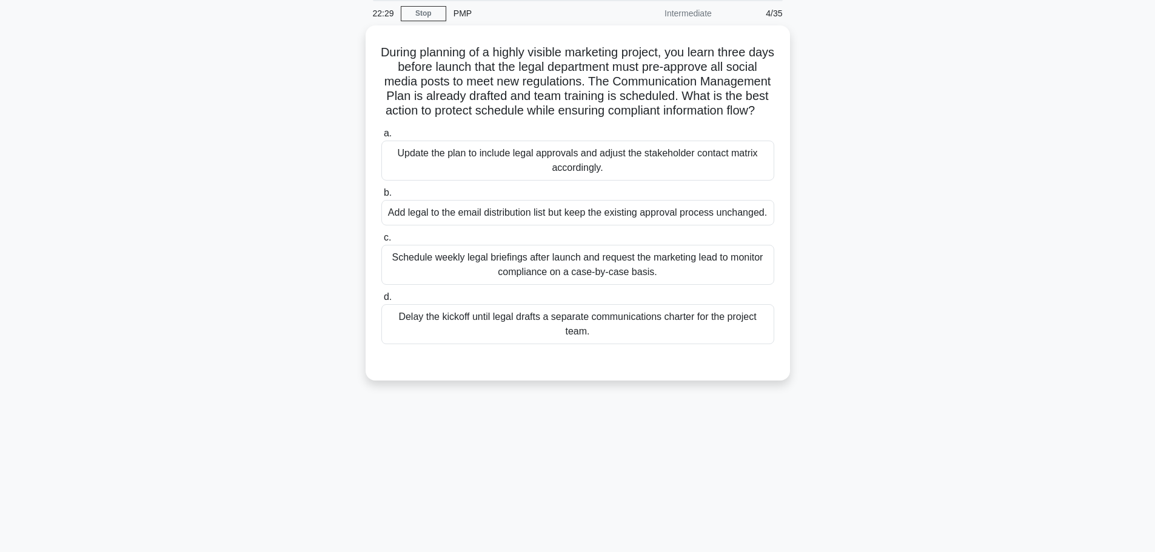
scroll to position [0, 0]
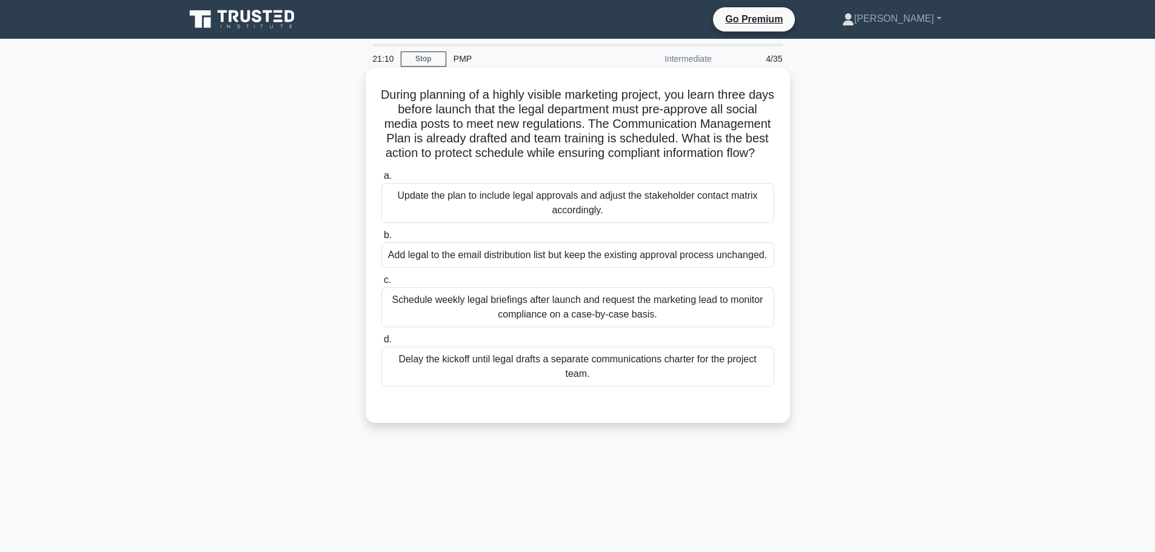
click at [553, 218] on div "Update the plan to include legal approvals and adjust the stakeholder contact m…" at bounding box center [577, 203] width 393 height 40
click at [381, 180] on input "a. Update the plan to include legal approvals and adjust the stakeholder contac…" at bounding box center [381, 176] width 0 height 8
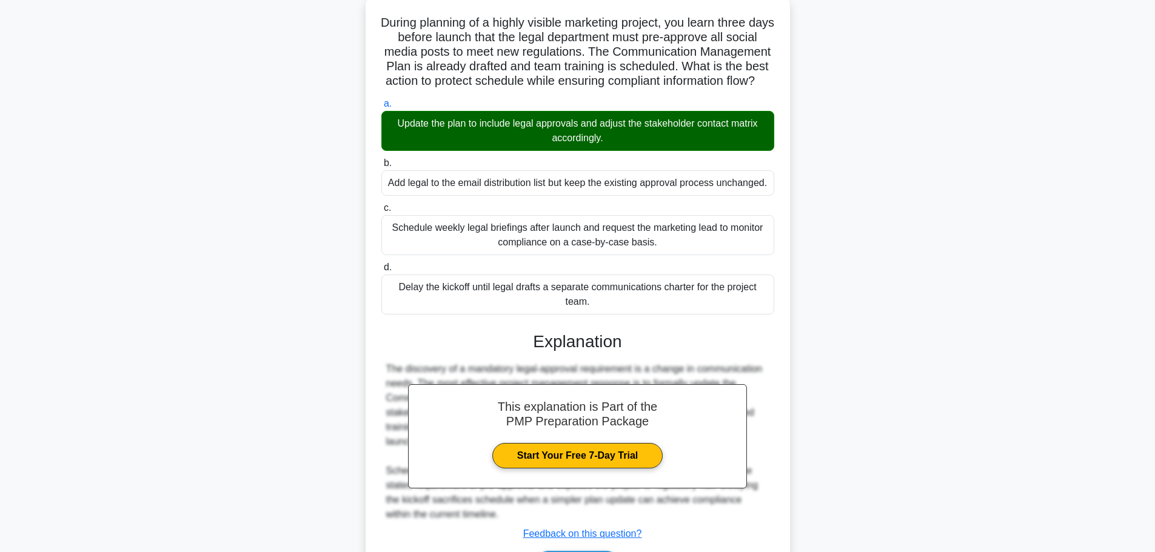
scroll to position [167, 0]
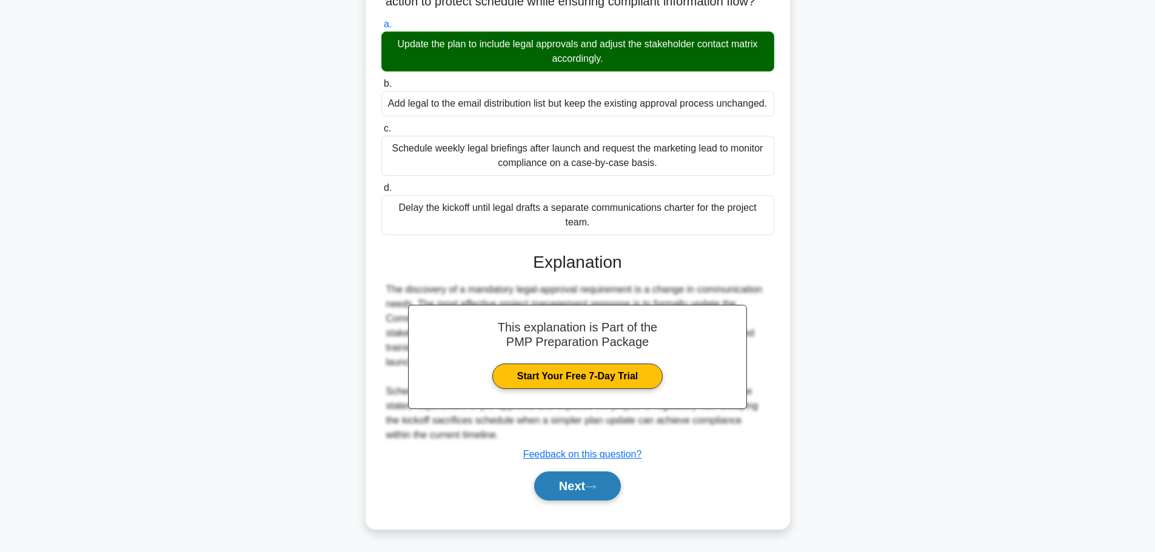
click at [590, 476] on button "Next" at bounding box center [577, 486] width 87 height 29
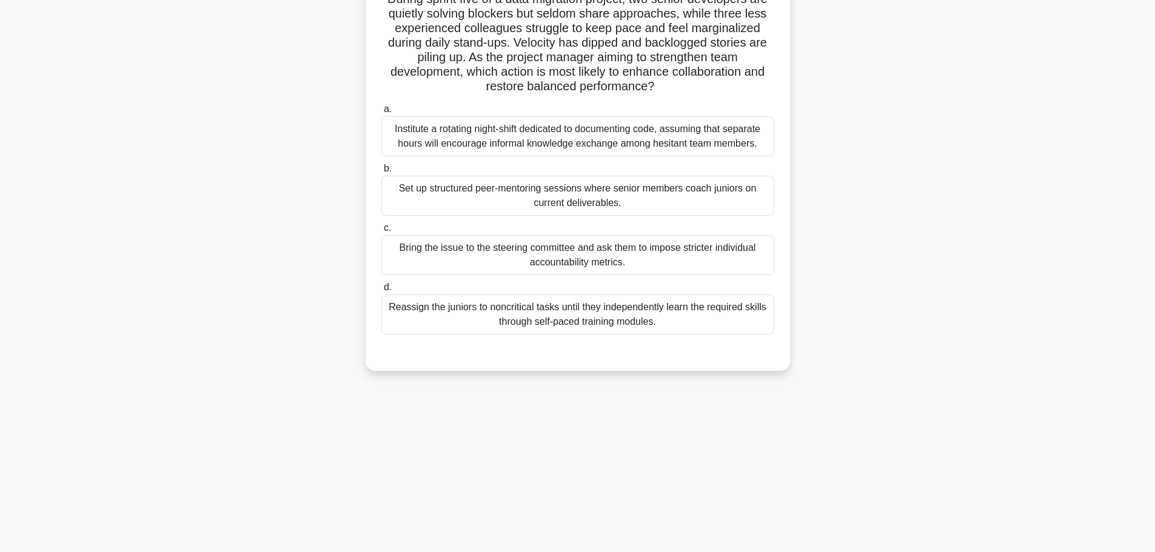
scroll to position [0, 0]
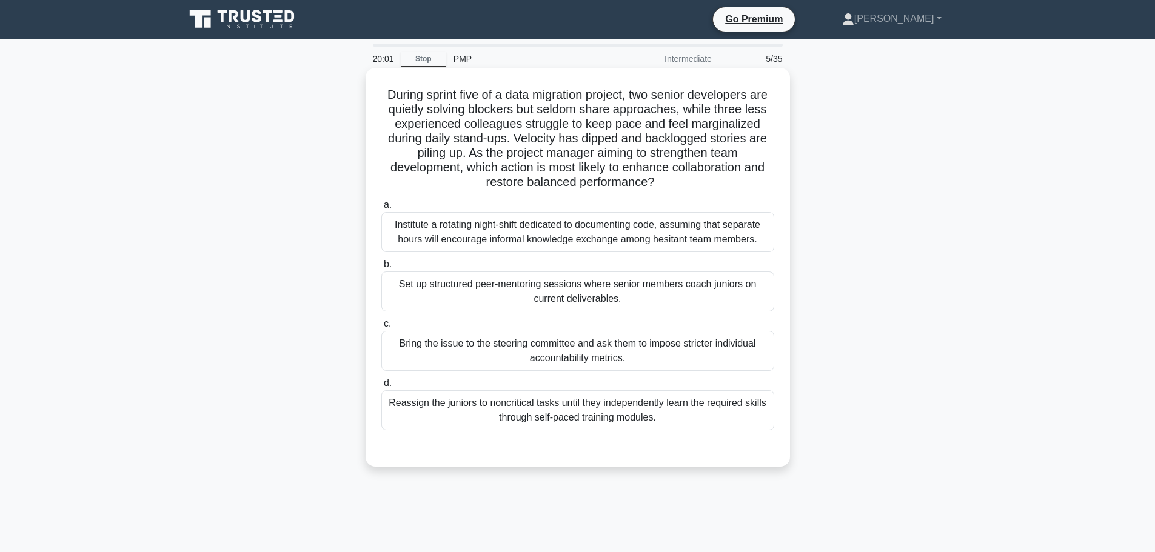
click at [660, 285] on div "Set up structured peer-mentoring sessions where senior members coach juniors on…" at bounding box center [577, 292] width 393 height 40
click at [381, 269] on input "b. Set up structured peer-mentoring sessions where senior members coach juniors…" at bounding box center [381, 265] width 0 height 8
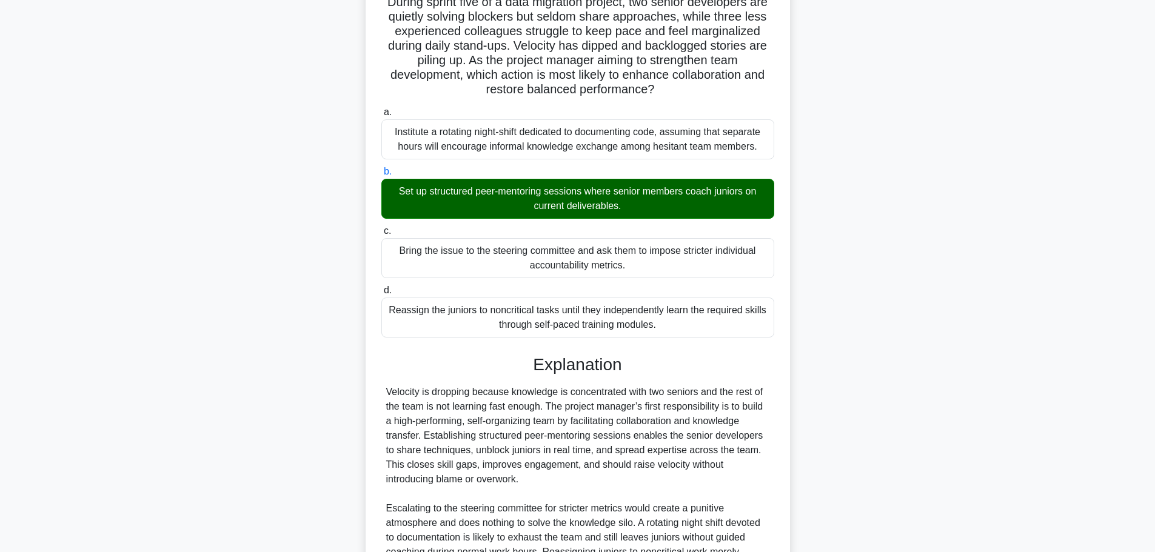
scroll to position [239, 0]
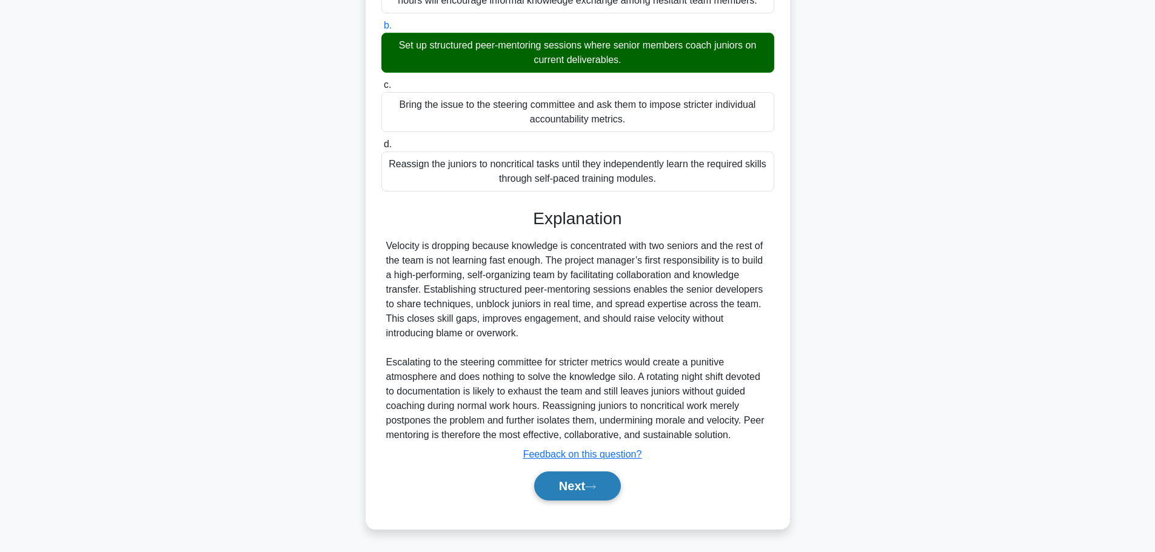
click at [590, 491] on button "Next" at bounding box center [577, 486] width 87 height 29
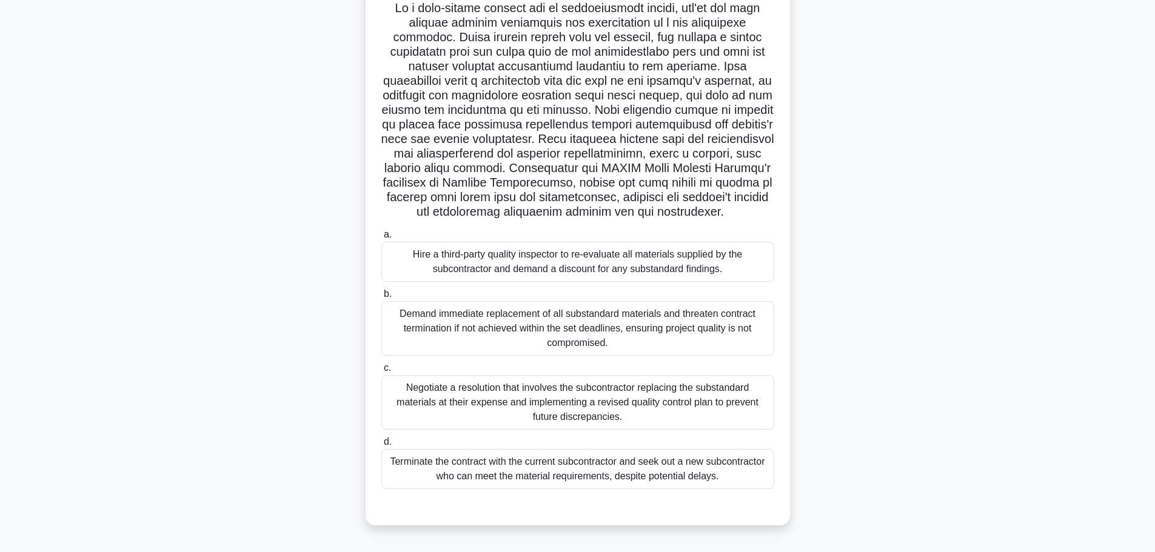
scroll to position [102, 0]
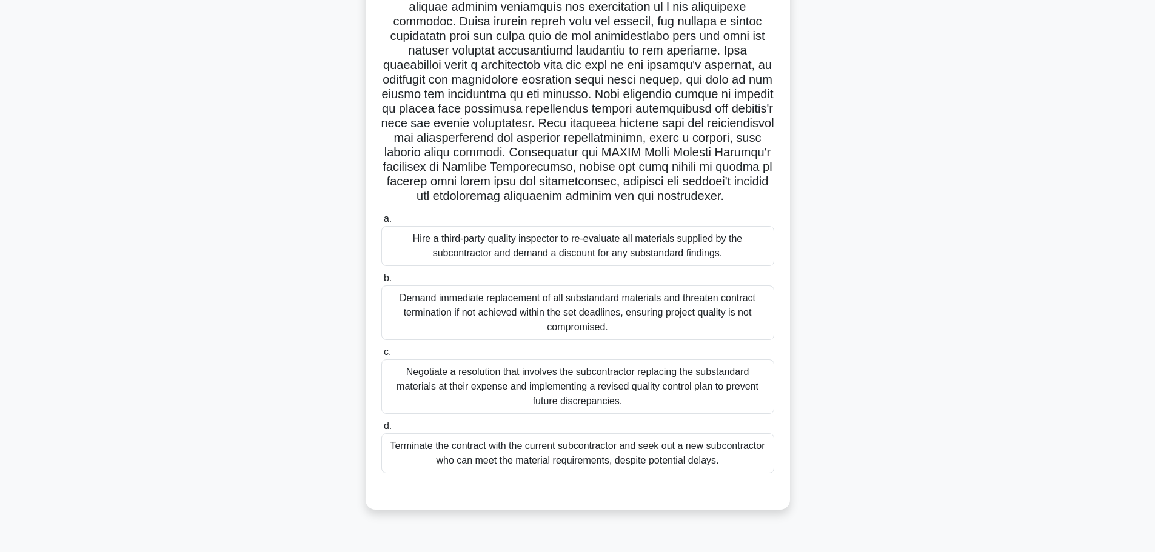
click at [650, 413] on div "Negotiate a resolution that involves the subcontractor replacing the substandar…" at bounding box center [577, 386] width 393 height 55
click at [381, 356] on input "c. Negotiate a resolution that involves the subcontractor replacing the substan…" at bounding box center [381, 353] width 0 height 8
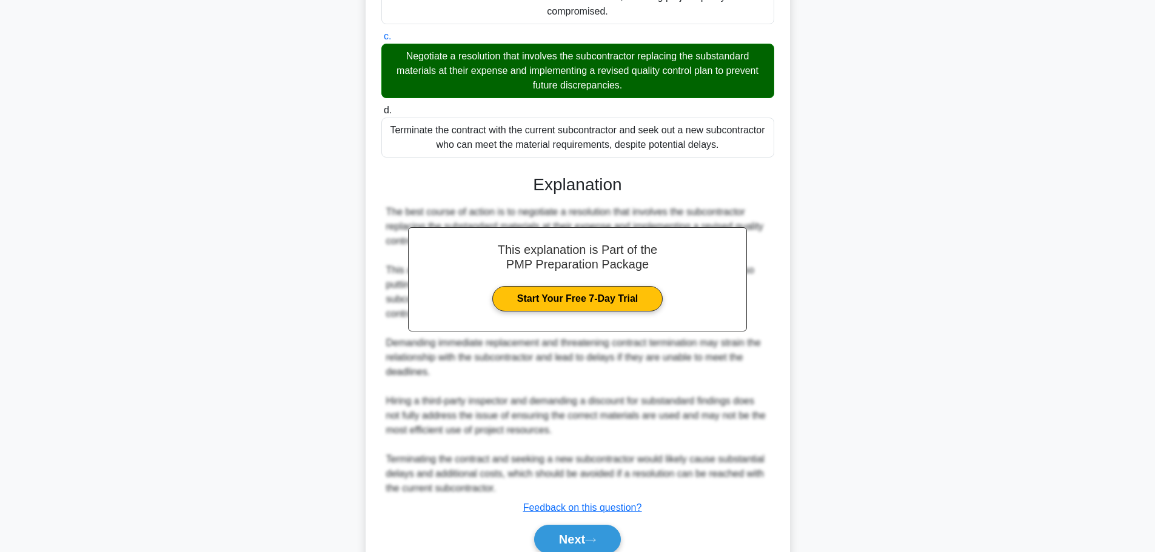
scroll to position [466, 0]
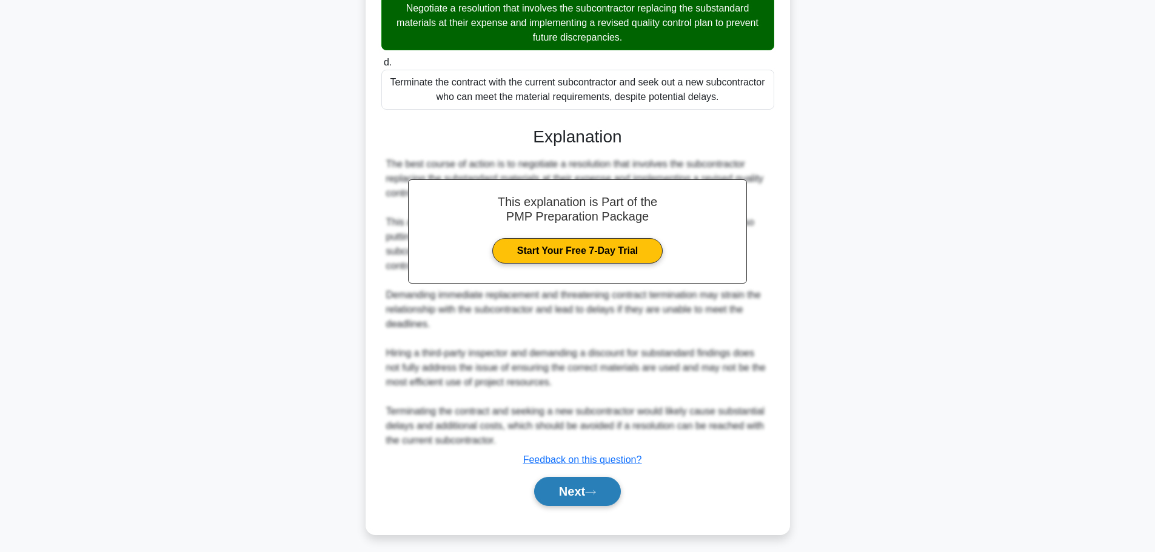
click at [578, 502] on button "Next" at bounding box center [577, 491] width 87 height 29
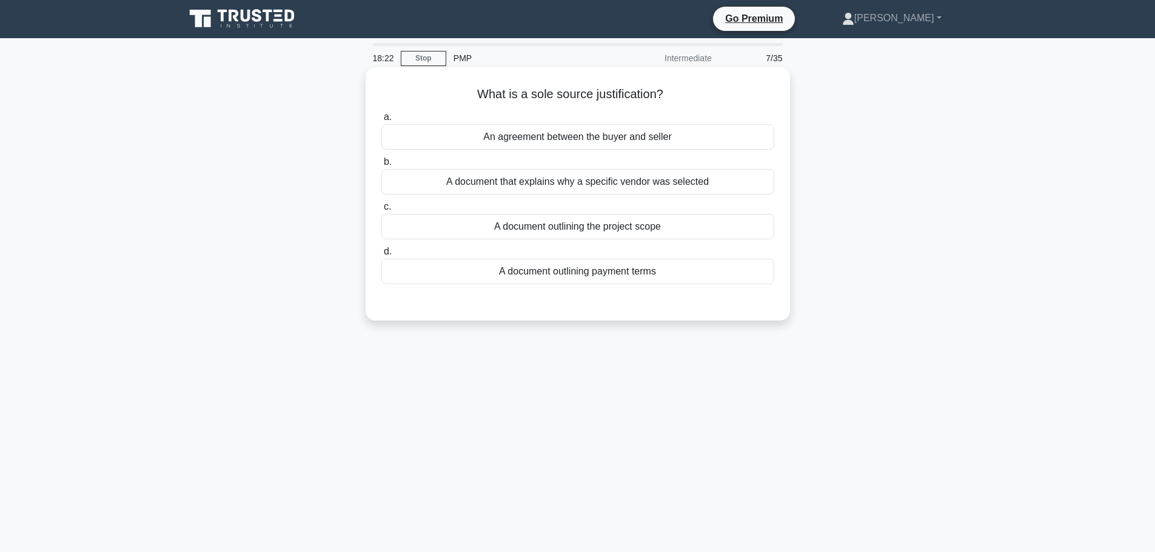
scroll to position [0, 0]
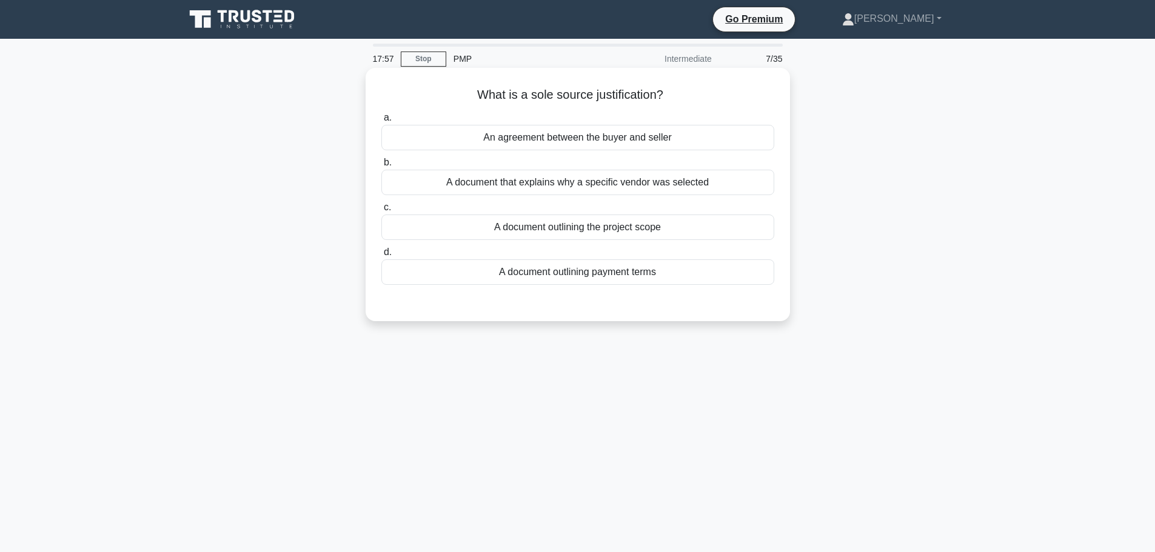
click at [590, 229] on div "A document outlining the project scope" at bounding box center [577, 227] width 393 height 25
click at [381, 212] on input "c. A document outlining the project scope" at bounding box center [381, 208] width 0 height 8
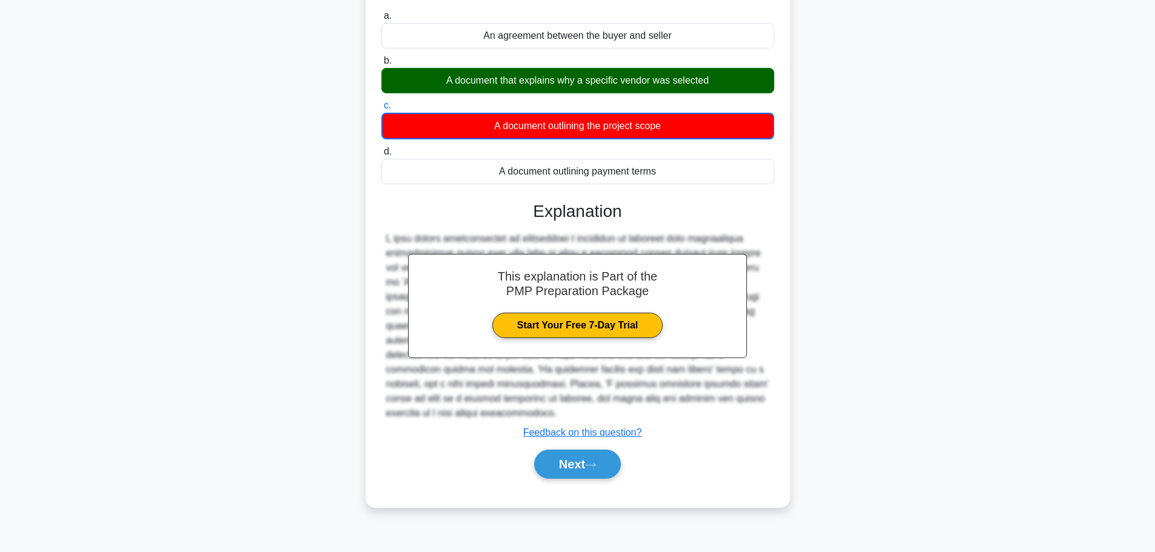
scroll to position [102, 0]
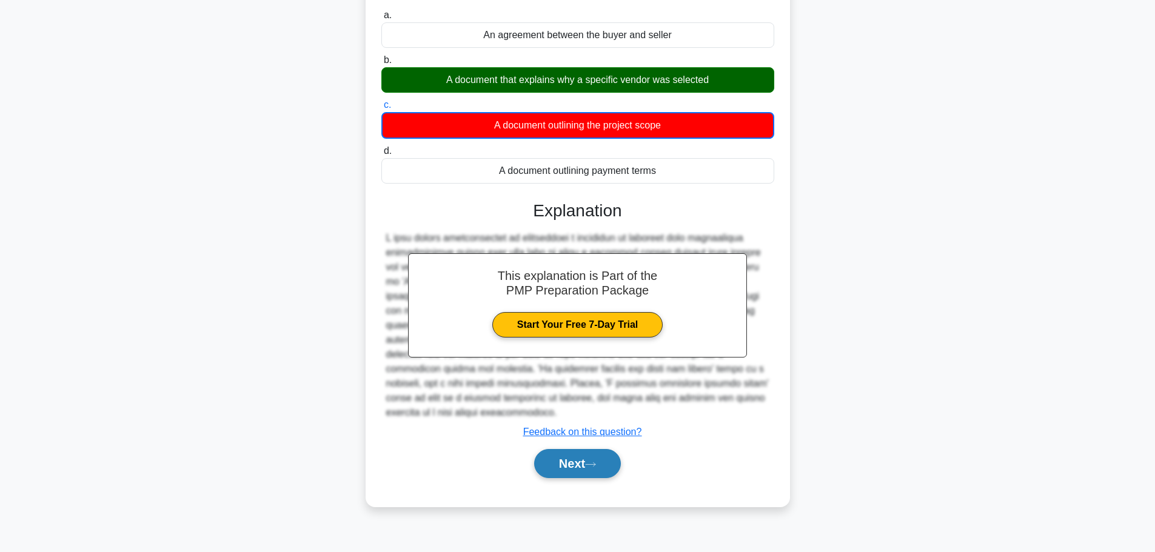
click at [604, 455] on button "Next" at bounding box center [577, 463] width 87 height 29
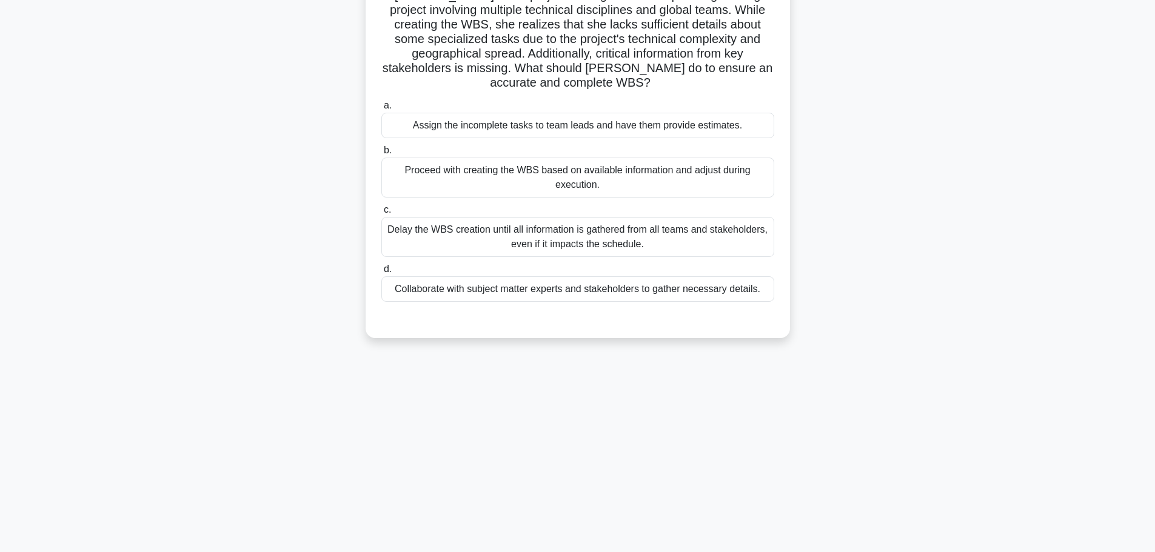
scroll to position [0, 0]
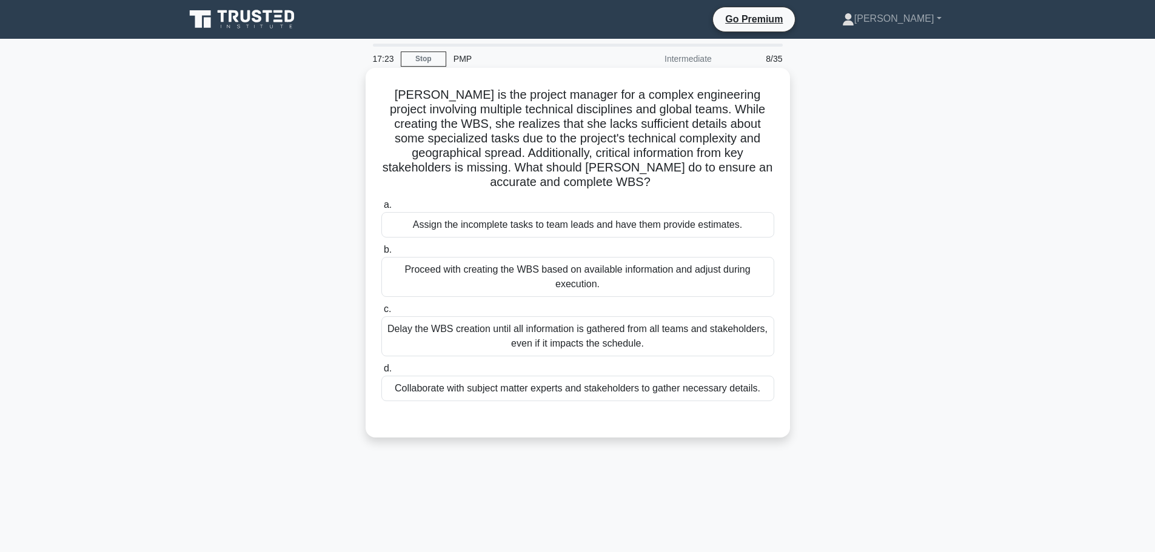
click at [599, 392] on div "Collaborate with subject matter experts and stakeholders to gather necessary de…" at bounding box center [577, 388] width 393 height 25
click at [381, 373] on input "d. Collaborate with subject matter experts and stakeholders to gather necessary…" at bounding box center [381, 369] width 0 height 8
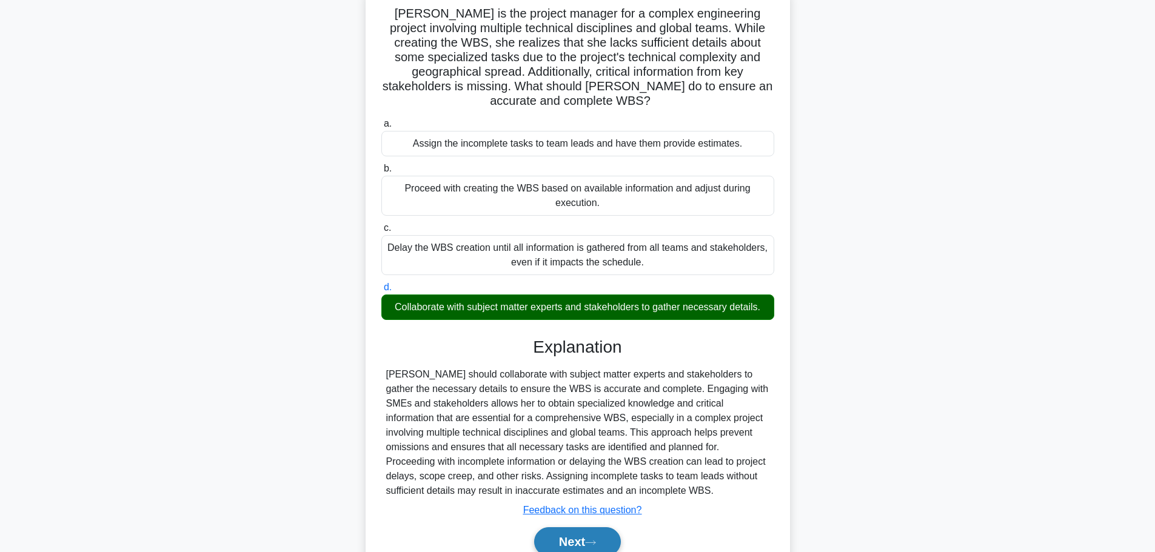
scroll to position [138, 0]
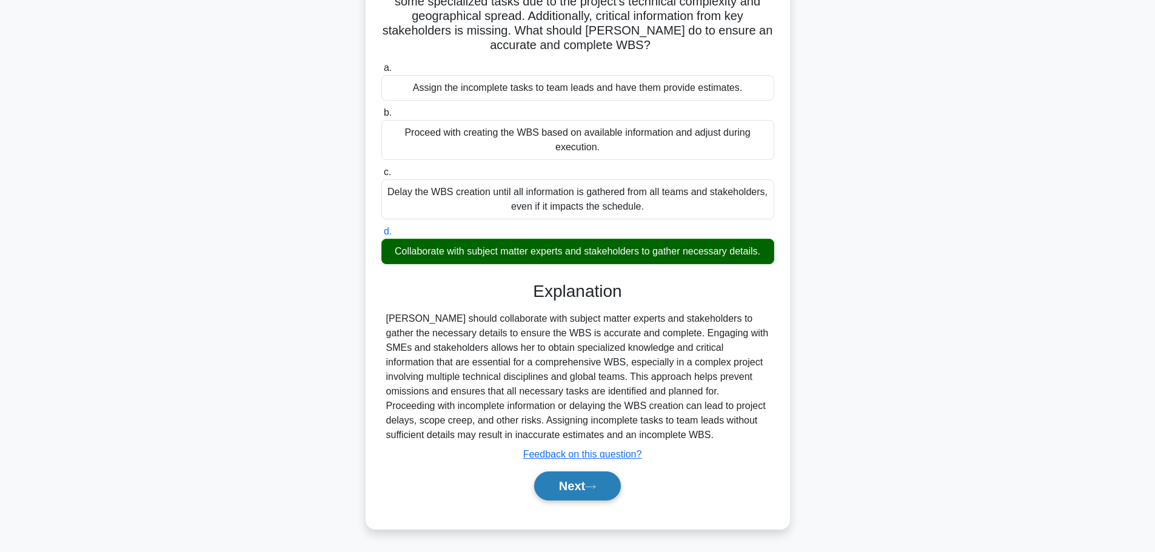
click at [595, 490] on icon at bounding box center [590, 487] width 11 height 7
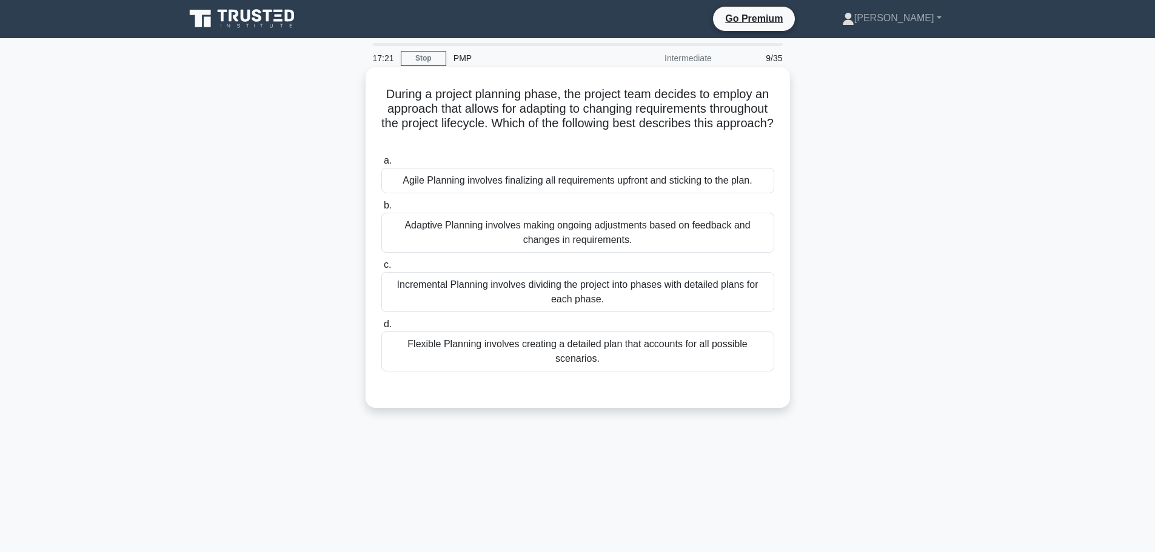
scroll to position [0, 0]
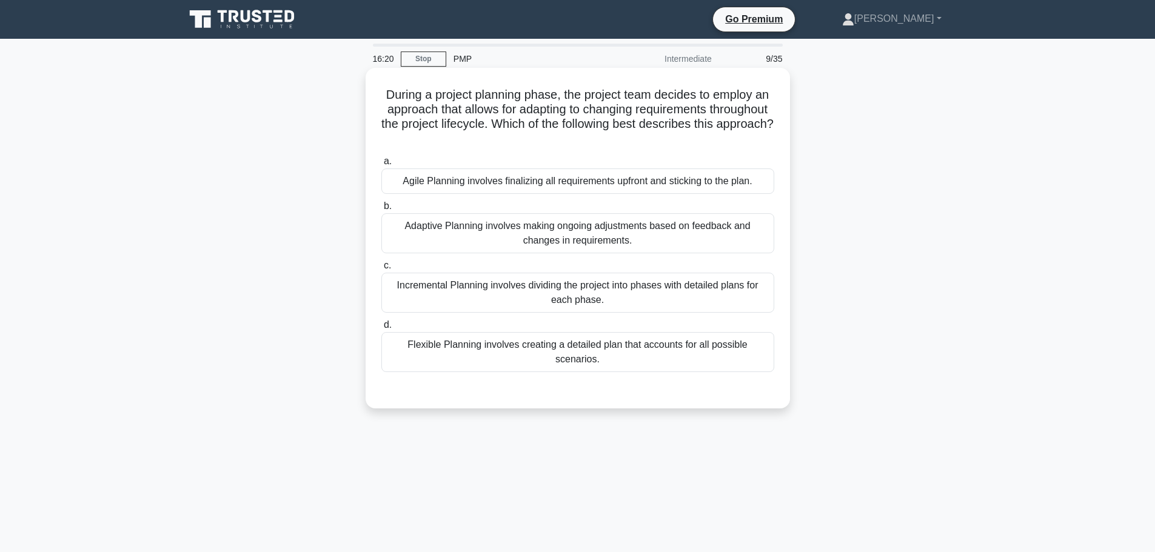
click at [541, 349] on div "Flexible Planning involves creating a detailed plan that accounts for all possi…" at bounding box center [577, 352] width 393 height 40
click at [381, 329] on input "d. Flexible Planning involves creating a detailed plan that accounts for all po…" at bounding box center [381, 325] width 0 height 8
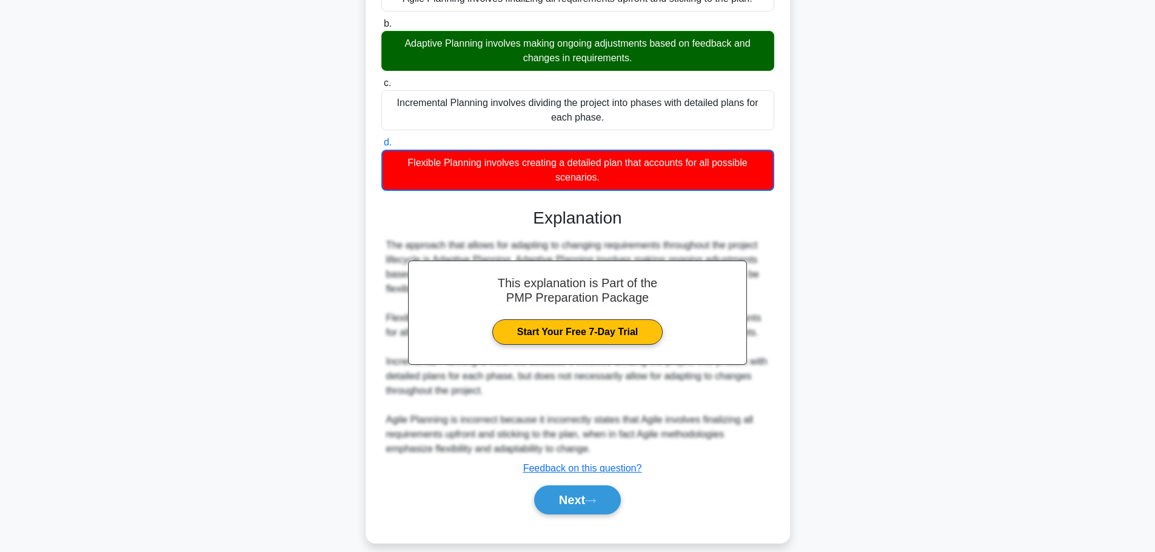
scroll to position [197, 0]
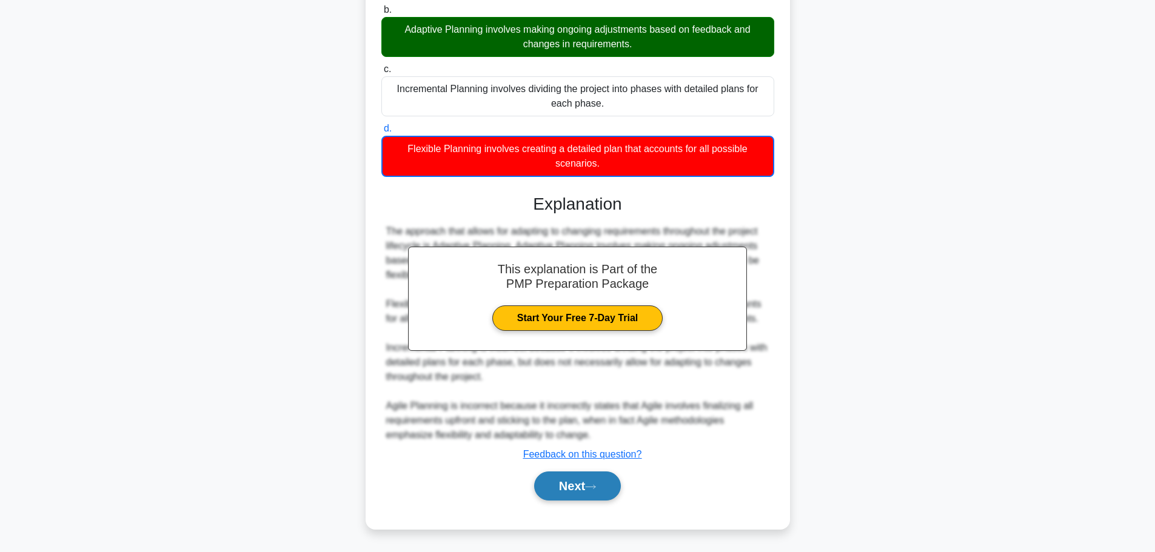
click at [573, 489] on button "Next" at bounding box center [577, 486] width 87 height 29
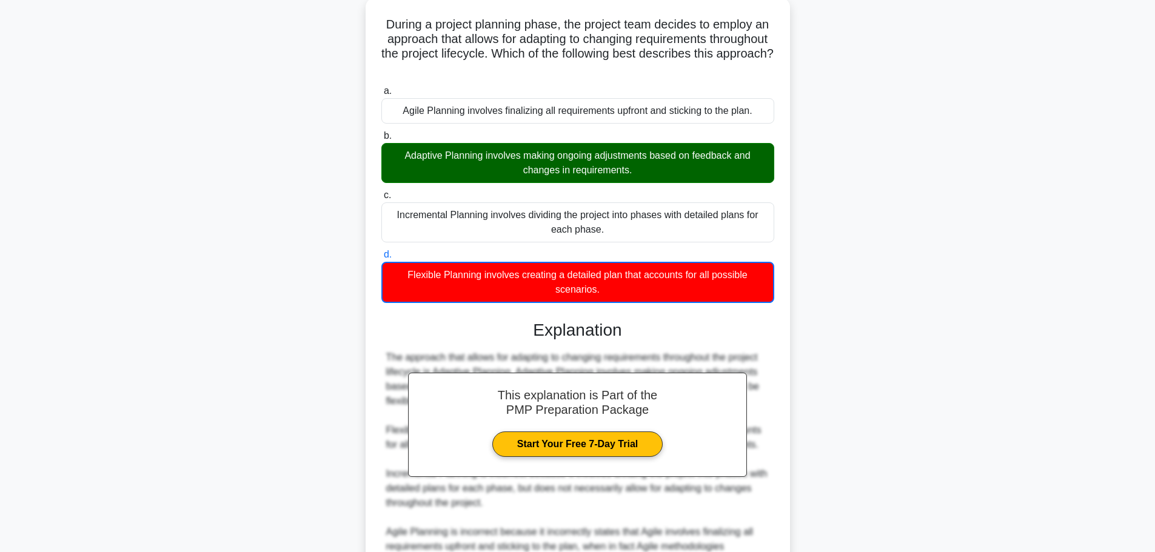
scroll to position [15, 0]
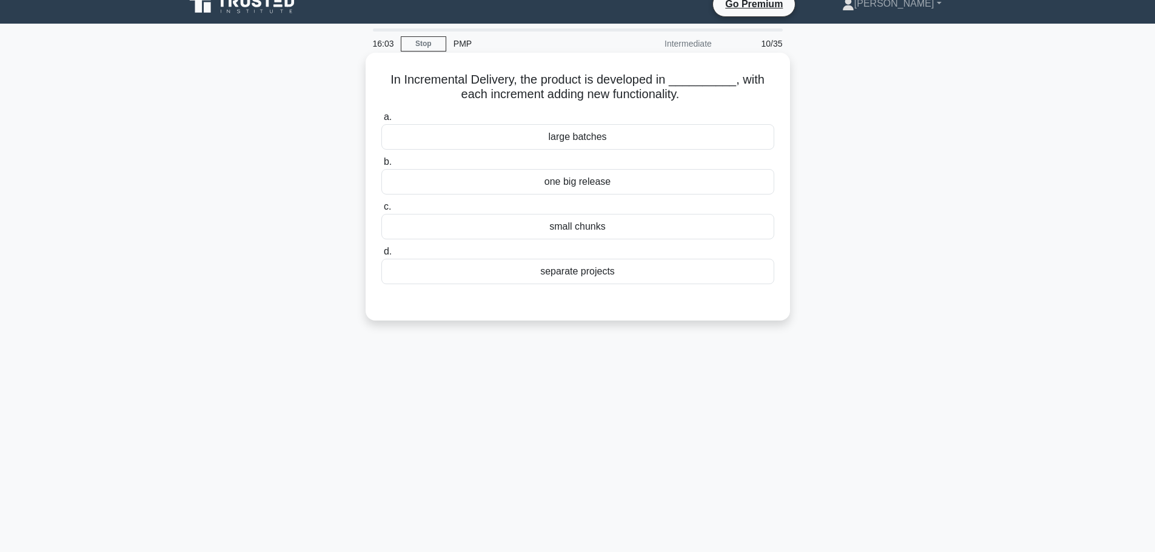
click at [619, 143] on div "large batches" at bounding box center [577, 136] width 393 height 25
click at [381, 121] on input "a. large batches" at bounding box center [381, 117] width 0 height 8
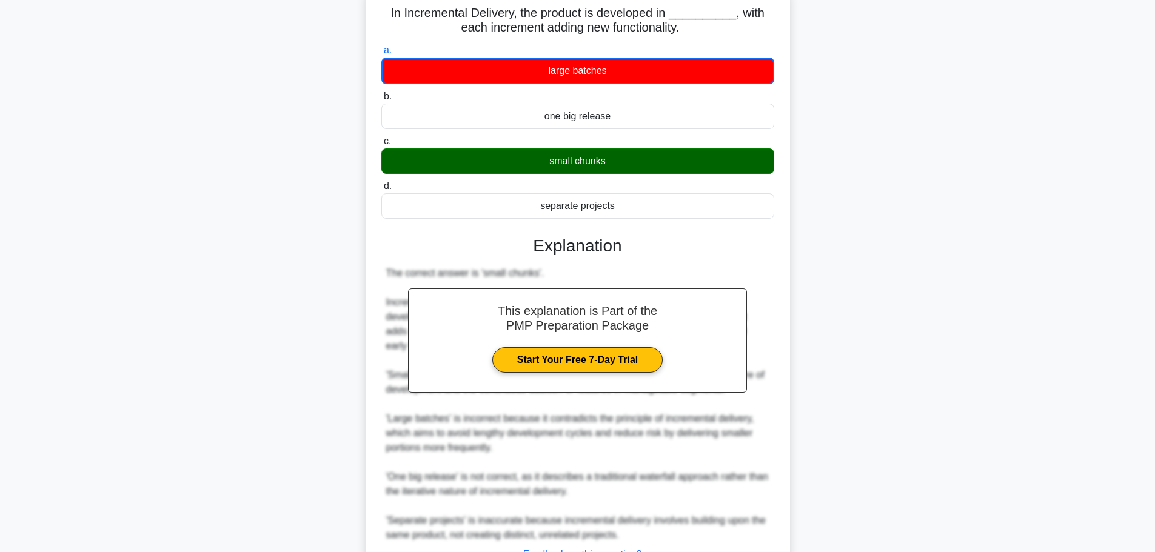
scroll to position [182, 0]
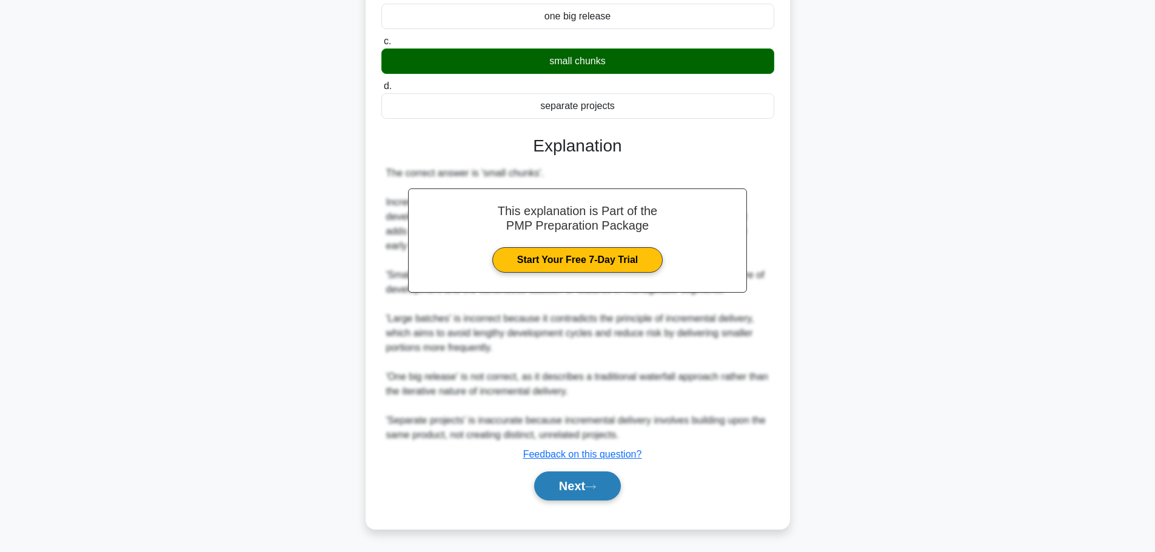
click at [586, 474] on button "Next" at bounding box center [577, 486] width 87 height 29
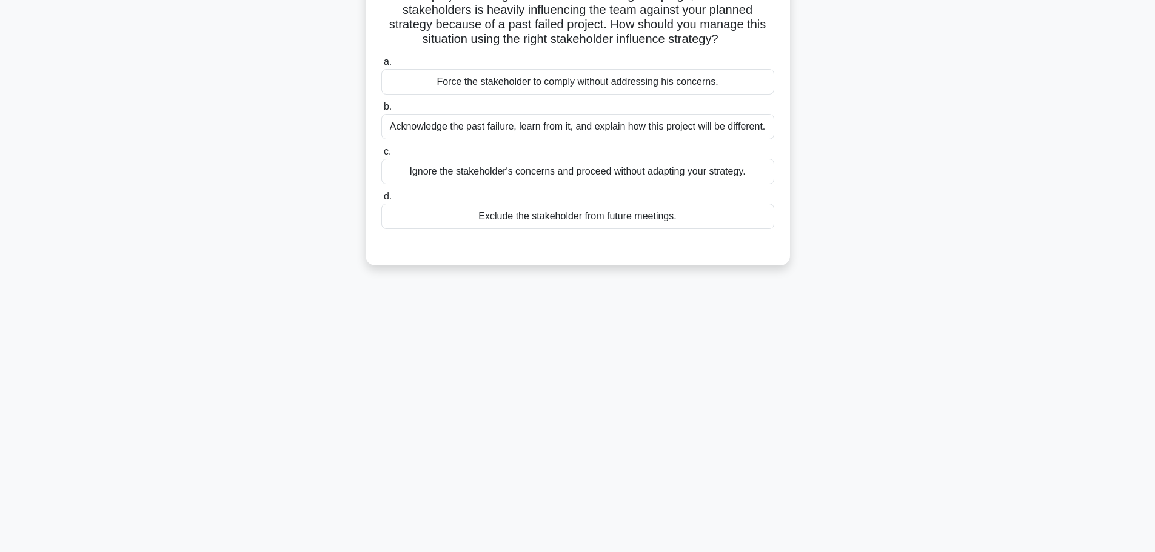
scroll to position [0, 0]
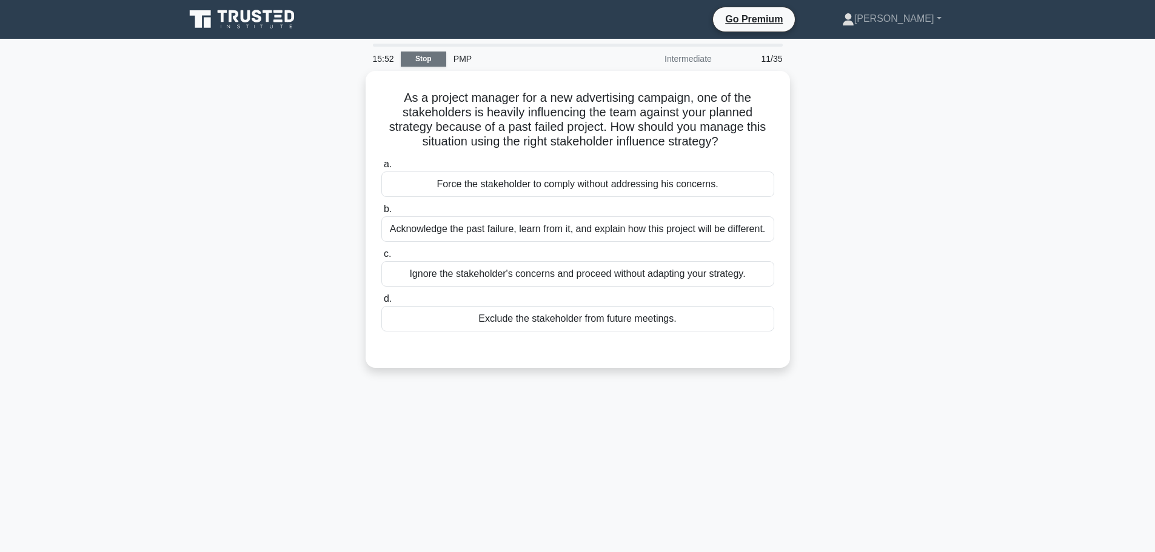
click at [424, 56] on link "Stop" at bounding box center [423, 59] width 45 height 15
